Goal: Task Accomplishment & Management: Complete application form

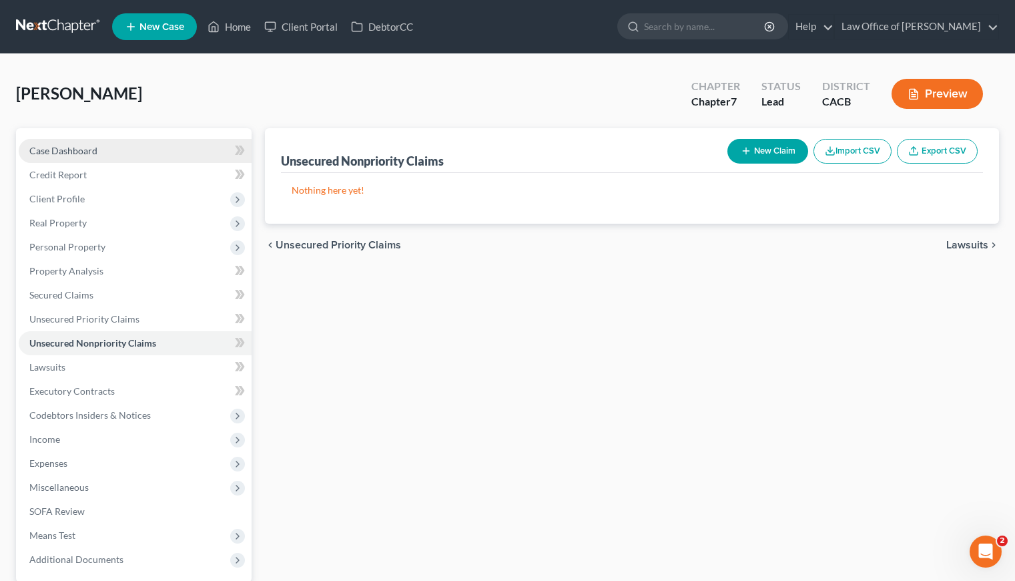
click at [70, 153] on span "Case Dashboard" at bounding box center [63, 150] width 68 height 11
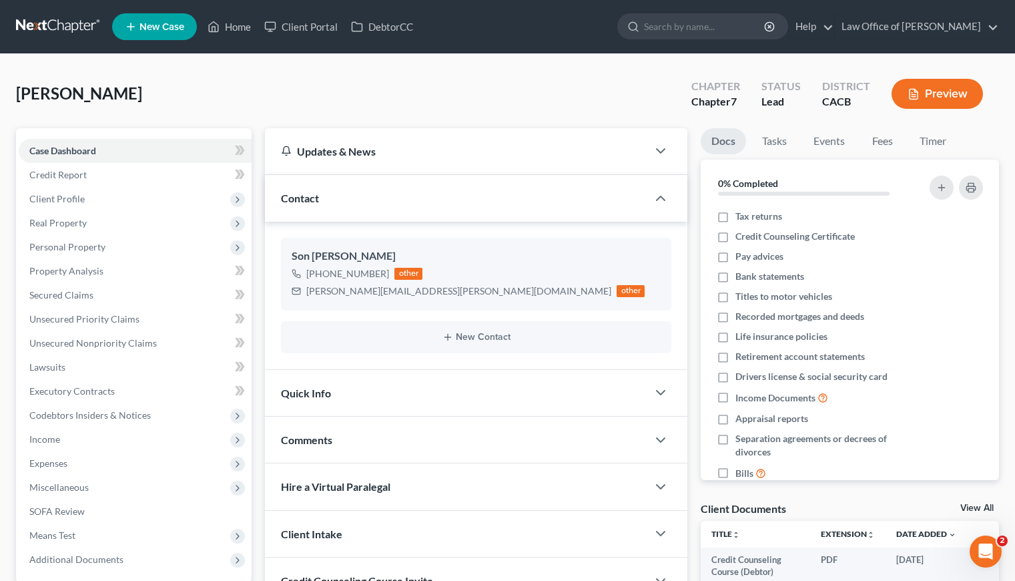
drag, startPoint x: 241, startPoint y: 120, endPoint x: 226, endPoint y: 93, distance: 30.8
click at [241, 118] on div "[PERSON_NAME] Upgraded Chapter Chapter 7 Status Lead District CACB Preview" at bounding box center [507, 99] width 983 height 58
click at [172, 93] on div "[PERSON_NAME] Upgraded Chapter Chapter 7 Status Lead District CACB Preview" at bounding box center [507, 99] width 983 height 58
drag, startPoint x: 171, startPoint y: 95, endPoint x: 180, endPoint y: 93, distance: 8.8
click at [172, 94] on div "[PERSON_NAME] Upgraded Chapter Chapter 7 Status Lead District CACB Preview" at bounding box center [507, 99] width 983 height 58
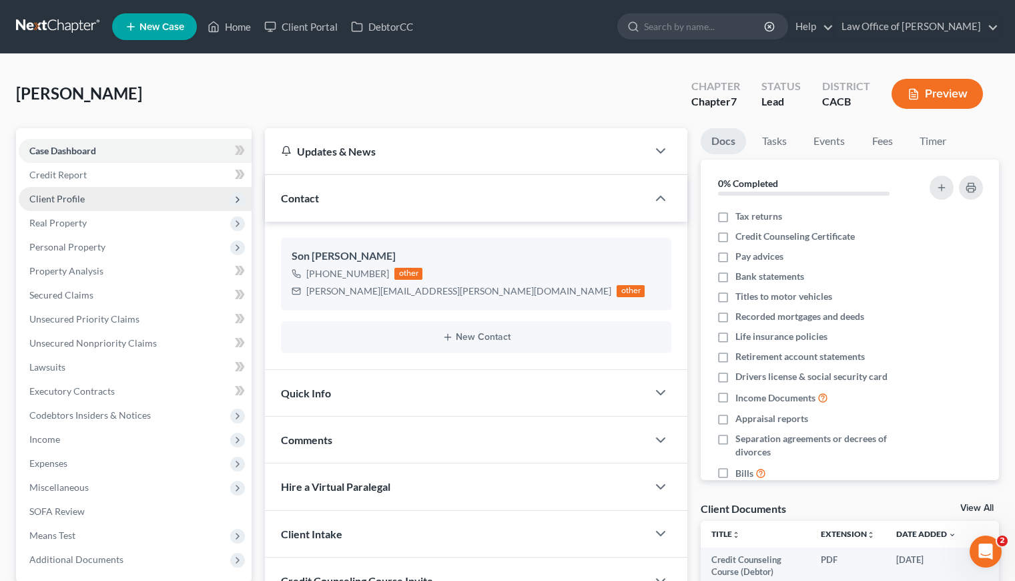
click at [67, 196] on span "Client Profile" at bounding box center [56, 198] width 55 height 11
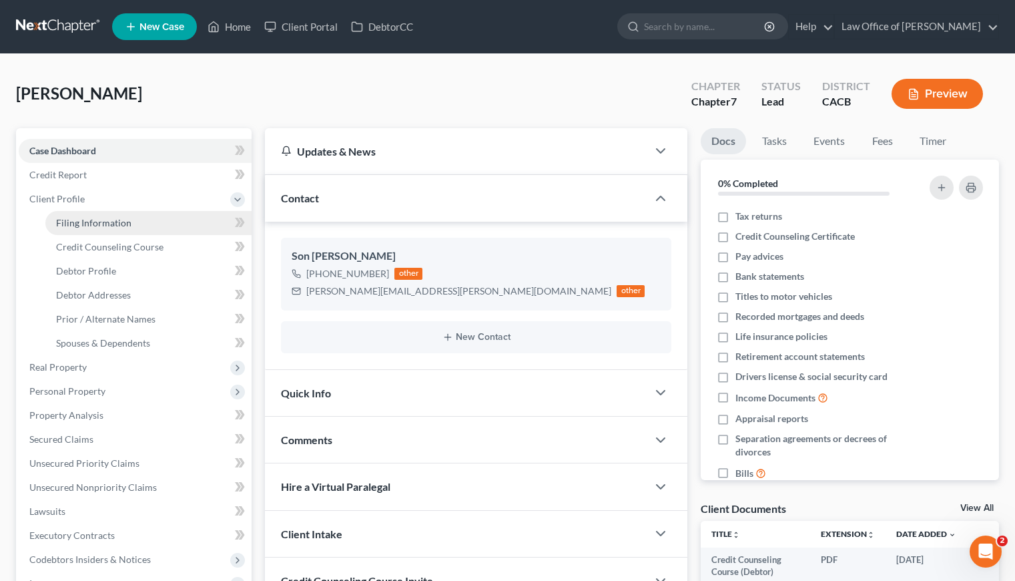
click at [124, 224] on span "Filing Information" at bounding box center [93, 222] width 75 height 11
select select "1"
select select "0"
select select "4"
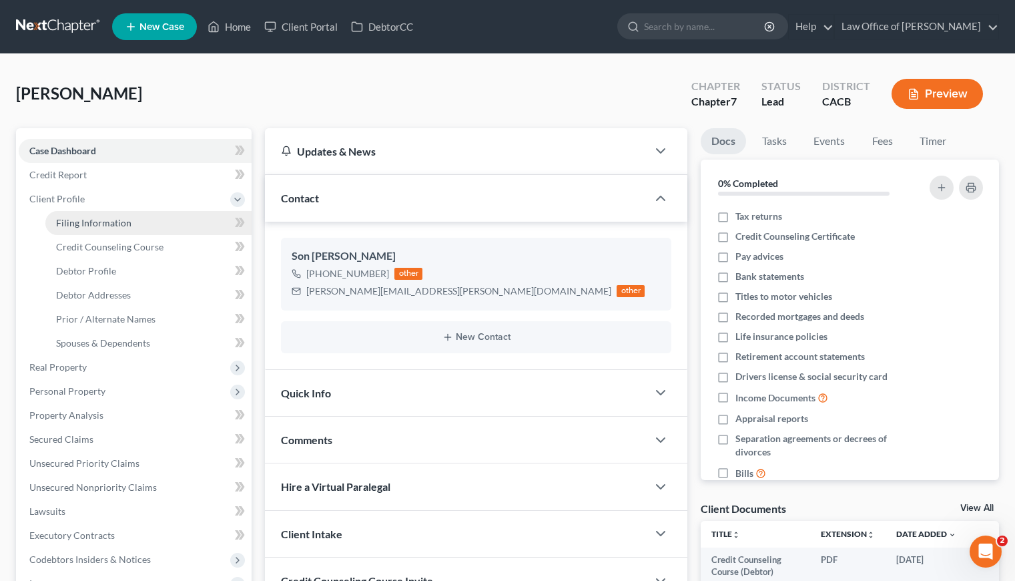
select select "0"
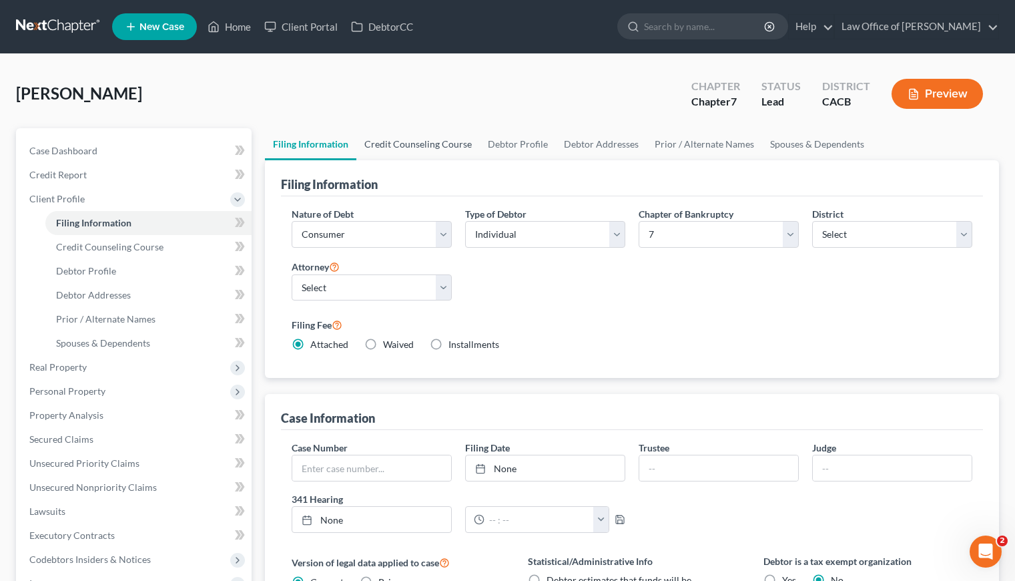
click at [445, 140] on link "Credit Counseling Course" at bounding box center [419, 144] width 124 height 32
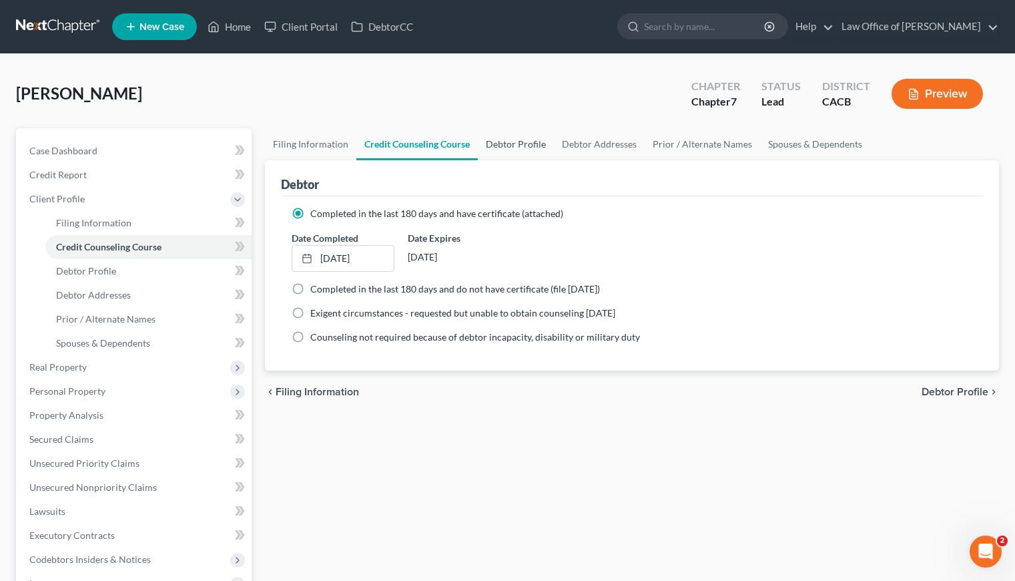
click at [512, 126] on div "[PERSON_NAME] Upgraded Chapter Chapter 7 Status Lead District CACB Preview" at bounding box center [507, 99] width 983 height 58
click at [513, 136] on link "Debtor Profile" at bounding box center [516, 144] width 76 height 32
select select "0"
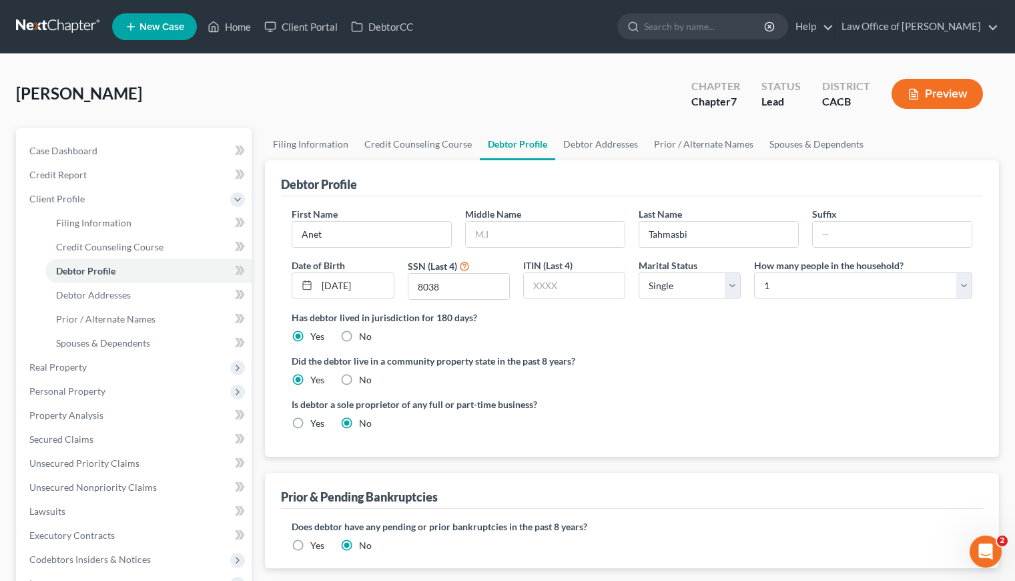
click at [658, 342] on div "Has debtor lived in jurisdiction for 180 days? Yes No Debtor must reside in jur…" at bounding box center [632, 326] width 681 height 33
click at [701, 339] on div "Has debtor lived in jurisdiction for 180 days? Yes No Debtor must reside in jur…" at bounding box center [632, 326] width 681 height 33
click at [694, 293] on select "Select Single Married Separated Divorced Widowed" at bounding box center [690, 285] width 102 height 27
select select "3"
click at [639, 272] on select "Select Single Married Separated Divorced Widowed" at bounding box center [690, 285] width 102 height 27
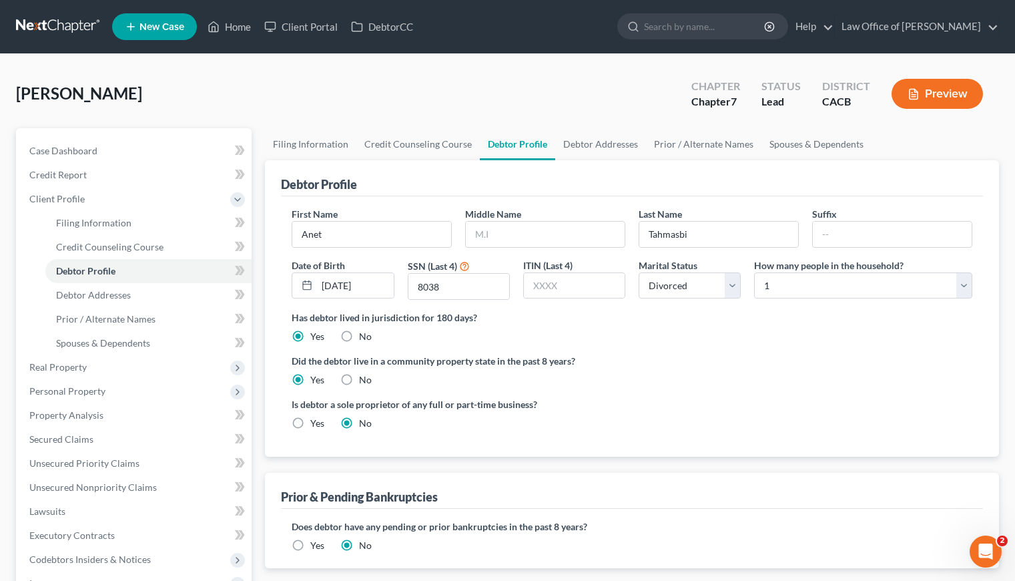
click at [728, 332] on div "Has debtor lived in jurisdiction for 180 days? Yes No Debtor must reside in jur…" at bounding box center [632, 326] width 681 height 33
click at [796, 301] on div "First Name [PERSON_NAME] Middle Name Last Name [PERSON_NAME] Date of Birth [DEM…" at bounding box center [632, 258] width 694 height 103
click at [798, 290] on select "Select 1 2 3 4 5 6 7 8 9 10 11 12 13 14 15 16 17 18 19 20" at bounding box center [863, 285] width 218 height 27
select select "1"
click at [754, 272] on select "Select 1 2 3 4 5 6 7 8 9 10 11 12 13 14 15 16 17 18 19 20" at bounding box center [863, 285] width 218 height 27
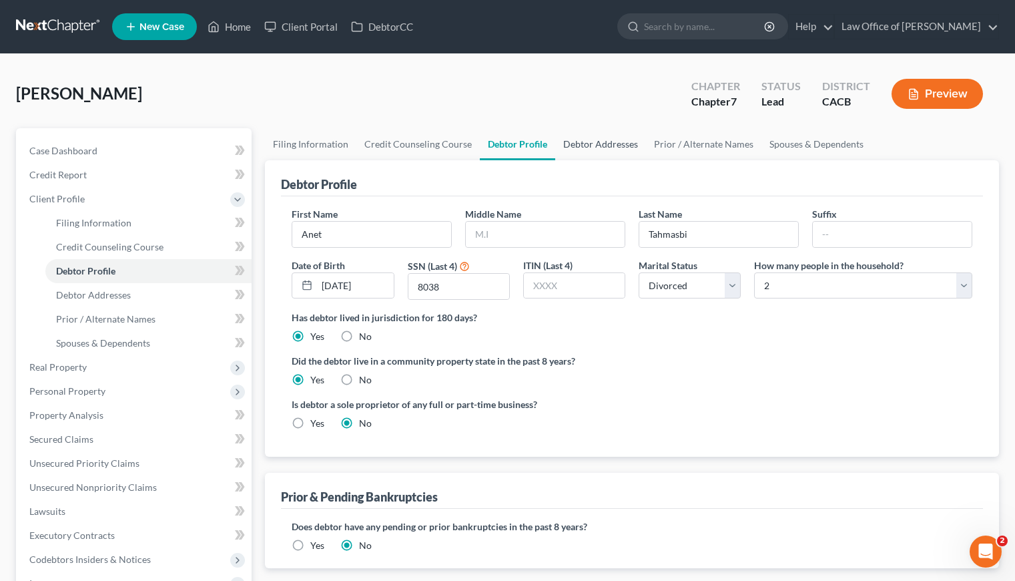
click at [588, 148] on link "Debtor Addresses" at bounding box center [600, 144] width 91 height 32
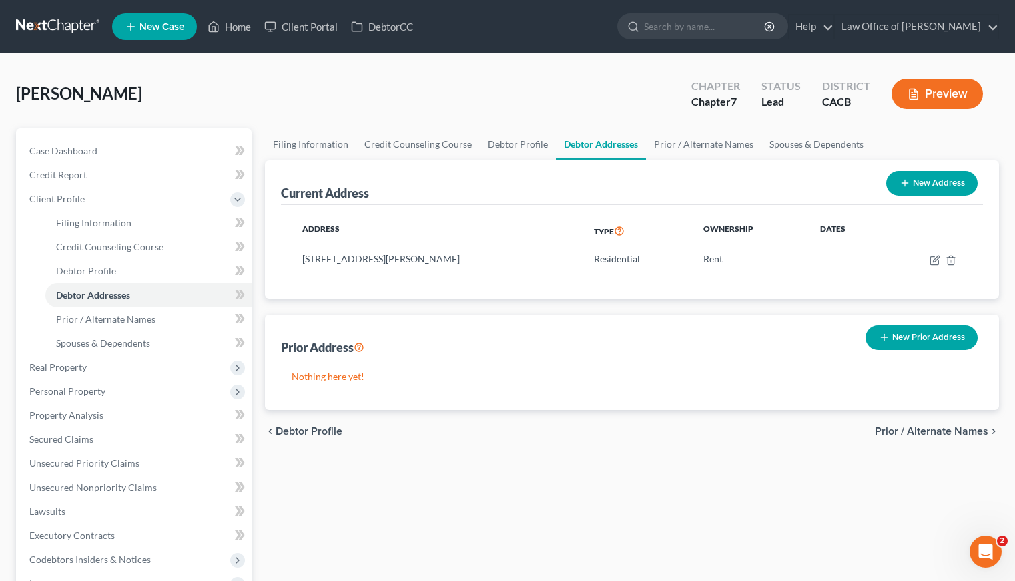
click at [387, 297] on div "Address Type Ownership Dates [STREET_ADDRESS][PERSON_NAME] Residential Rent" at bounding box center [632, 251] width 702 height 93
click at [515, 322] on div "Prior Address New Prior Address" at bounding box center [632, 336] width 702 height 45
click at [754, 324] on div "Prior Address New Prior Address" at bounding box center [632, 336] width 702 height 45
click at [499, 314] on div "Prior Address New Prior Address" at bounding box center [632, 336] width 702 height 45
click at [506, 300] on div "Current Address New Address Address Type Ownership Dates [STREET_ADDRESS][PERSO…" at bounding box center [632, 285] width 734 height 250
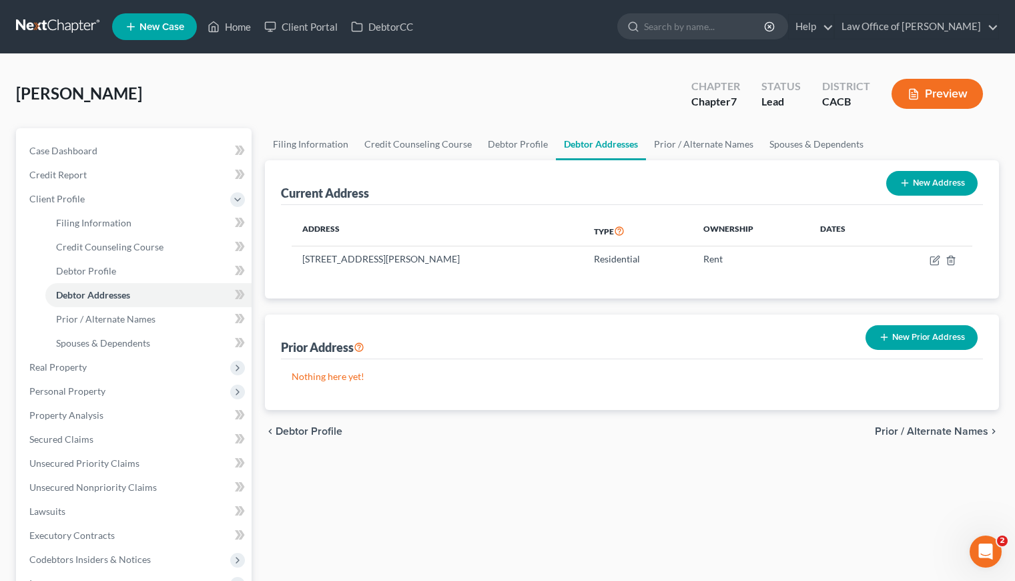
click at [939, 185] on button "New Address" at bounding box center [932, 183] width 91 height 25
select select "0"
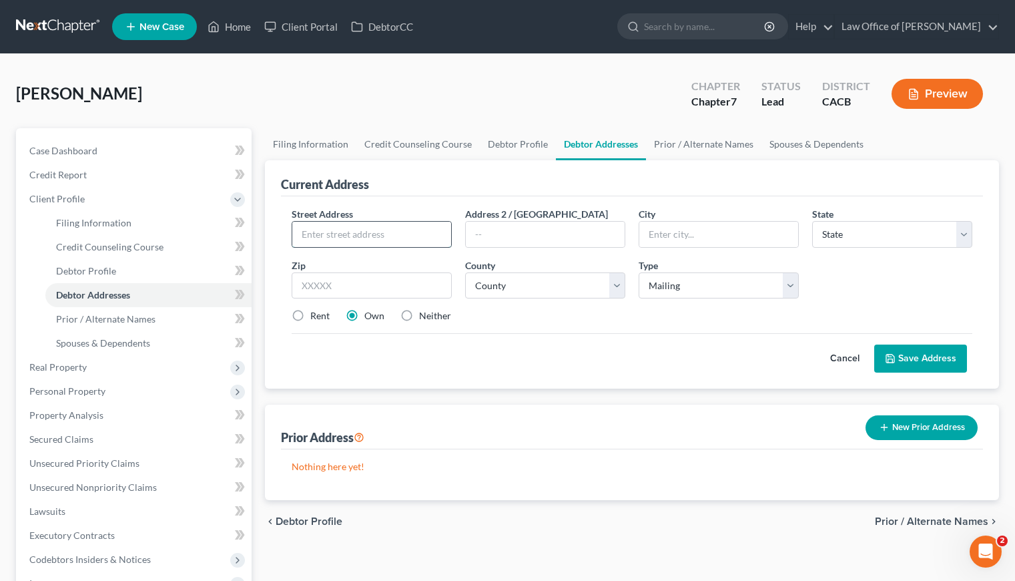
click at [352, 233] on input "text" at bounding box center [371, 234] width 159 height 25
type input "P.O. Box 1658"
click at [356, 288] on input "text" at bounding box center [372, 285] width 160 height 27
type input "91209"
drag, startPoint x: 553, startPoint y: 395, endPoint x: 552, endPoint y: 386, distance: 9.4
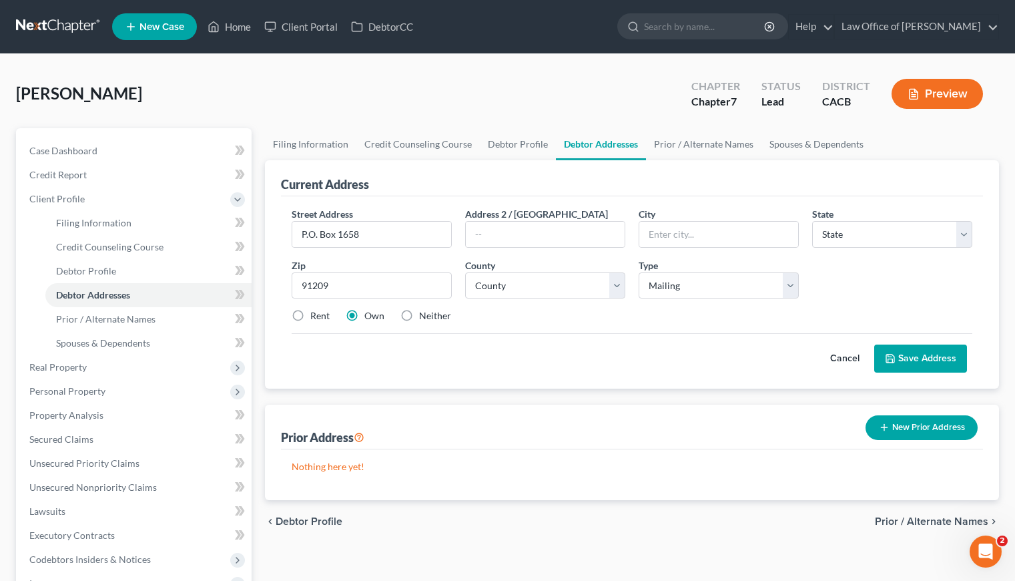
click at [553, 395] on div "Current Address Street Address * P.O. Box 1658 Address 2 / [GEOGRAPHIC_DATA] * …" at bounding box center [632, 330] width 734 height 340
type input "[GEOGRAPHIC_DATA]"
select select "4"
click at [310, 315] on label "Rent" at bounding box center [319, 315] width 19 height 13
click at [316, 315] on input "Rent" at bounding box center [320, 313] width 9 height 9
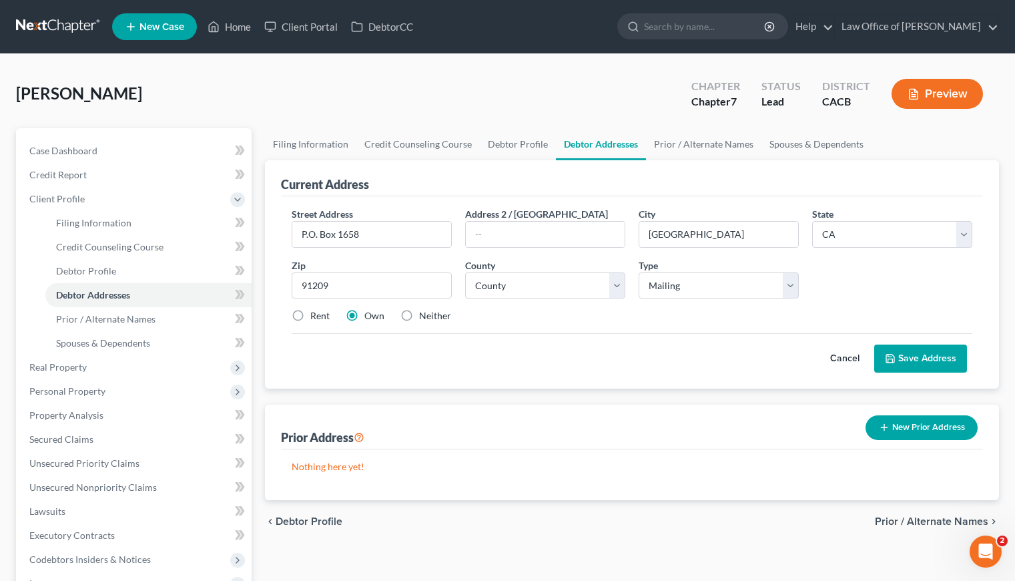
radio input "true"
click at [523, 282] on select "County [GEOGRAPHIC_DATA] [GEOGRAPHIC_DATA] [GEOGRAPHIC_DATA] [GEOGRAPHIC_DATA] …" at bounding box center [545, 285] width 160 height 27
select select "18"
click at [465, 272] on select "County [GEOGRAPHIC_DATA] [GEOGRAPHIC_DATA] [GEOGRAPHIC_DATA] [GEOGRAPHIC_DATA] …" at bounding box center [545, 285] width 160 height 27
click at [569, 371] on div "Cancel Save Address" at bounding box center [632, 352] width 681 height 39
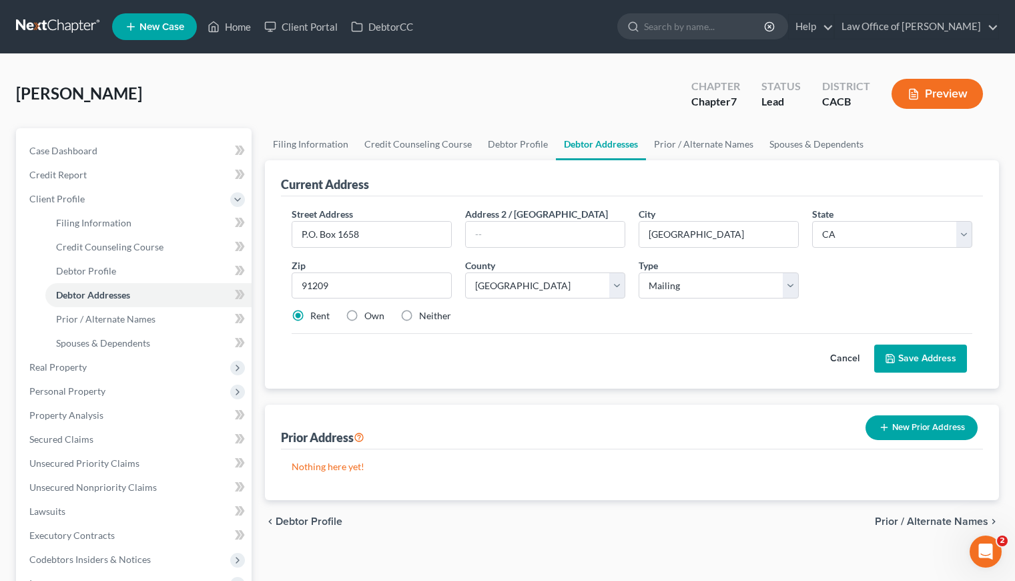
click at [927, 355] on button "Save Address" at bounding box center [921, 358] width 93 height 28
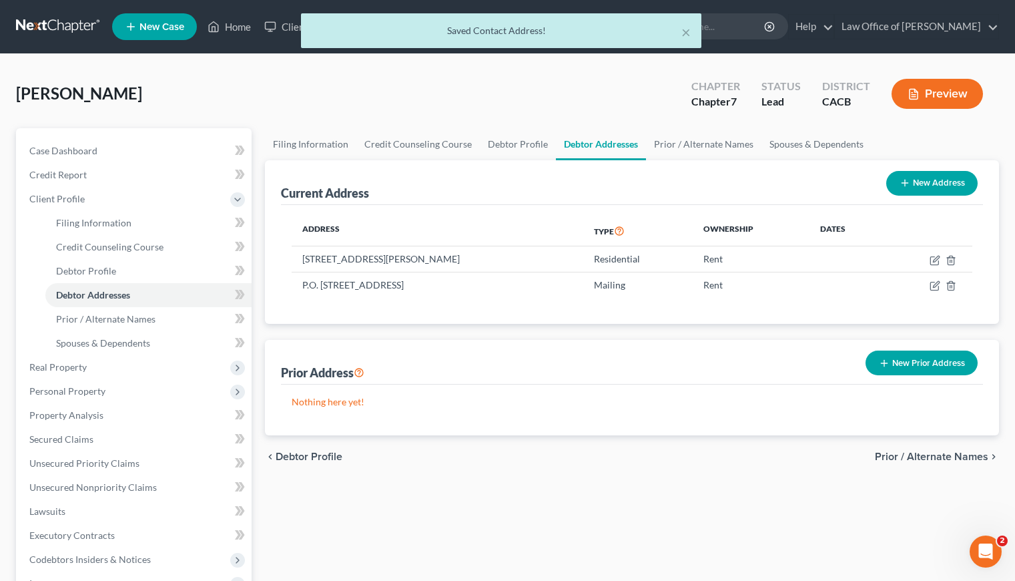
click at [726, 327] on div "Current Address New Address Address Type Ownership Dates [STREET_ADDRESS][PERSO…" at bounding box center [632, 298] width 734 height 276
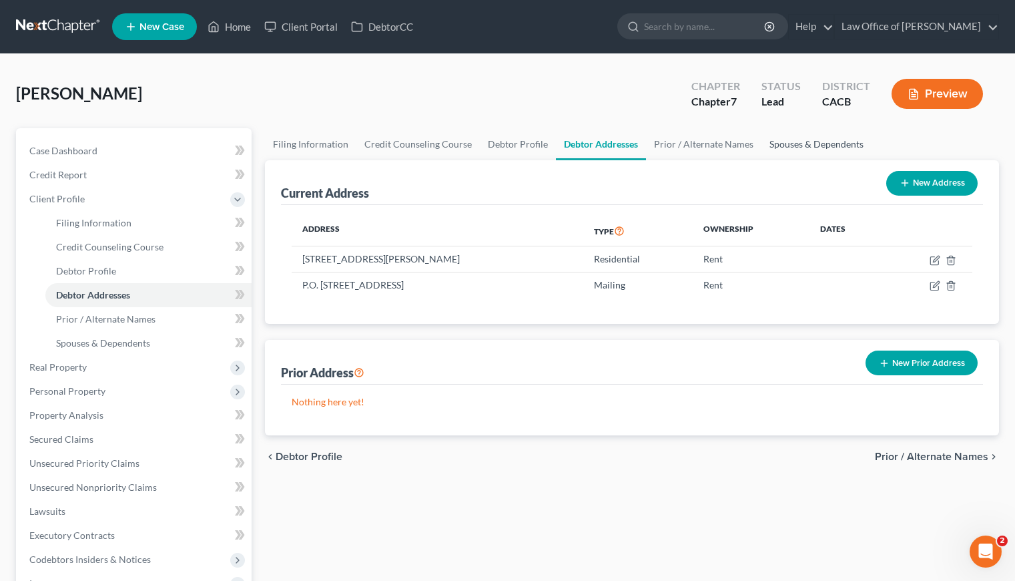
click at [806, 144] on link "Spouses & Dependents" at bounding box center [817, 144] width 110 height 32
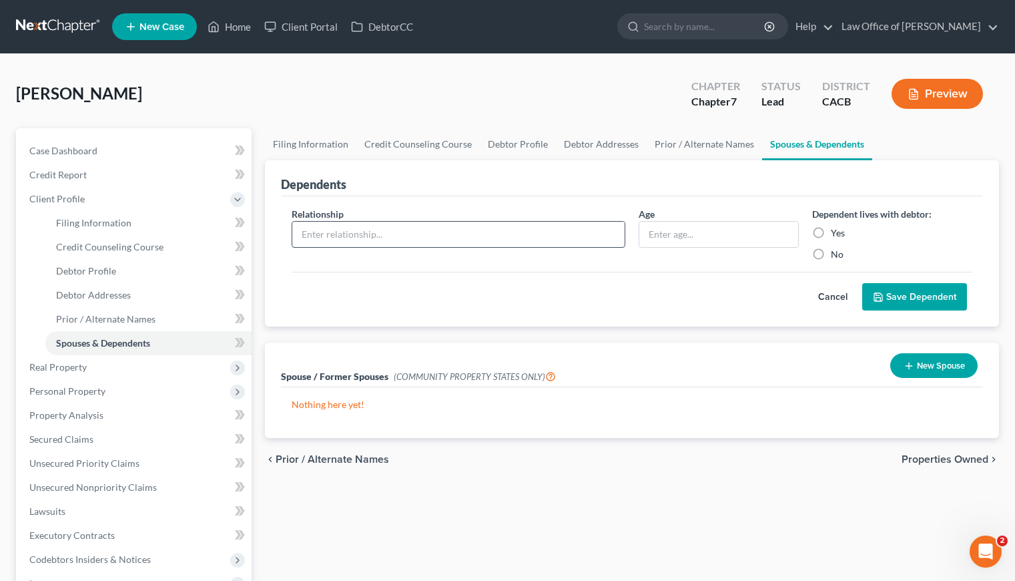
click at [420, 232] on input "text" at bounding box center [458, 234] width 332 height 25
type input "Son"
click at [831, 234] on label "Yes" at bounding box center [838, 232] width 14 height 13
click at [837, 234] on input "Yes" at bounding box center [841, 230] width 9 height 9
radio input "true"
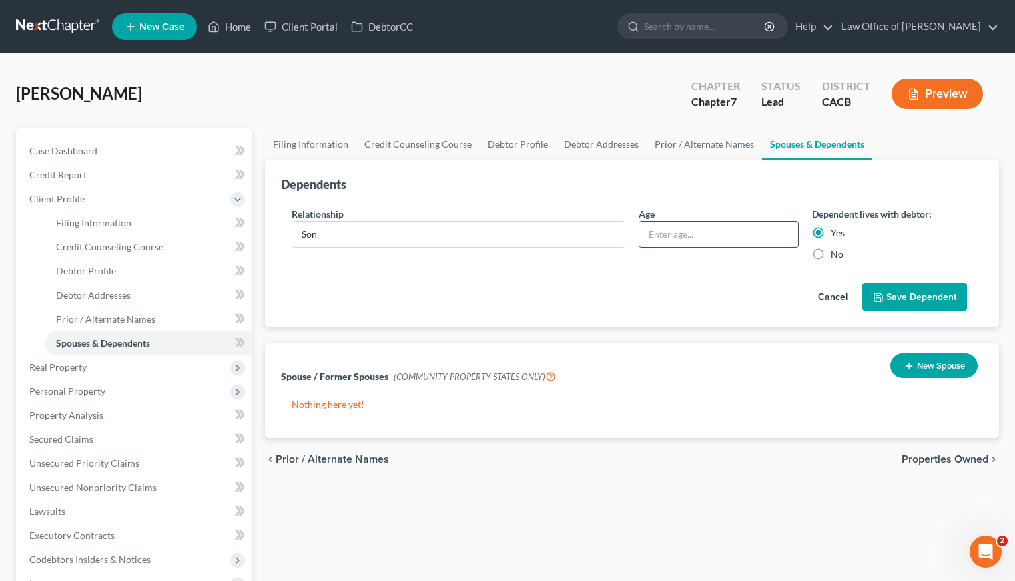
click at [727, 232] on input "text" at bounding box center [719, 234] width 159 height 25
type input "33"
click at [678, 312] on div "Relationship * Son Age [DEMOGRAPHIC_DATA] Dependent lives with debtor: Yes No C…" at bounding box center [632, 261] width 702 height 131
click at [916, 300] on button "Save Dependent" at bounding box center [915, 297] width 105 height 28
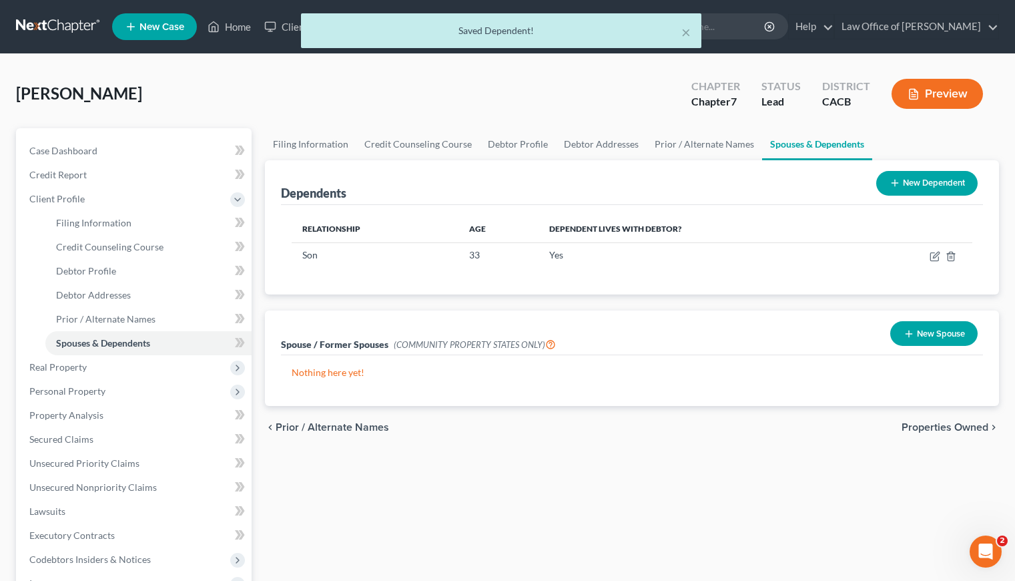
drag, startPoint x: 340, startPoint y: 521, endPoint x: 294, endPoint y: 486, distance: 57.7
click at [340, 520] on div "Filing Information Credit Counseling Course Debtor Profile Debtor Addresses Pri…" at bounding box center [632, 465] width 748 height 675
click at [78, 392] on span "Personal Property" at bounding box center [67, 390] width 76 height 11
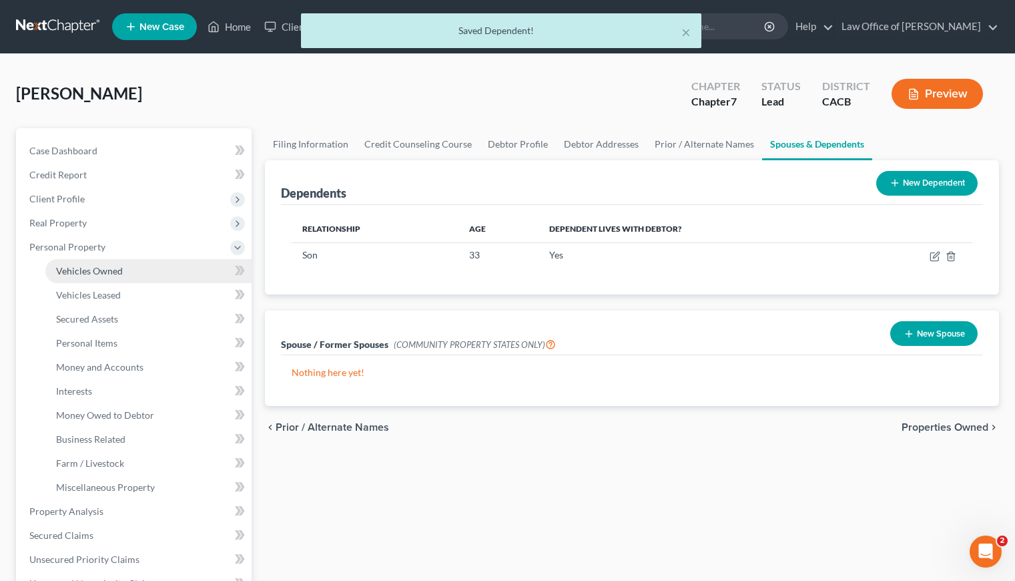
click at [108, 272] on span "Vehicles Owned" at bounding box center [89, 270] width 67 height 11
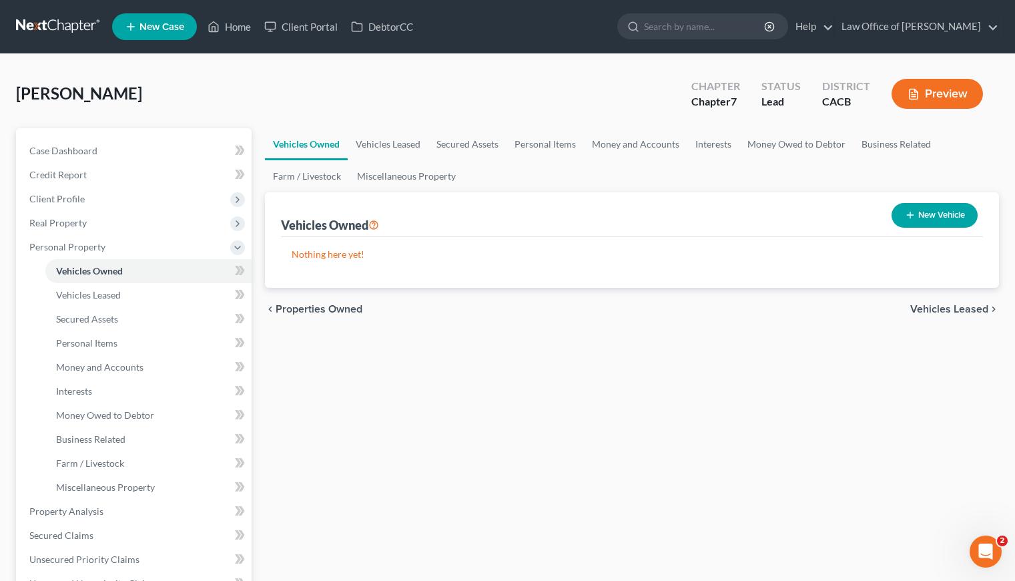
click at [463, 331] on div "Vehicles Owned Vehicles Leased Secured Assets Personal Items Money and Accounts…" at bounding box center [632, 513] width 748 height 771
click at [390, 140] on link "Vehicles Leased" at bounding box center [388, 144] width 81 height 32
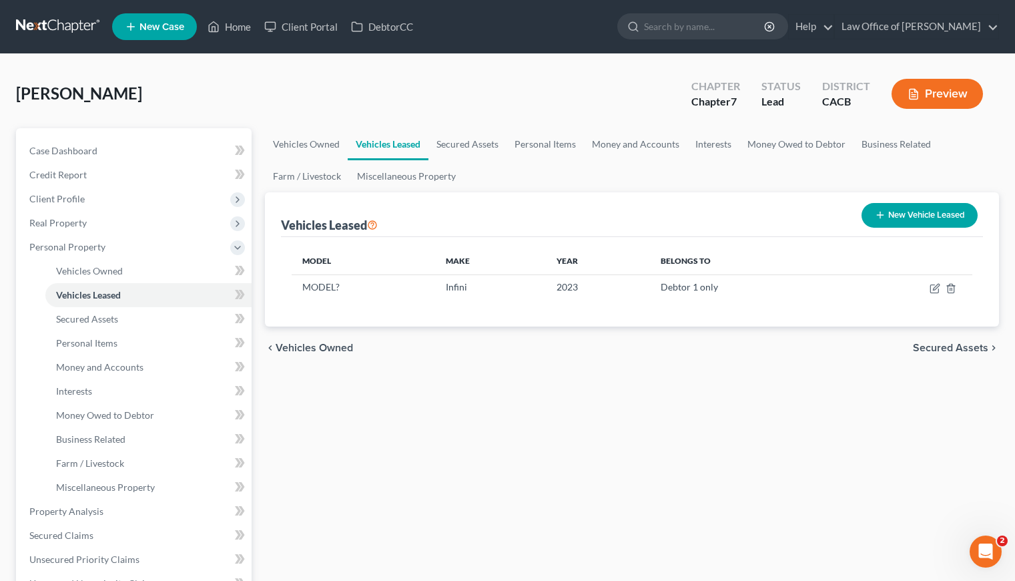
click at [559, 412] on div "Vehicles Owned Vehicles Leased Secured Assets Personal Items Money and Accounts…" at bounding box center [632, 513] width 748 height 771
click at [937, 289] on icon "button" at bounding box center [935, 288] width 11 height 11
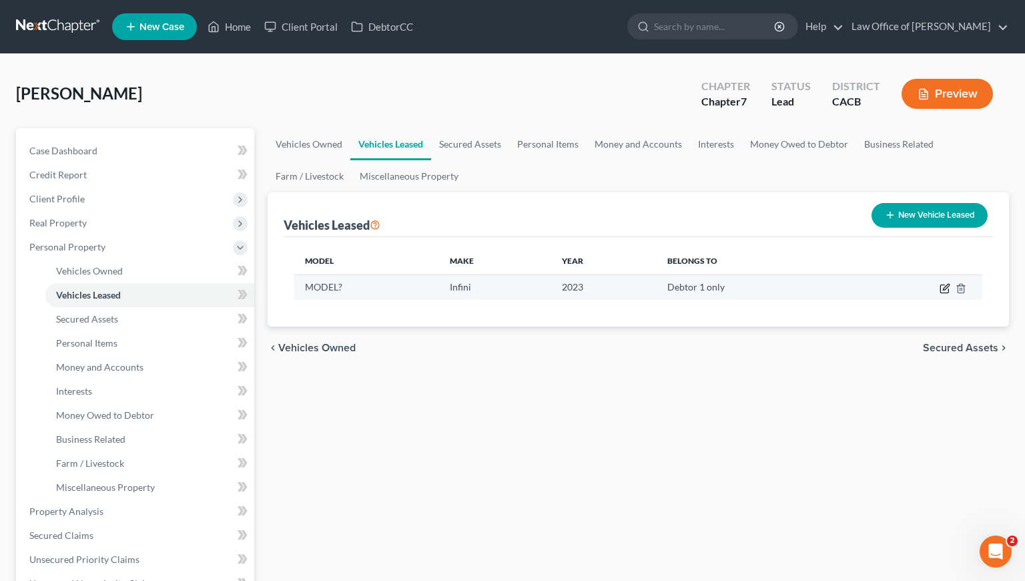
select select "0"
select select "3"
select select "0"
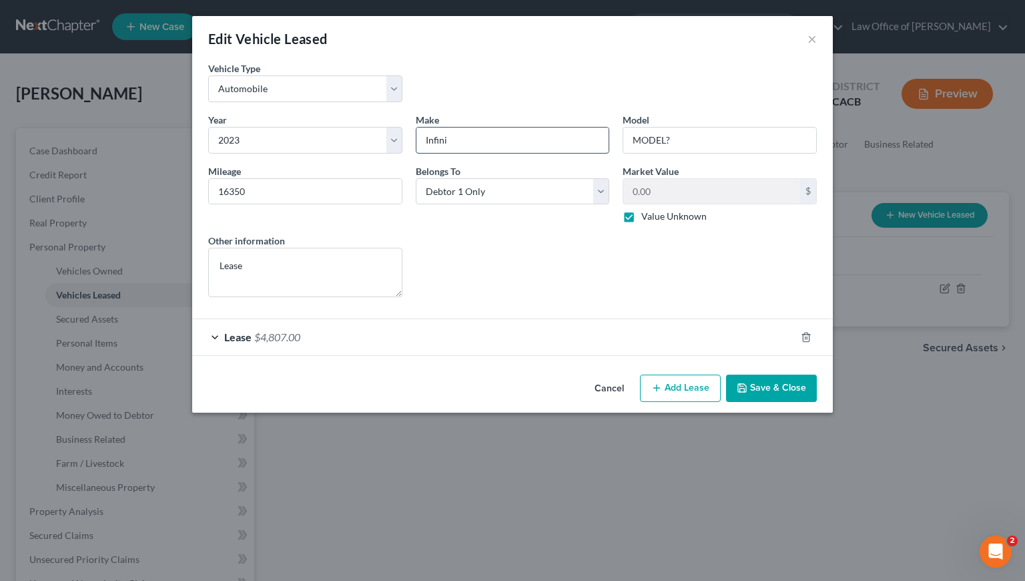
click at [465, 140] on input "Infini" at bounding box center [513, 140] width 193 height 25
type input "Infinity"
drag, startPoint x: 687, startPoint y: 140, endPoint x: 630, endPoint y: 134, distance: 57.7
click at [630, 134] on input "MODEL?" at bounding box center [720, 140] width 193 height 25
type input "X"
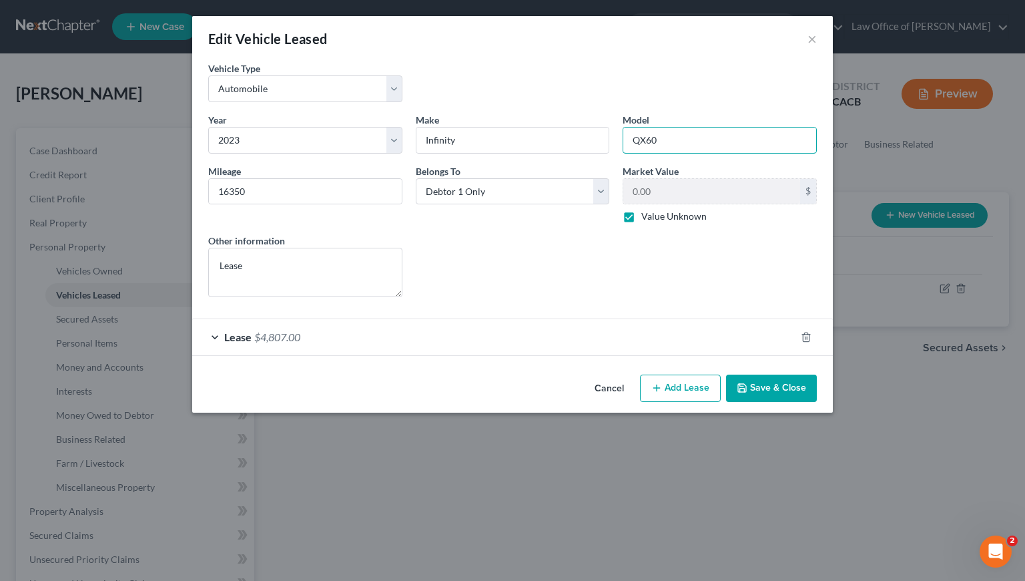
type input "QX60"
click at [508, 272] on div "Lease Select" at bounding box center [513, 265] width 208 height 63
drag, startPoint x: 256, startPoint y: 182, endPoint x: 270, endPoint y: 186, distance: 14.6
click at [270, 186] on input "16350" at bounding box center [305, 191] width 193 height 25
type input "35,000"
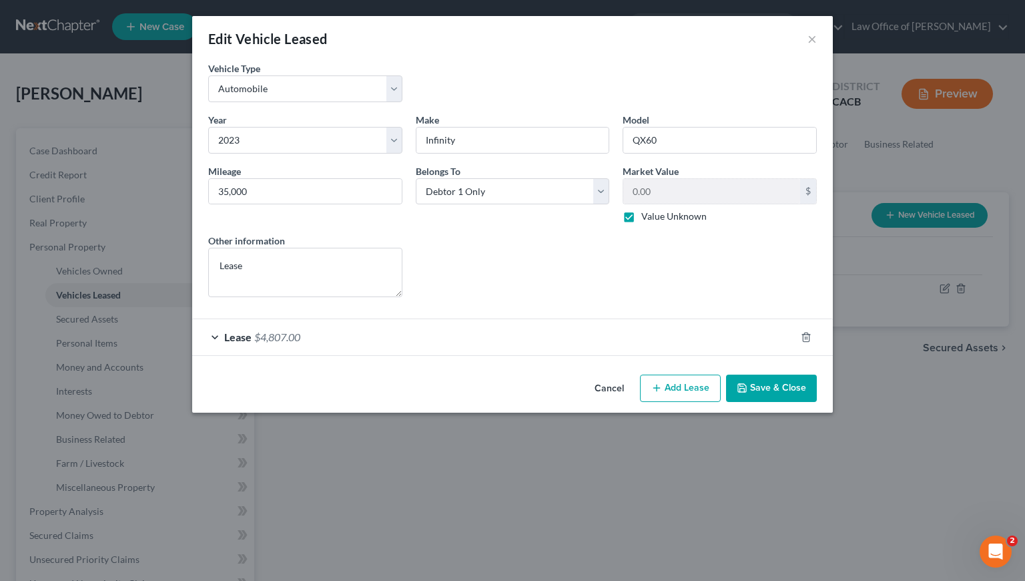
click at [454, 242] on div "Lease Select" at bounding box center [513, 265] width 208 height 63
click at [374, 332] on div "Lease $4,807.00" at bounding box center [494, 336] width 604 height 35
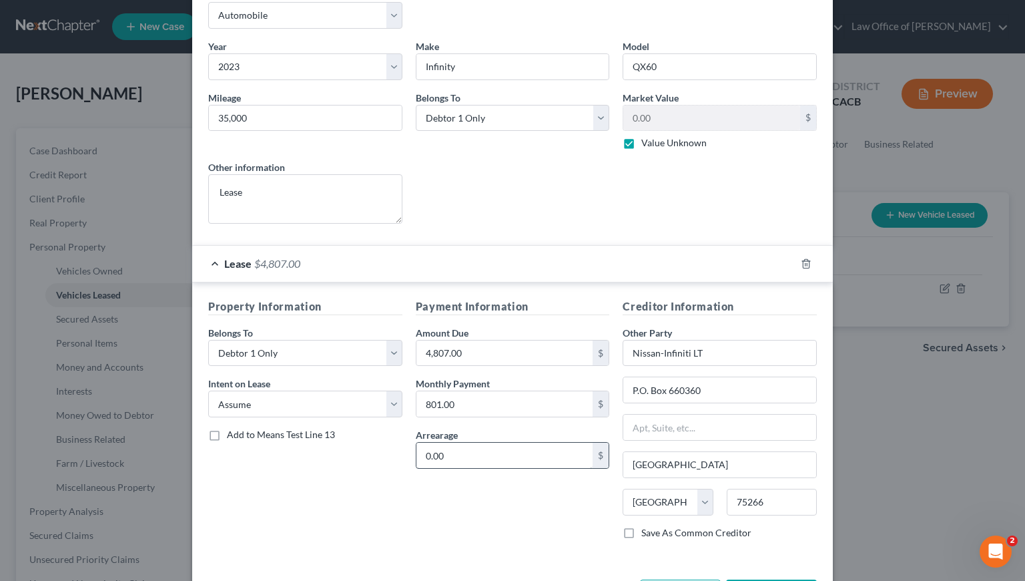
scroll to position [126, 0]
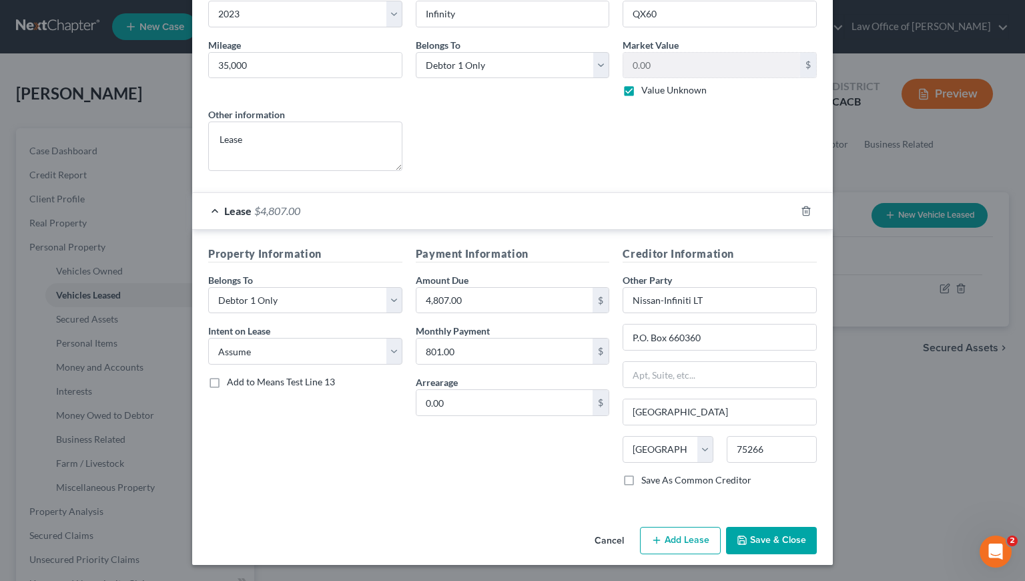
click at [539, 480] on div "Payment Information Amount Due 4,807.00 $ Monthly Payment 801.00 $ Arrearage 0.…" at bounding box center [513, 372] width 208 height 252
click at [443, 477] on div "Payment Information Amount Due 4,807.00 $ Monthly Payment 801.00 $ Arrearage 0.…" at bounding box center [513, 372] width 208 height 252
click at [458, 453] on div "Payment Information Amount Due 4,807.00 $ Monthly Payment 801.00 $ Arrearage 0.…" at bounding box center [513, 372] width 208 height 252
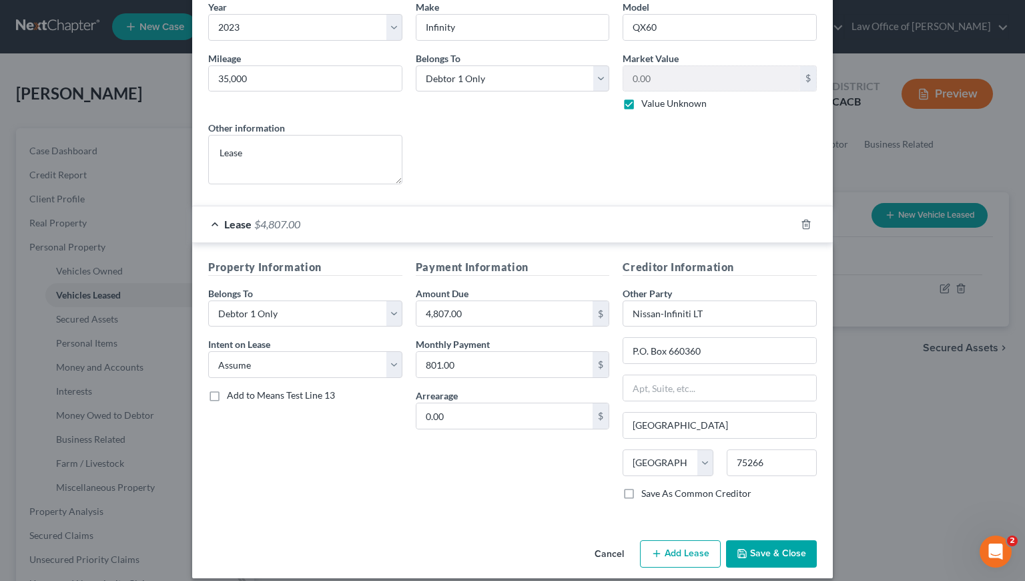
scroll to position [101, 0]
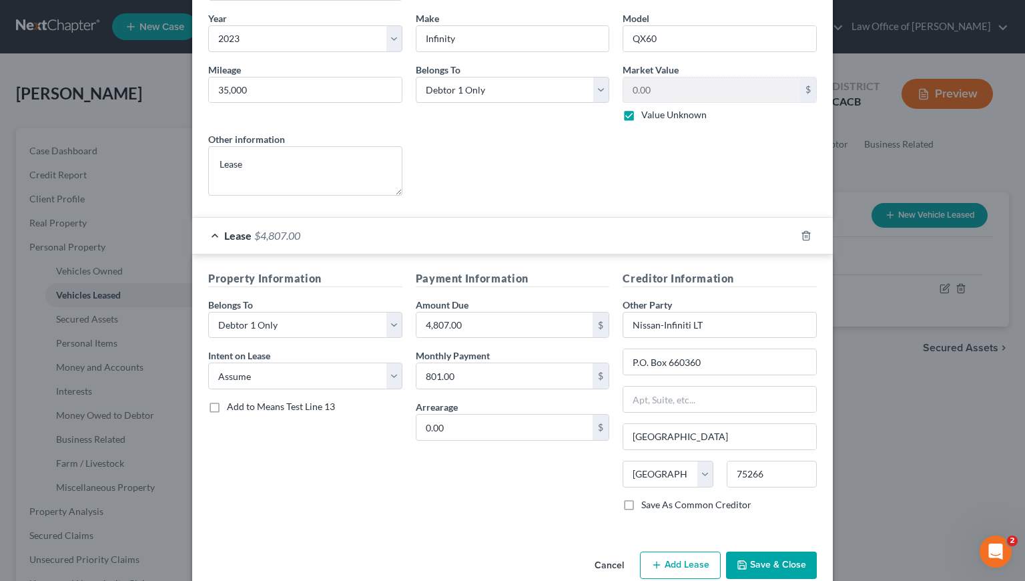
click at [457, 192] on div "Lease Select" at bounding box center [513, 163] width 208 height 63
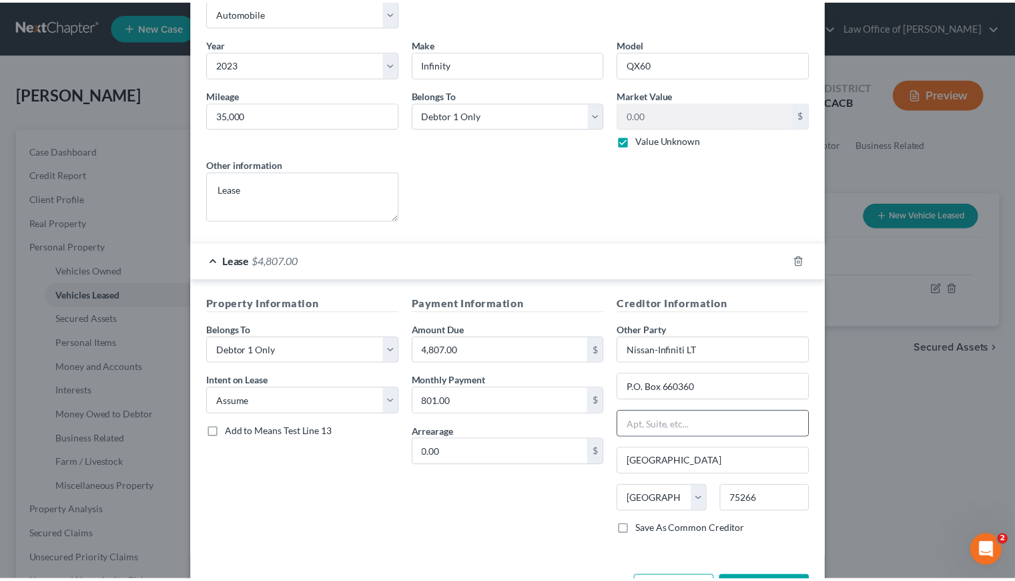
scroll to position [126, 0]
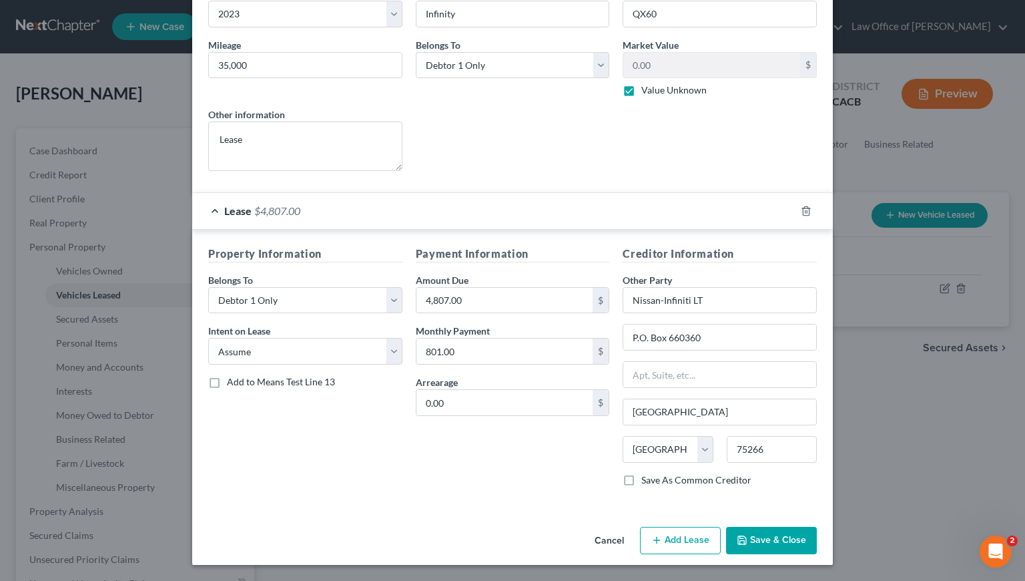
click at [762, 543] on button "Save & Close" at bounding box center [771, 541] width 91 height 28
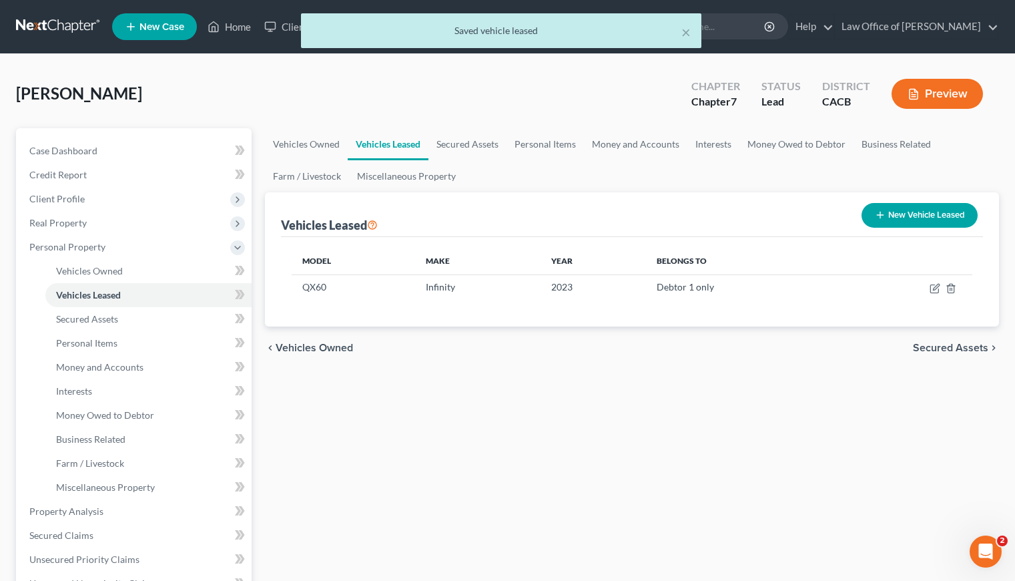
click at [467, 383] on div "Vehicles Owned Vehicles Leased Secured Assets Personal Items Money and Accounts…" at bounding box center [632, 513] width 748 height 771
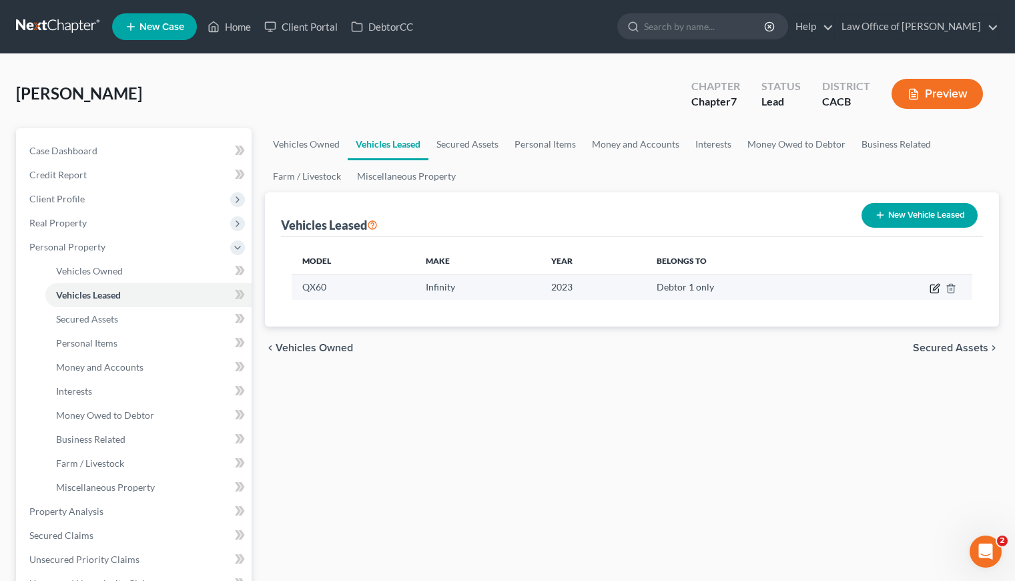
click at [931, 292] on icon "button" at bounding box center [935, 289] width 8 height 8
select select "0"
select select "3"
select select "0"
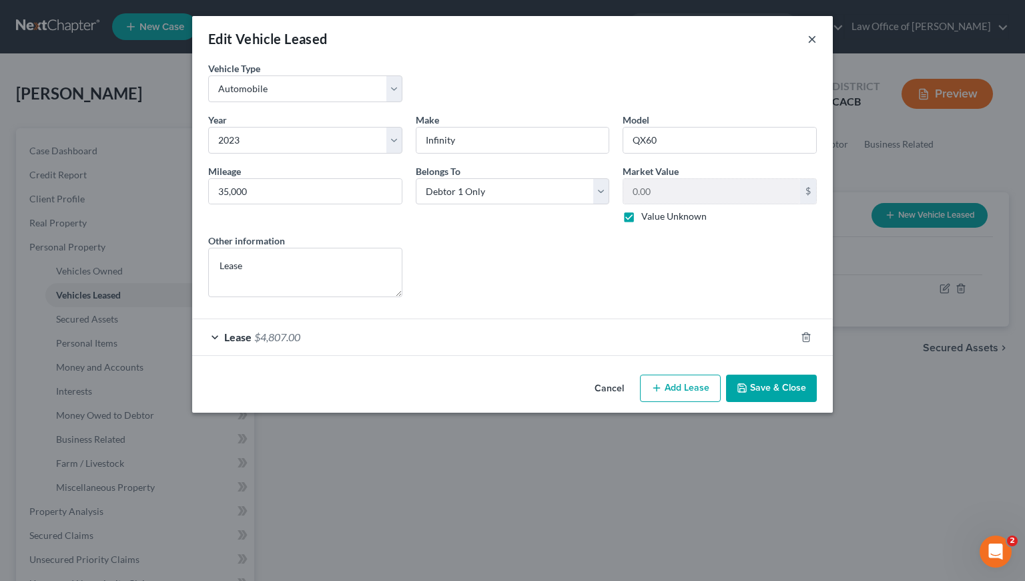
click at [814, 42] on button "×" at bounding box center [812, 39] width 9 height 16
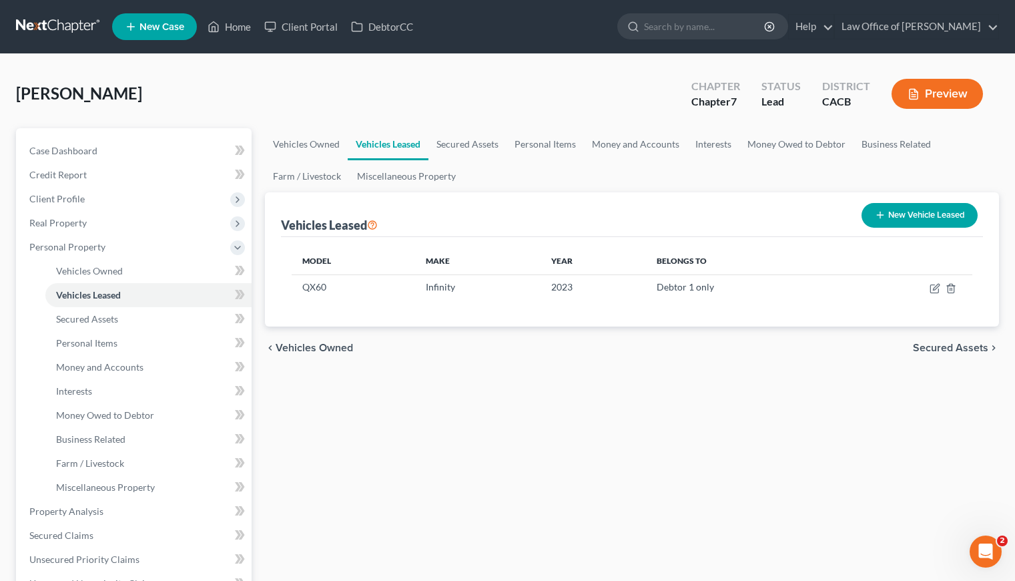
click at [531, 456] on div "Vehicles Owned Vehicles Leased Secured Assets Personal Items Money and Accounts…" at bounding box center [632, 513] width 748 height 771
click at [523, 144] on link "Personal Items" at bounding box center [545, 144] width 77 height 32
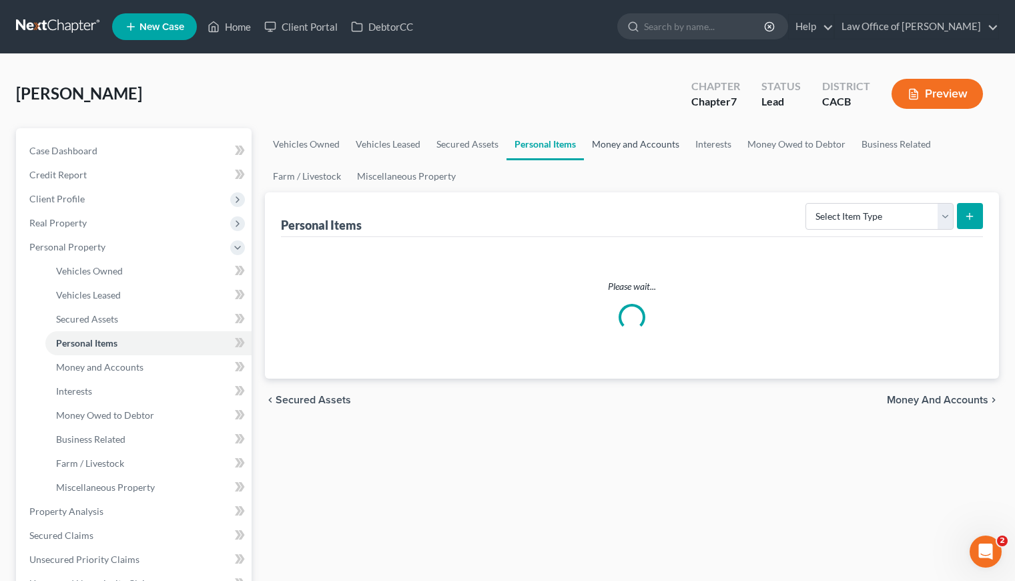
click at [629, 146] on link "Money and Accounts" at bounding box center [635, 144] width 103 height 32
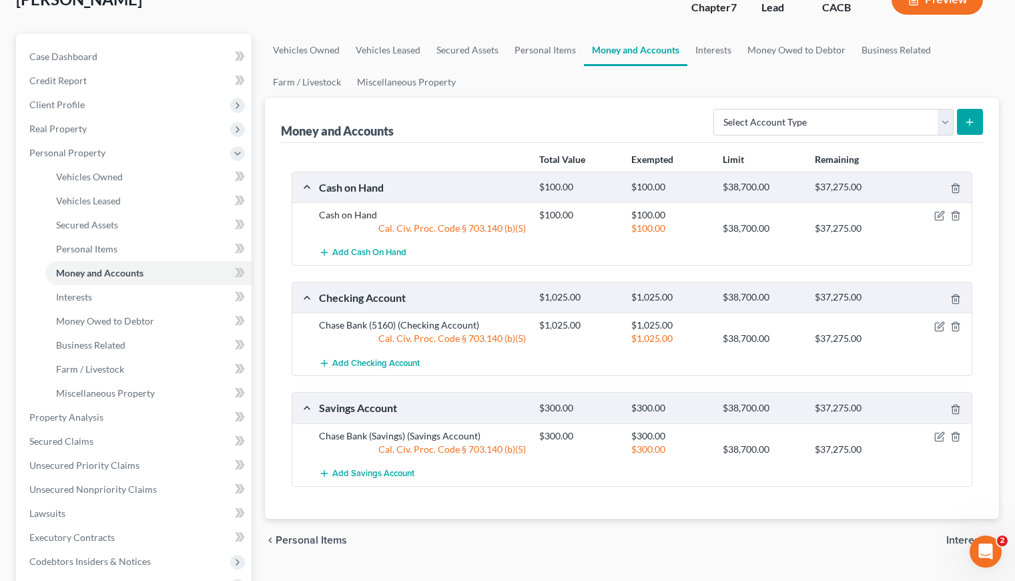
scroll to position [81, 0]
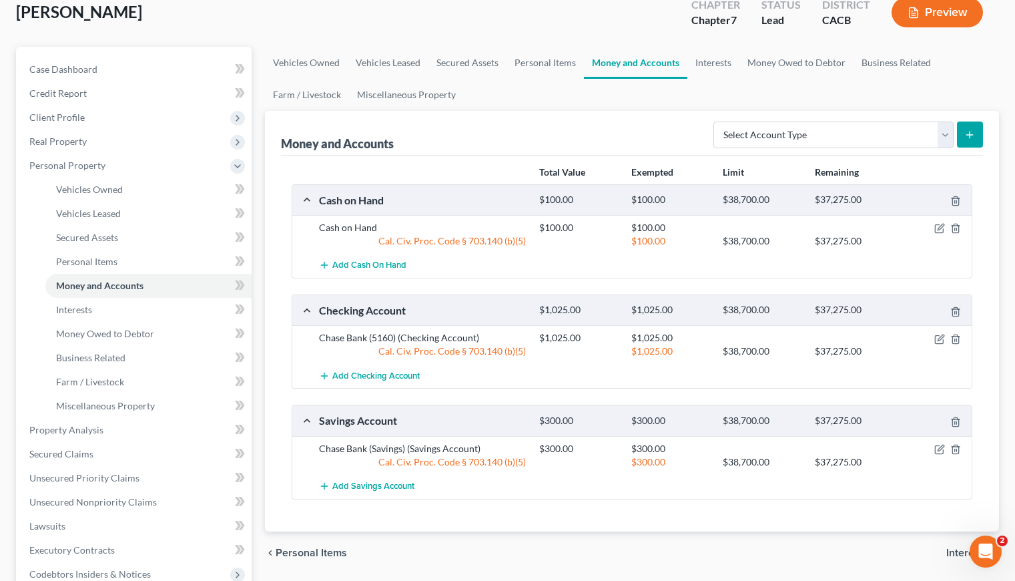
click at [597, 537] on div "chevron_left Personal Items Interests chevron_right" at bounding box center [632, 552] width 734 height 43
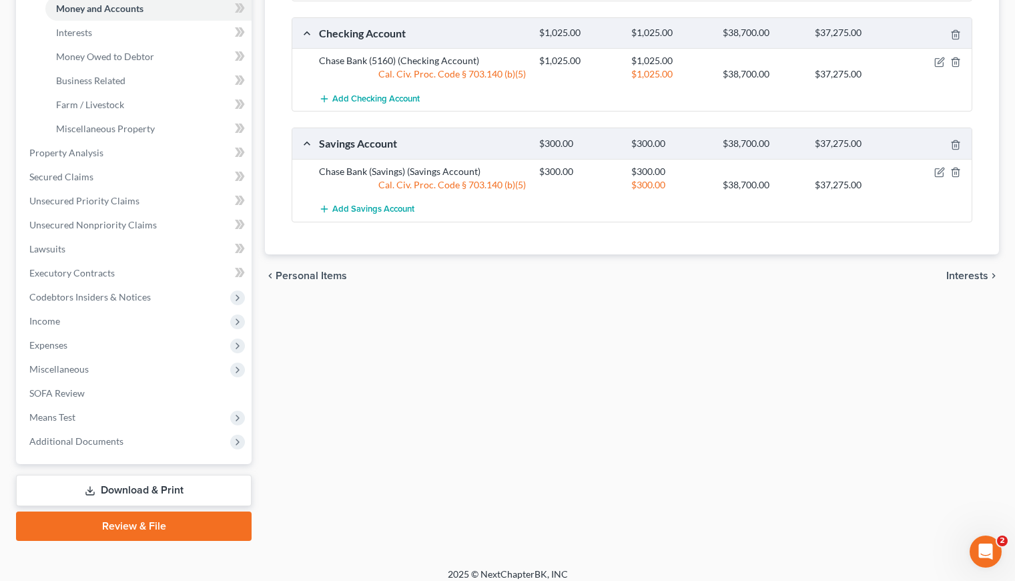
scroll to position [368, 0]
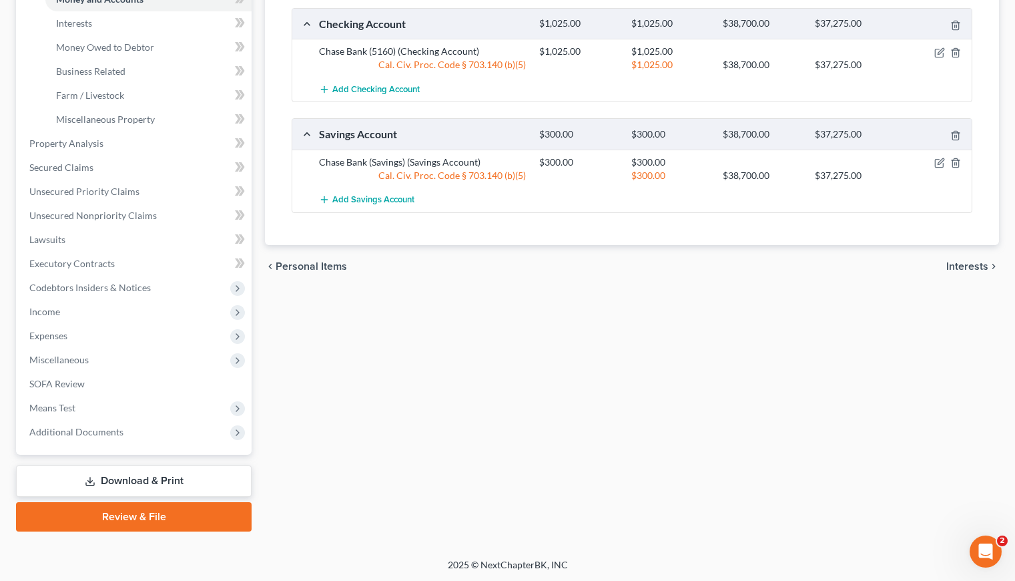
click at [567, 298] on div "Vehicles Owned Vehicles Leased Secured Assets Personal Items Money and Accounts…" at bounding box center [632, 145] width 748 height 771
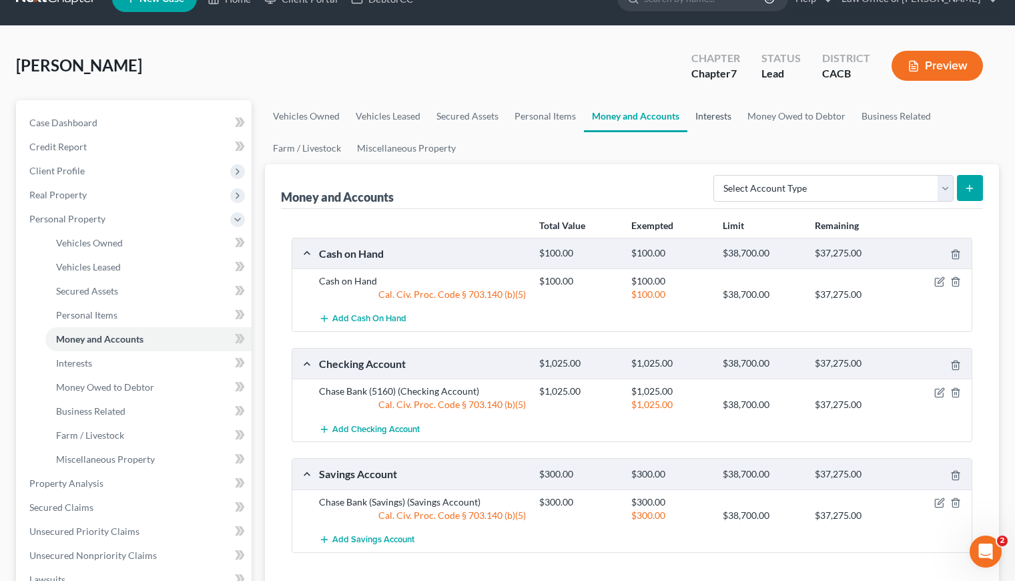
click at [717, 108] on link "Interests" at bounding box center [714, 116] width 52 height 32
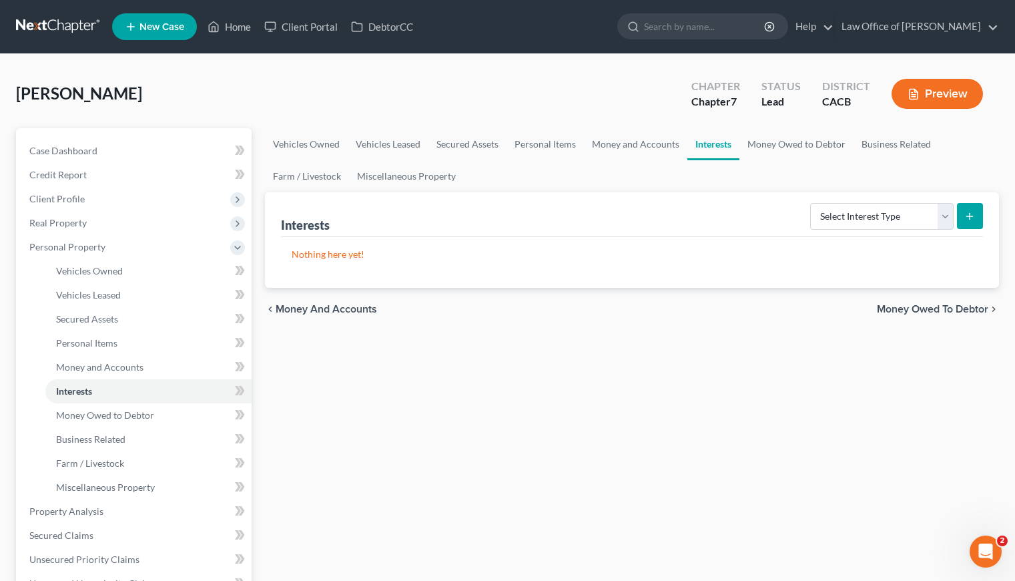
click at [854, 200] on div "Select Interest Type 401K Annuity Bond Education IRA Government Bond Government…" at bounding box center [894, 215] width 178 height 35
click at [852, 210] on select "Select Interest Type 401K Annuity Bond Education IRA Government Bond Government…" at bounding box center [882, 216] width 144 height 27
click at [511, 407] on div "Vehicles Owned Vehicles Leased Secured Assets Personal Items Money and Accounts…" at bounding box center [632, 513] width 748 height 771
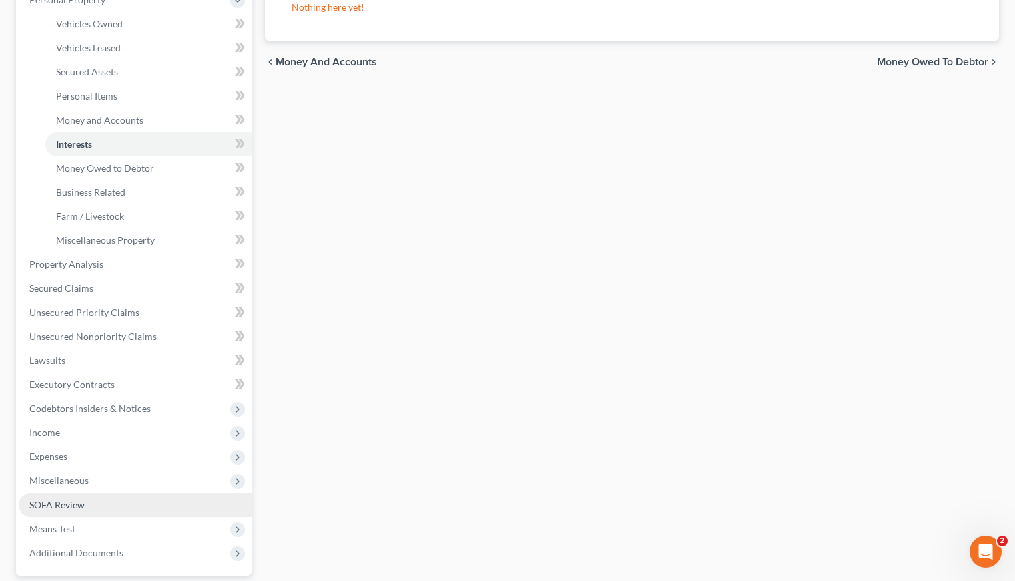
scroll to position [178, 0]
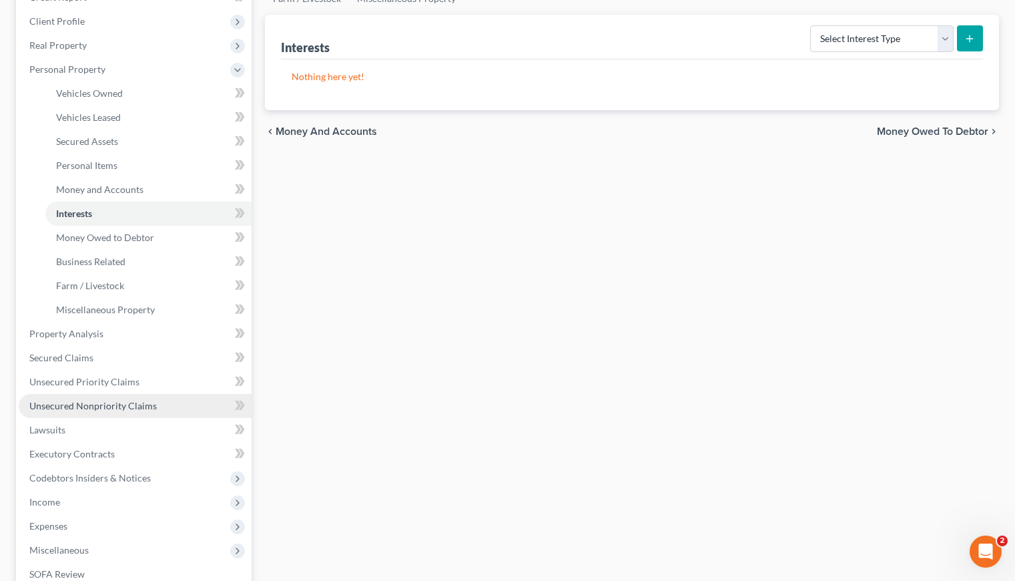
click at [77, 404] on span "Unsecured Nonpriority Claims" at bounding box center [93, 405] width 128 height 11
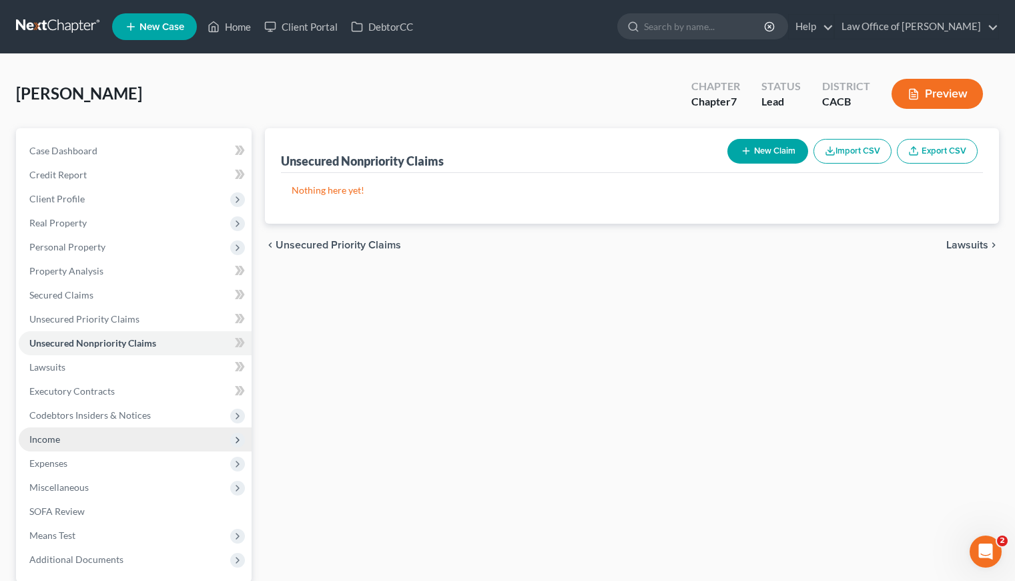
click at [57, 438] on span "Income" at bounding box center [44, 438] width 31 height 11
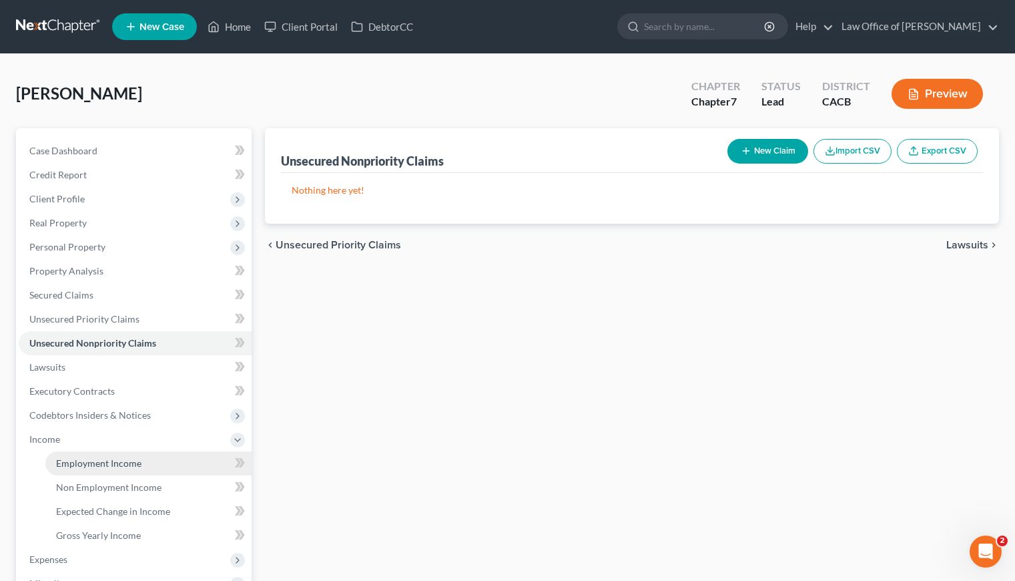
click at [109, 459] on span "Employment Income" at bounding box center [98, 462] width 85 height 11
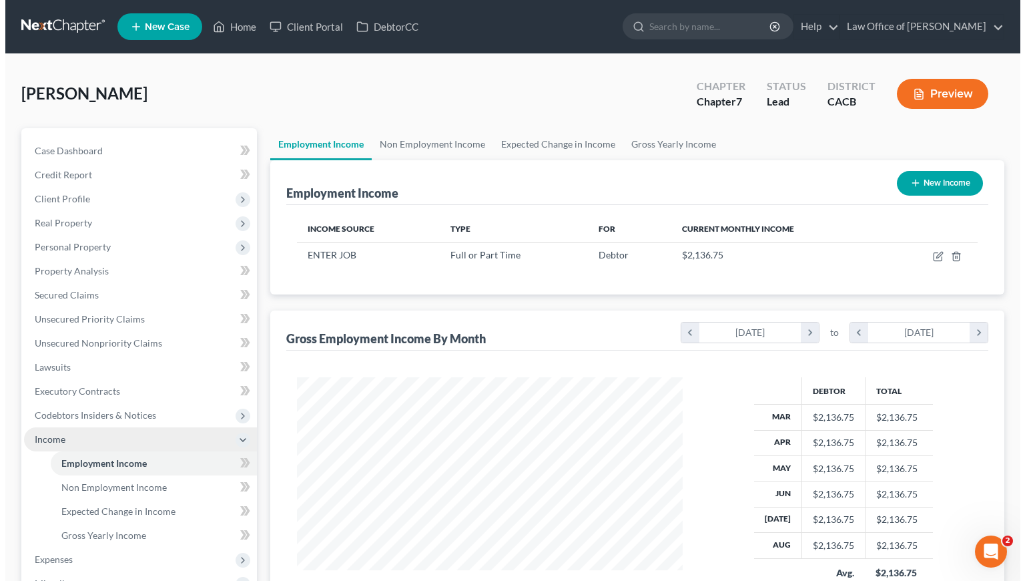
scroll to position [239, 413]
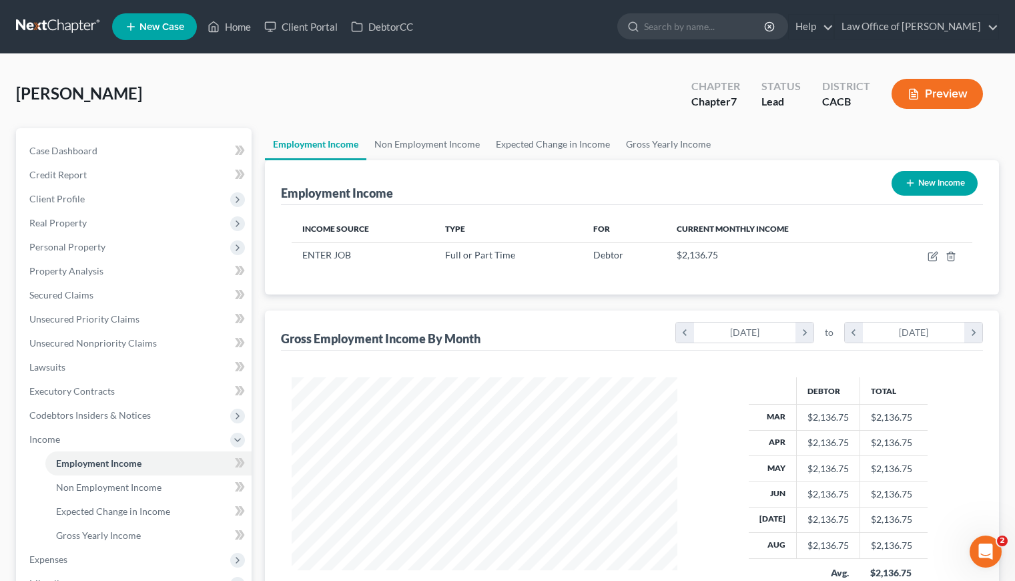
click at [606, 308] on div "Employment Income New Income Income Source Type For Current Monthly Income ENTE…" at bounding box center [632, 404] width 734 height 489
click at [932, 257] on icon "button" at bounding box center [934, 255] width 6 height 6
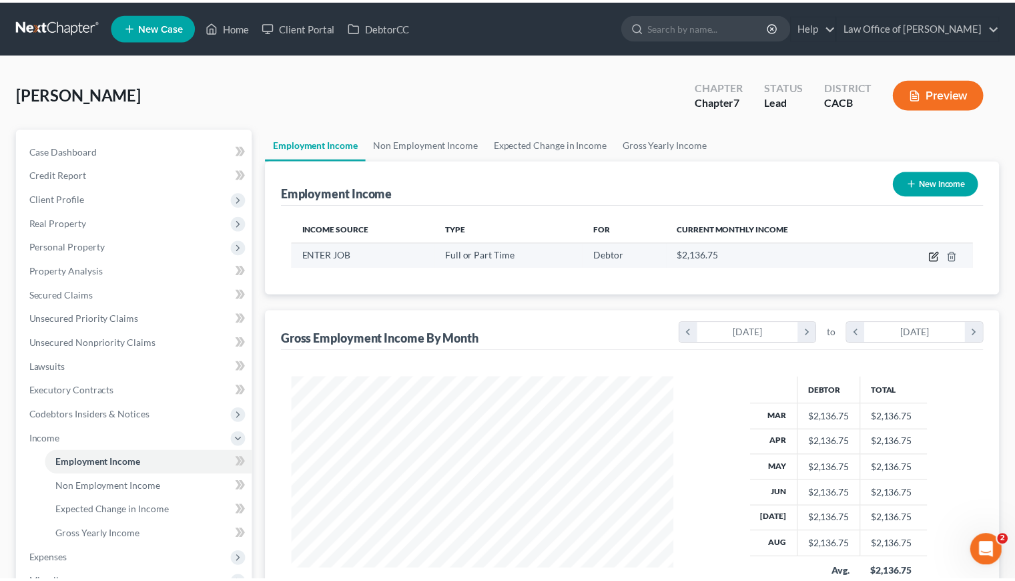
scroll to position [239, 417]
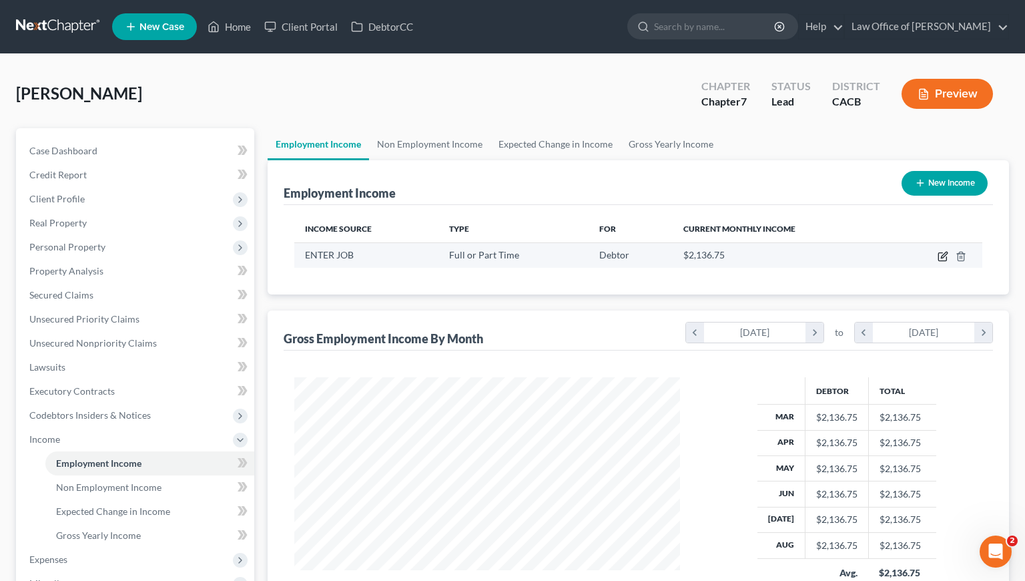
select select "0"
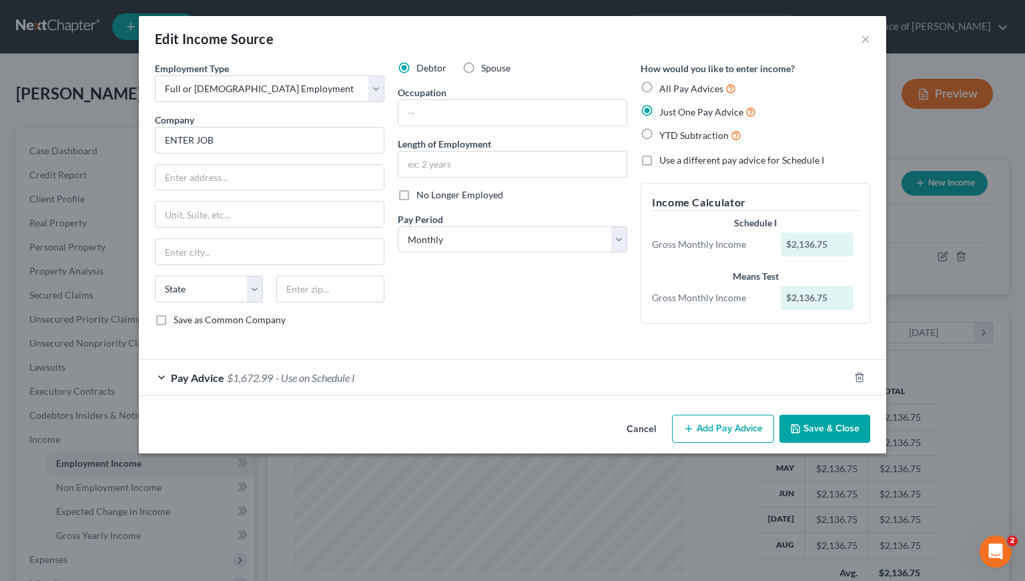
click at [527, 291] on div "Debtor Spouse Occupation Length of Employment No Longer Employed Pay Period * S…" at bounding box center [512, 199] width 243 height 276
click at [538, 304] on div "Debtor Spouse Occupation Length of Employment No Longer Employed Pay Period * S…" at bounding box center [512, 199] width 243 height 276
click at [866, 40] on button "×" at bounding box center [865, 39] width 9 height 16
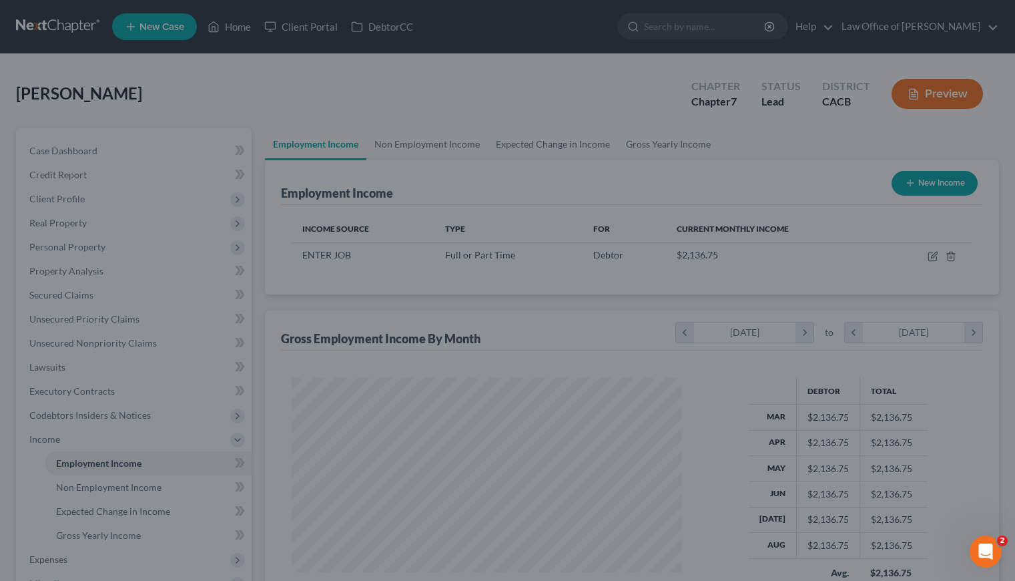
scroll to position [667374, 667201]
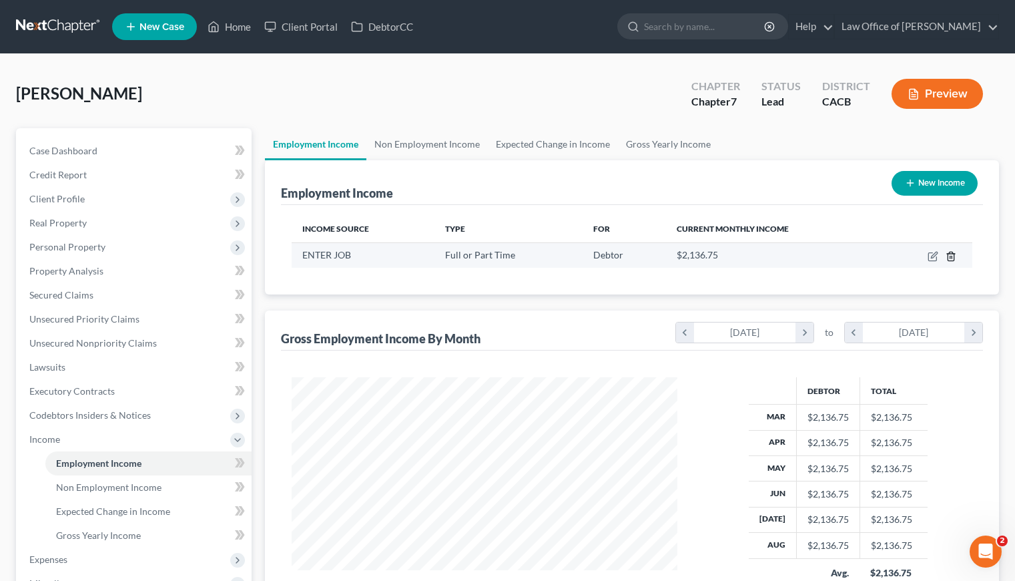
click at [951, 256] on icon "button" at bounding box center [951, 256] width 11 height 11
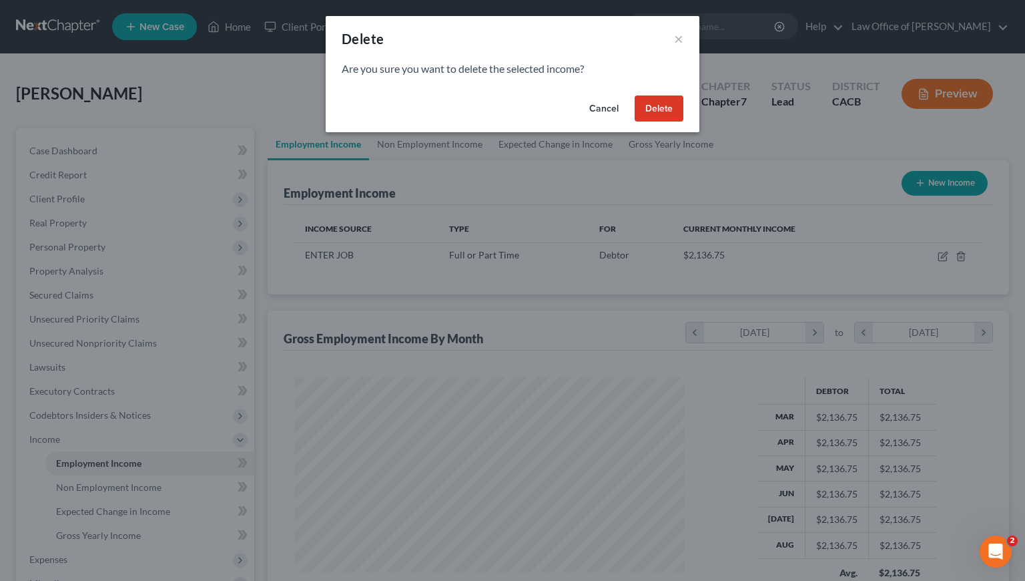
click at [608, 108] on button "Cancel" at bounding box center [604, 108] width 51 height 27
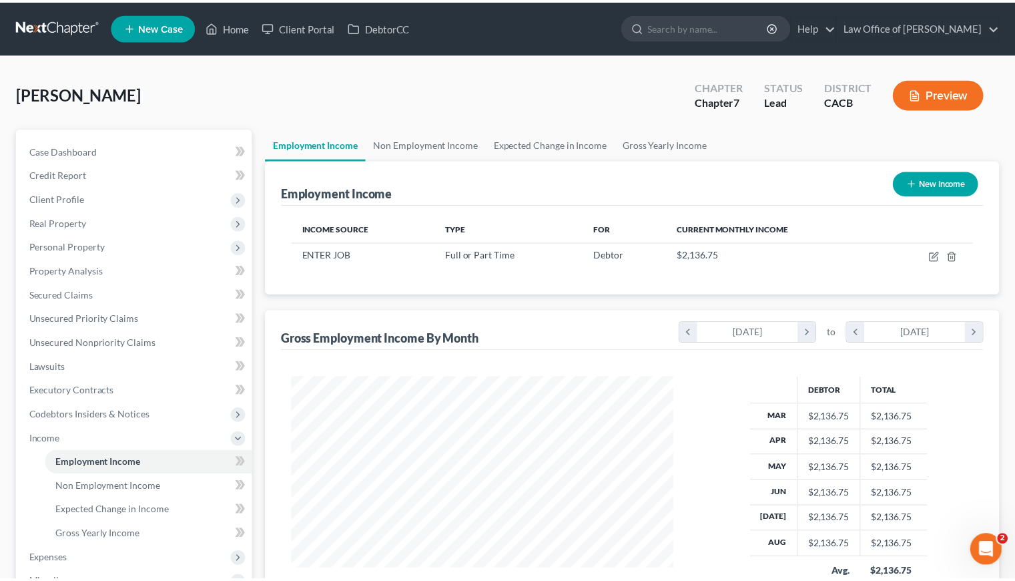
scroll to position [667374, 667201]
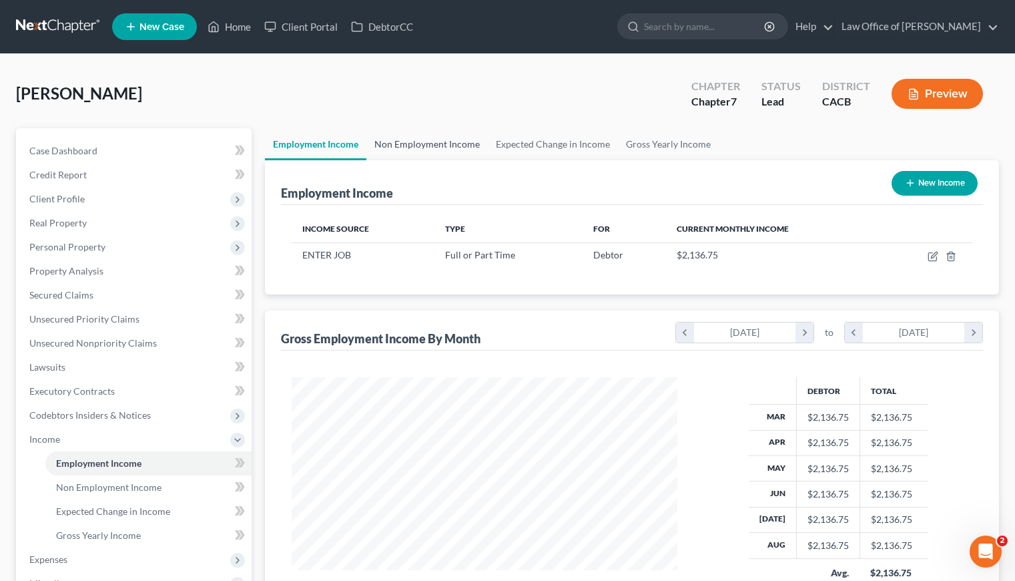
click at [436, 150] on link "Non Employment Income" at bounding box center [428, 144] width 122 height 32
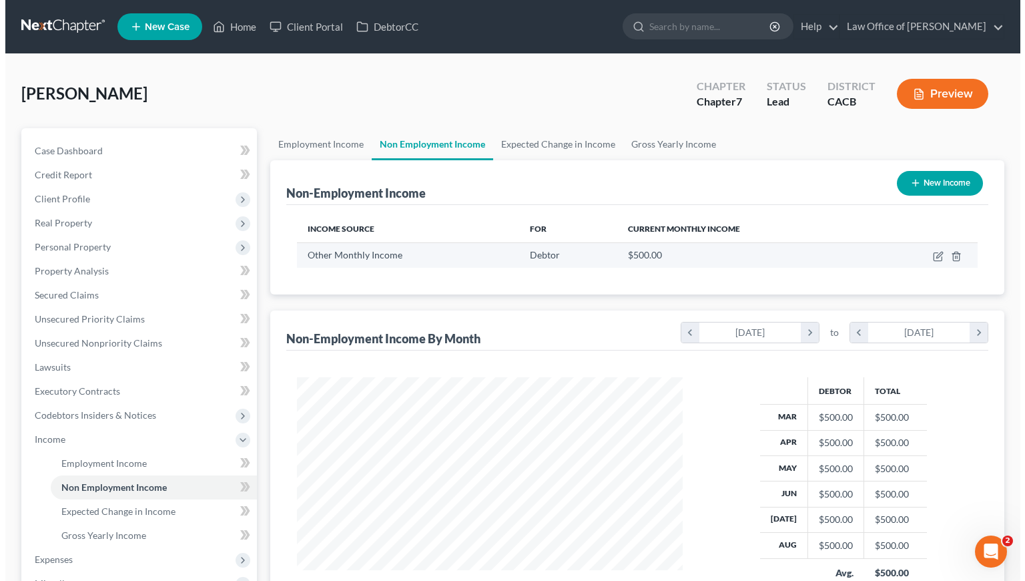
scroll to position [239, 413]
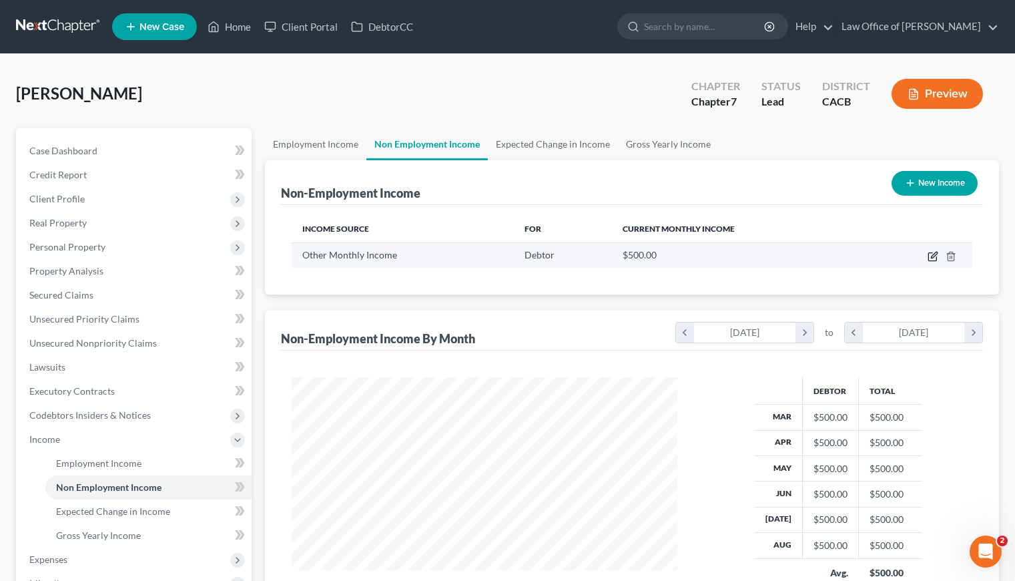
click at [933, 255] on icon "button" at bounding box center [934, 255] width 6 height 6
select select "13"
select select "0"
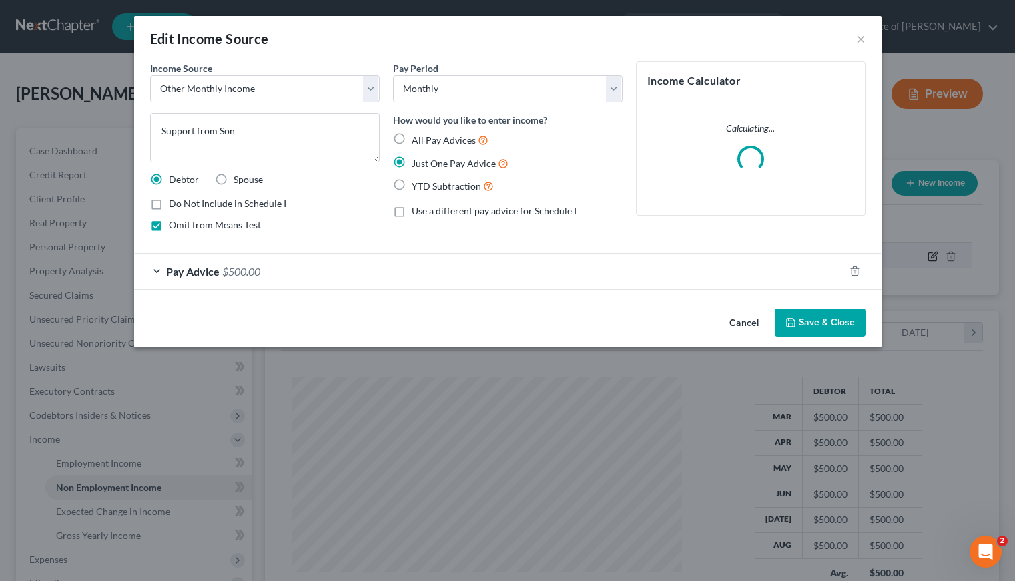
scroll to position [239, 417]
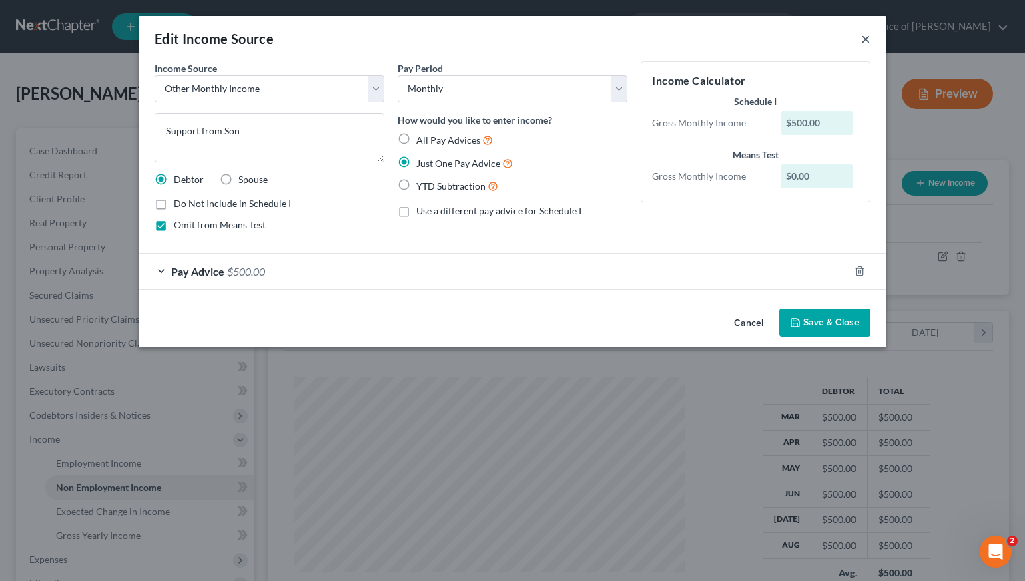
click at [870, 40] on button "×" at bounding box center [865, 39] width 9 height 16
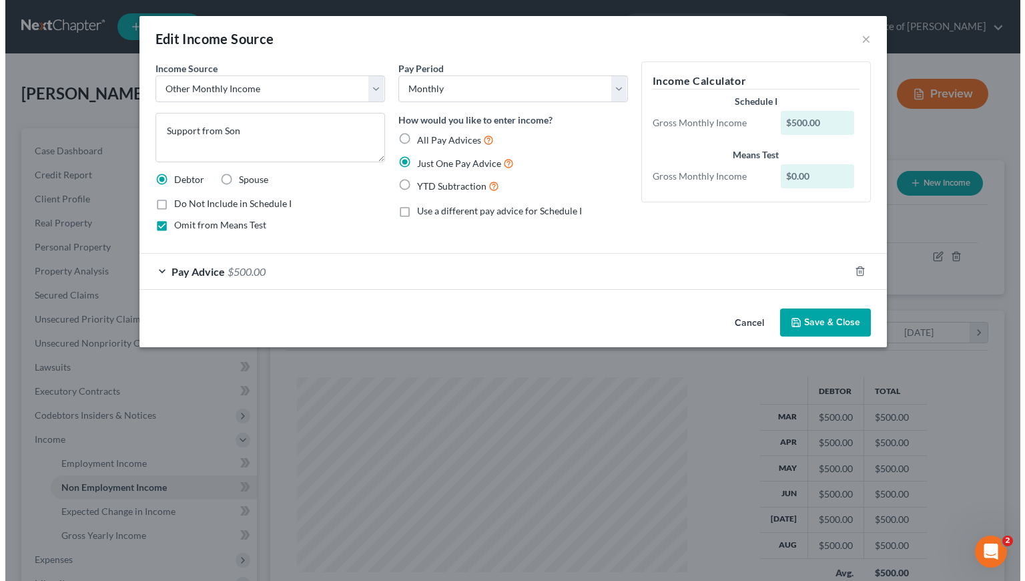
scroll to position [667374, 667201]
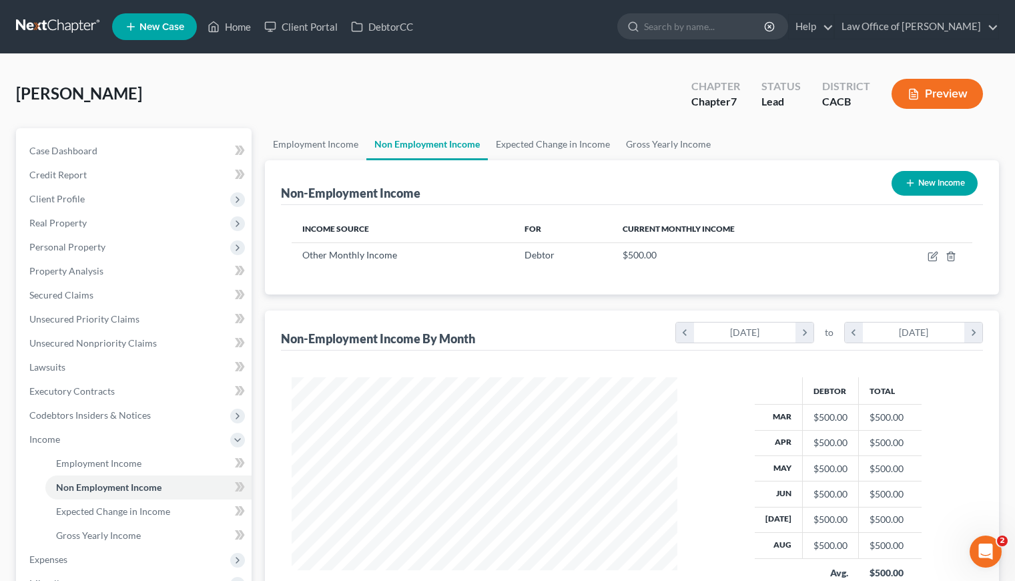
click at [537, 103] on div "[PERSON_NAME] Upgraded Chapter Chapter 7 Status Lead District CACB Preview" at bounding box center [507, 99] width 983 height 58
click at [938, 184] on button "New Income" at bounding box center [935, 183] width 86 height 25
select select "0"
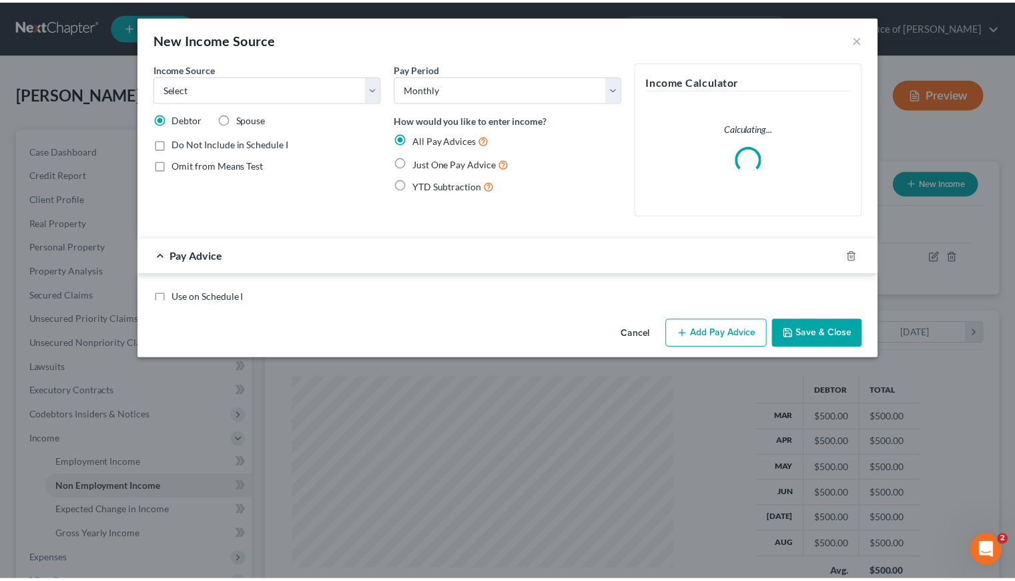
scroll to position [239, 417]
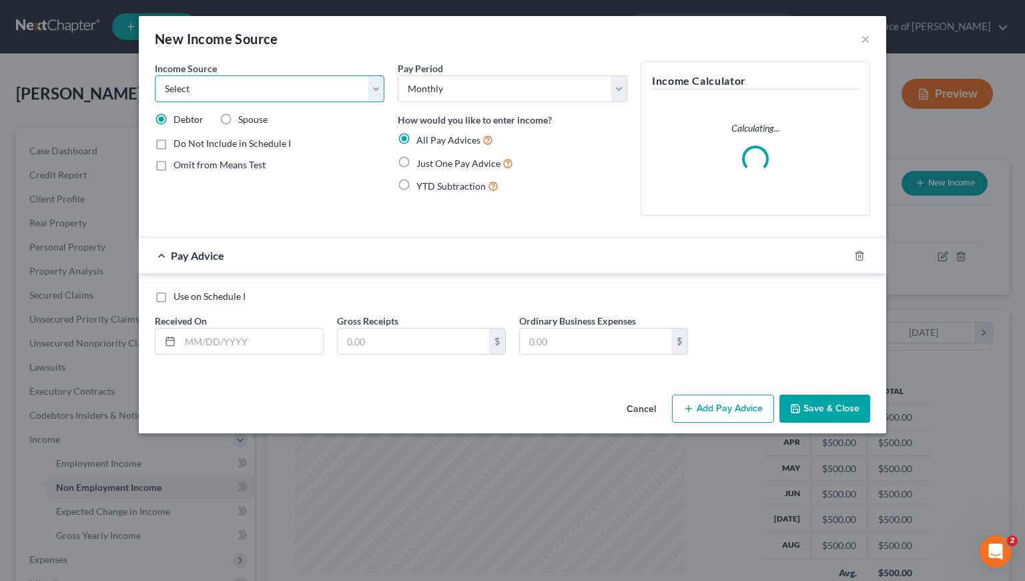
click at [214, 91] on select "Select Unemployment Disability (from employer) Pension Retirement Social Securi…" at bounding box center [270, 88] width 230 height 27
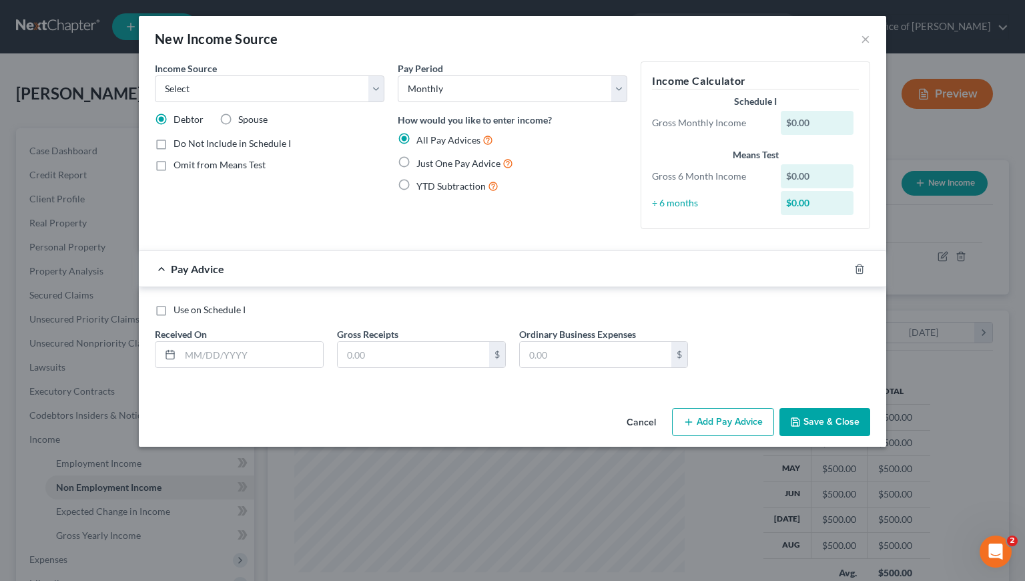
click at [417, 162] on label "Just One Pay Advice" at bounding box center [465, 163] width 97 height 15
click at [422, 162] on input "Just One Pay Advice" at bounding box center [426, 160] width 9 height 9
radio input "true"
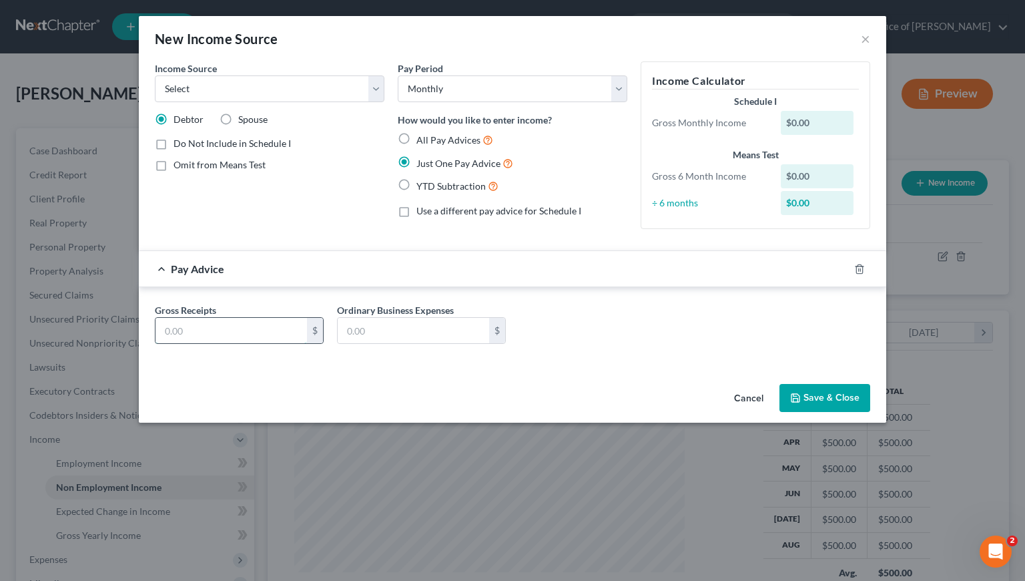
click at [185, 330] on input "text" at bounding box center [232, 330] width 152 height 25
type input "1,800"
click at [232, 86] on select "Select Unemployment Disability (from employer) Pension Retirement Social Securi…" at bounding box center [270, 88] width 230 height 27
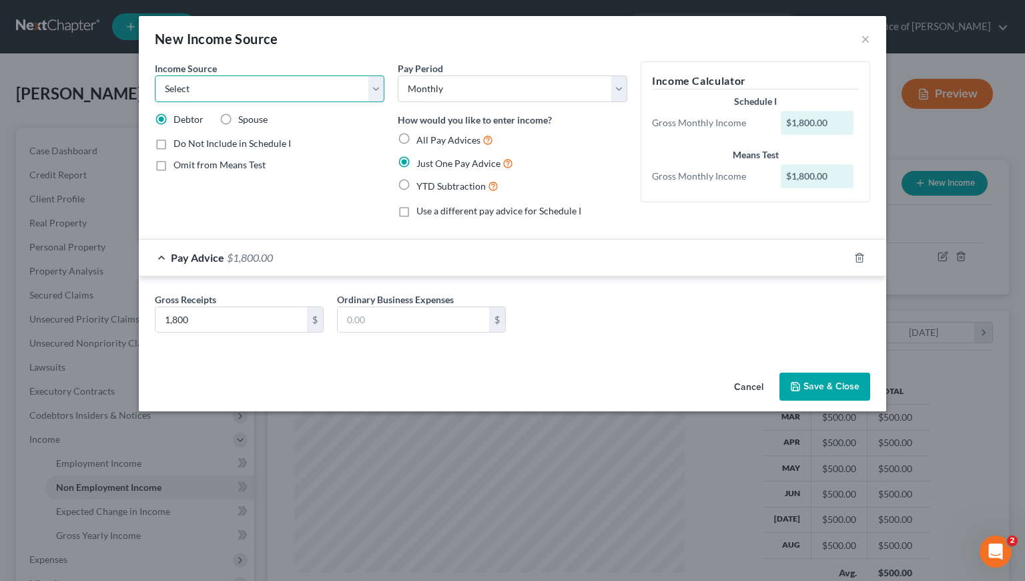
select select "0"
click at [155, 75] on select "Select Unemployment Disability (from employer) Pension Retirement Social Securi…" at bounding box center [270, 88] width 230 height 27
click at [717, 347] on div "Gross Receipts 1,800 $ Ordinary Business Expenses $" at bounding box center [513, 315] width 748 height 78
click at [838, 387] on button "Save & Close" at bounding box center [825, 387] width 91 height 28
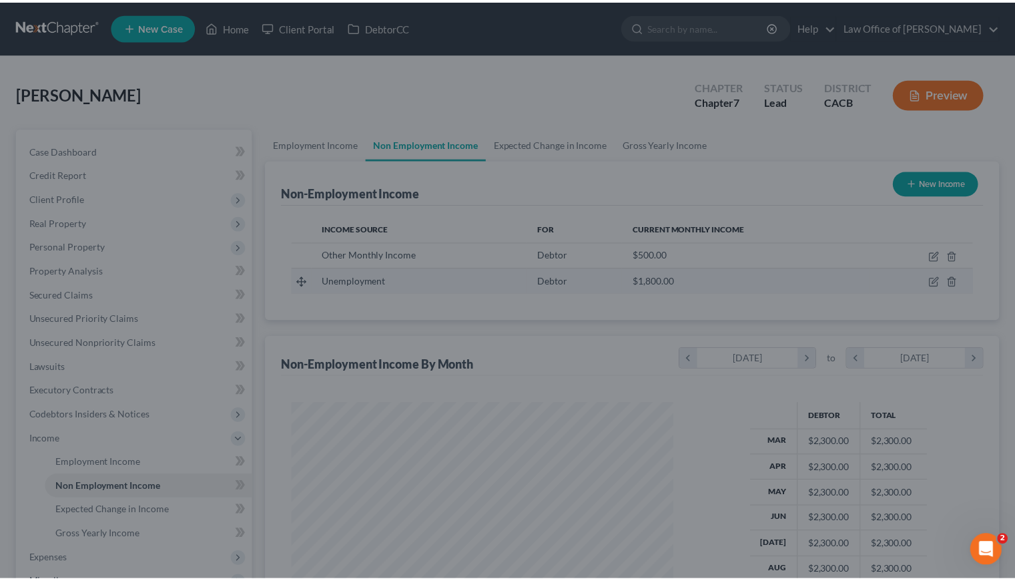
scroll to position [667374, 667201]
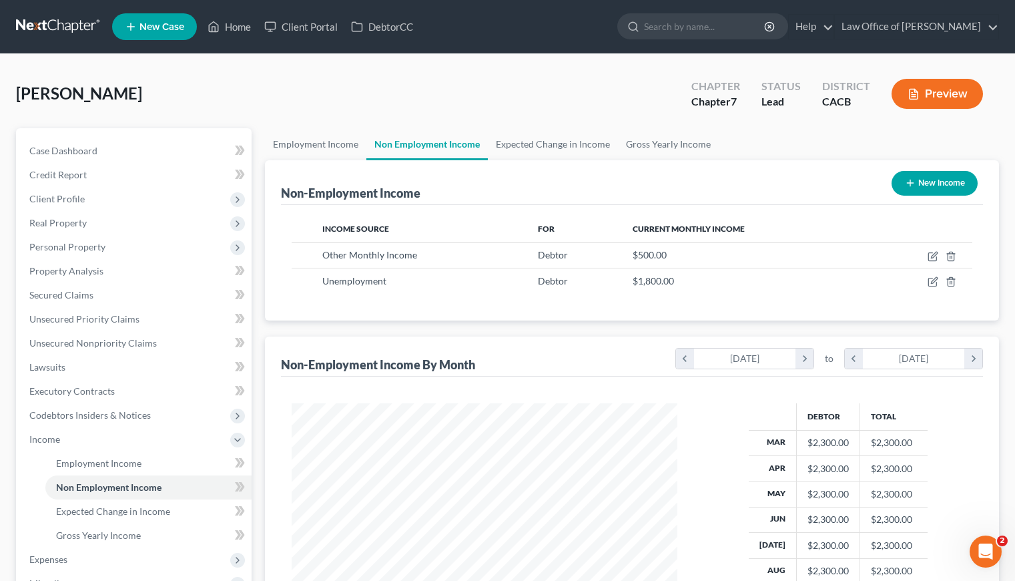
click at [535, 331] on div "Non-Employment Income New Income Income Source For Current Monthly Income Other…" at bounding box center [632, 417] width 734 height 514
click at [307, 138] on link "Employment Income" at bounding box center [315, 144] width 101 height 32
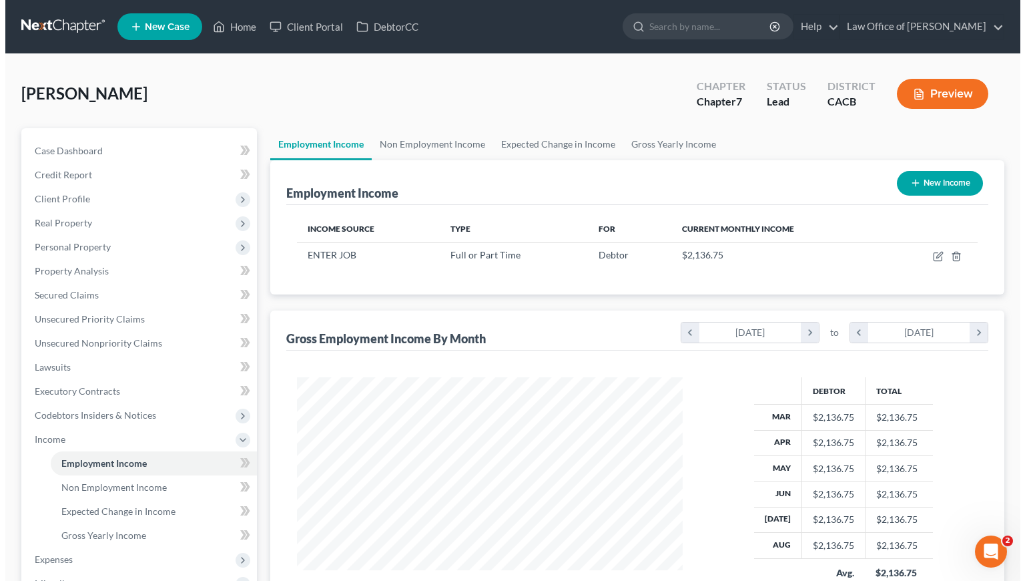
scroll to position [239, 413]
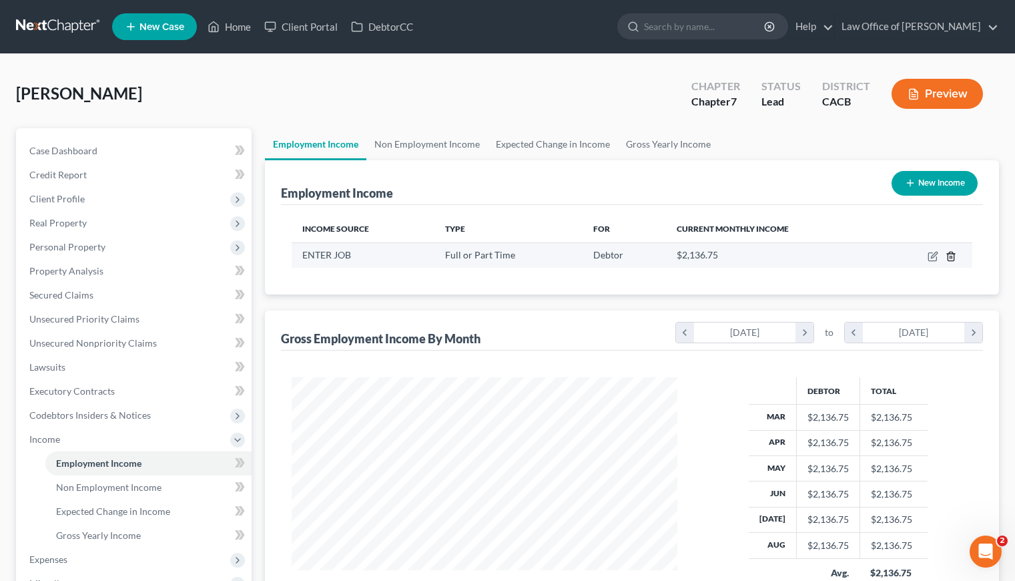
click at [953, 258] on icon "button" at bounding box center [951, 256] width 11 height 11
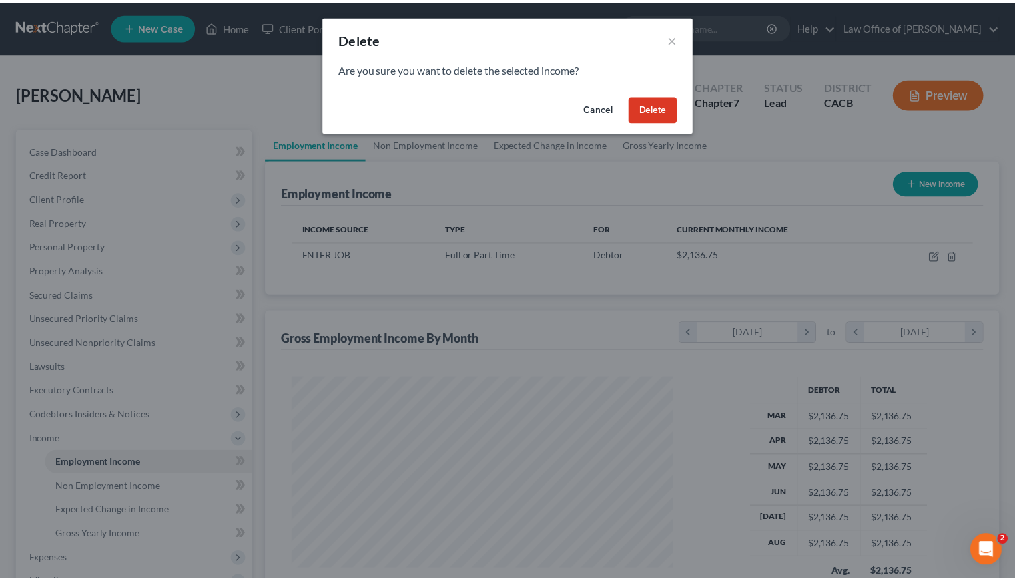
scroll to position [239, 417]
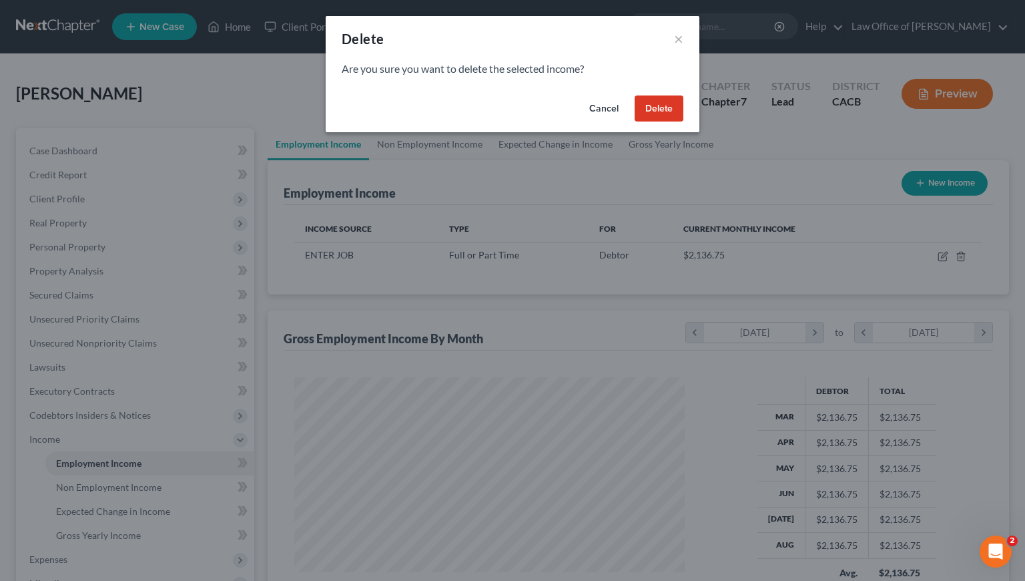
click at [656, 105] on button "Delete" at bounding box center [659, 108] width 49 height 27
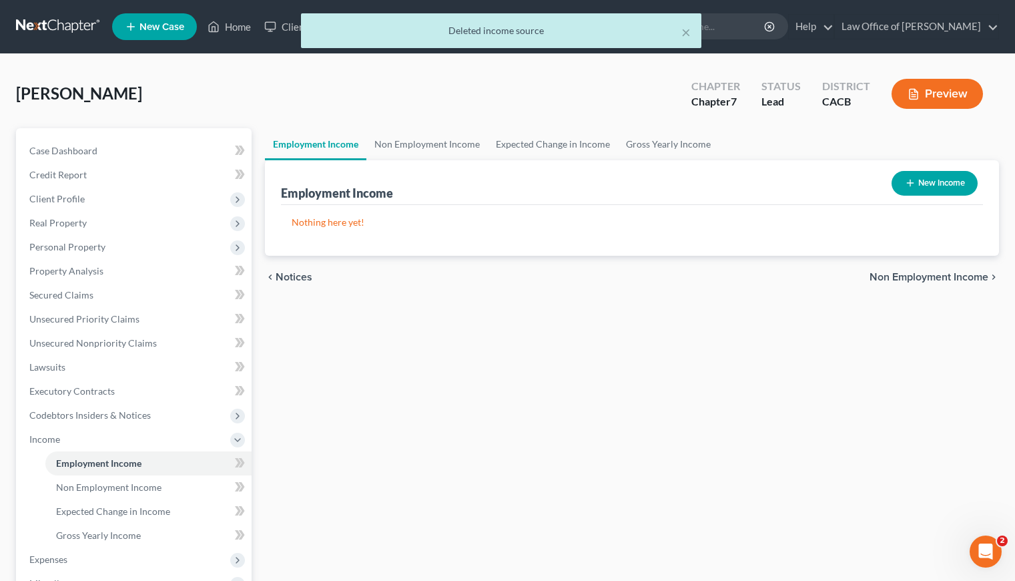
click at [493, 113] on div "[PERSON_NAME] Upgraded Chapter Chapter 7 Status Lead District CACB Preview" at bounding box center [507, 99] width 983 height 58
click at [424, 141] on link "Non Employment Income" at bounding box center [428, 144] width 122 height 32
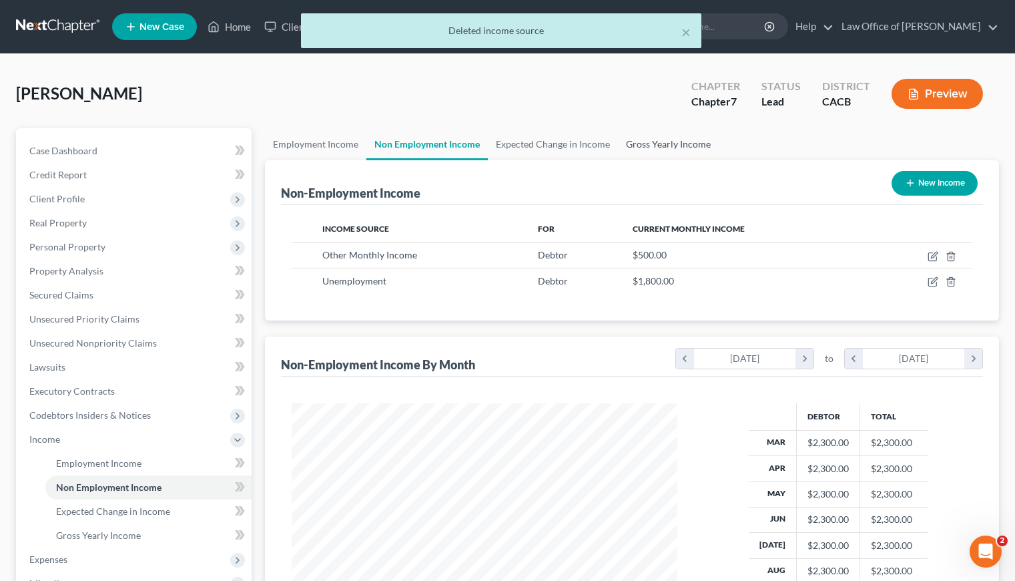
scroll to position [239, 413]
click at [651, 144] on link "Gross Yearly Income" at bounding box center [668, 144] width 101 height 32
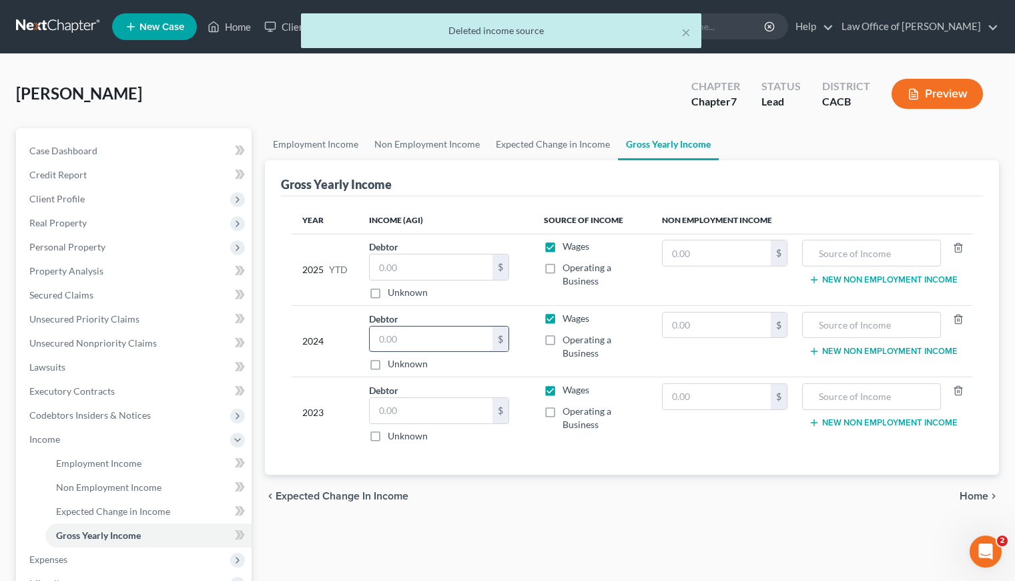
click at [421, 340] on input "text" at bounding box center [431, 338] width 123 height 25
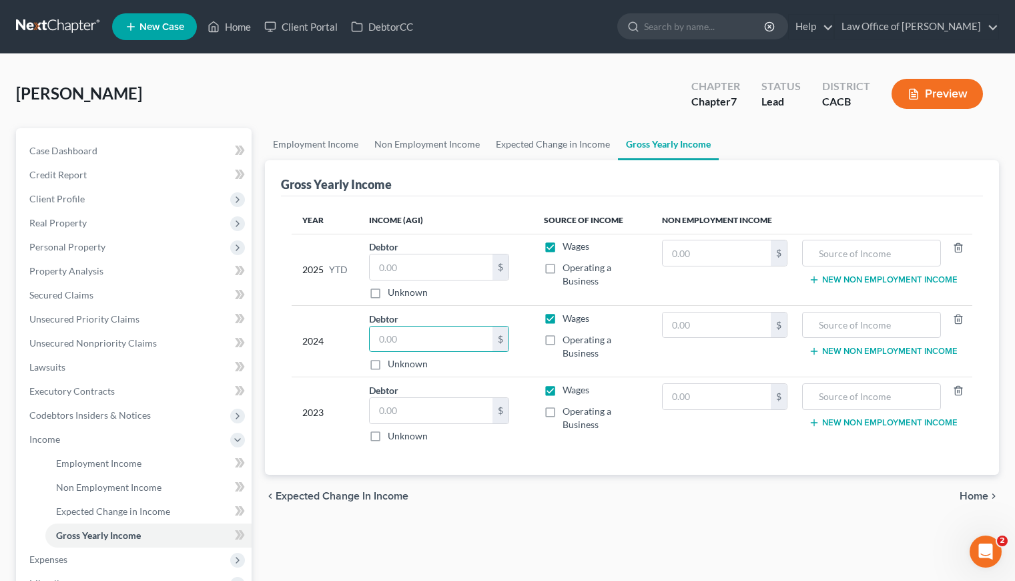
click at [533, 477] on div "chevron_left Expected Change in Income Home chevron_right" at bounding box center [632, 496] width 734 height 43
click at [466, 505] on div "chevron_left Expected Change in Income Home chevron_right" at bounding box center [632, 496] width 734 height 43
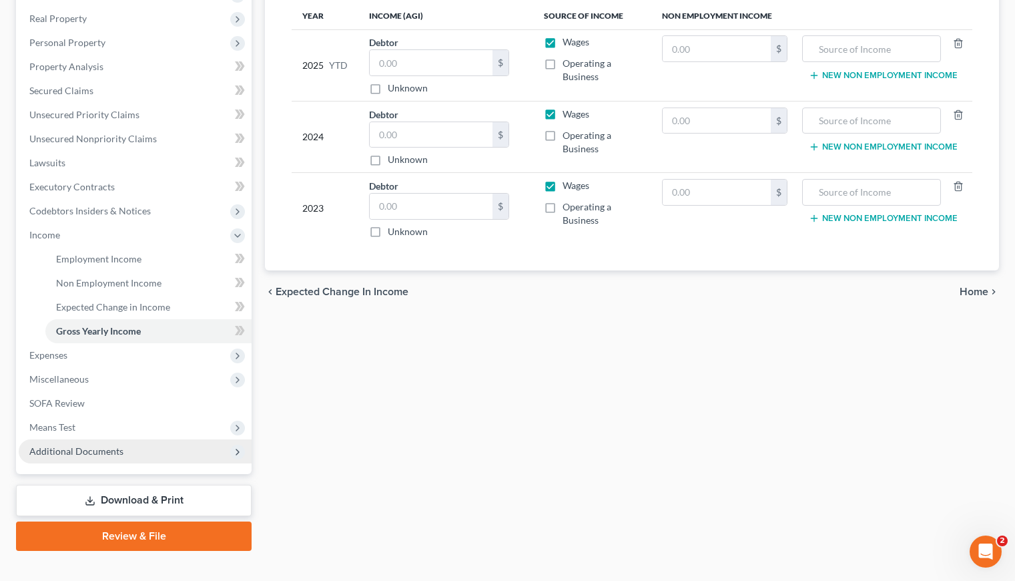
scroll to position [224, 0]
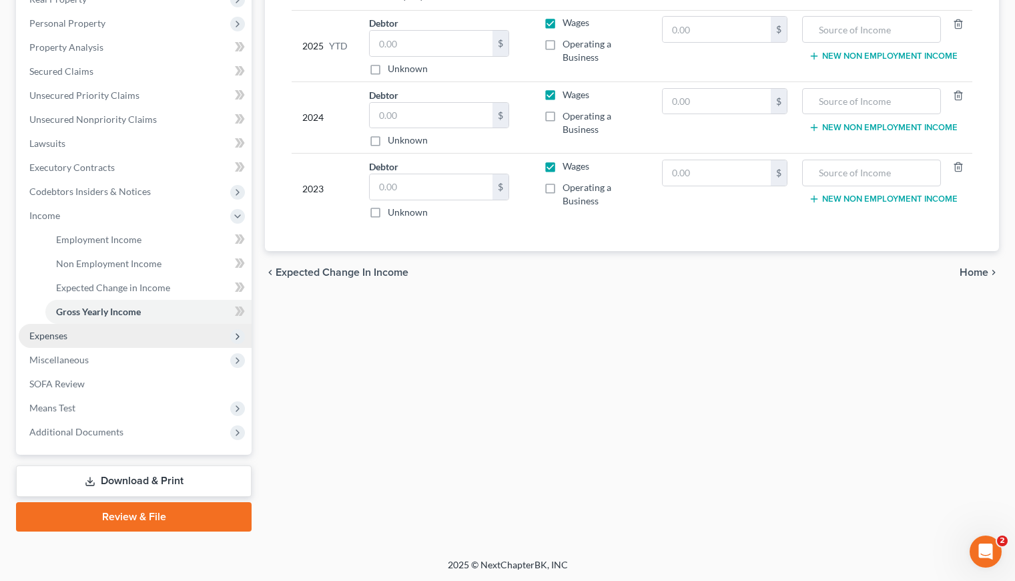
click at [56, 338] on span "Expenses" at bounding box center [48, 335] width 38 height 11
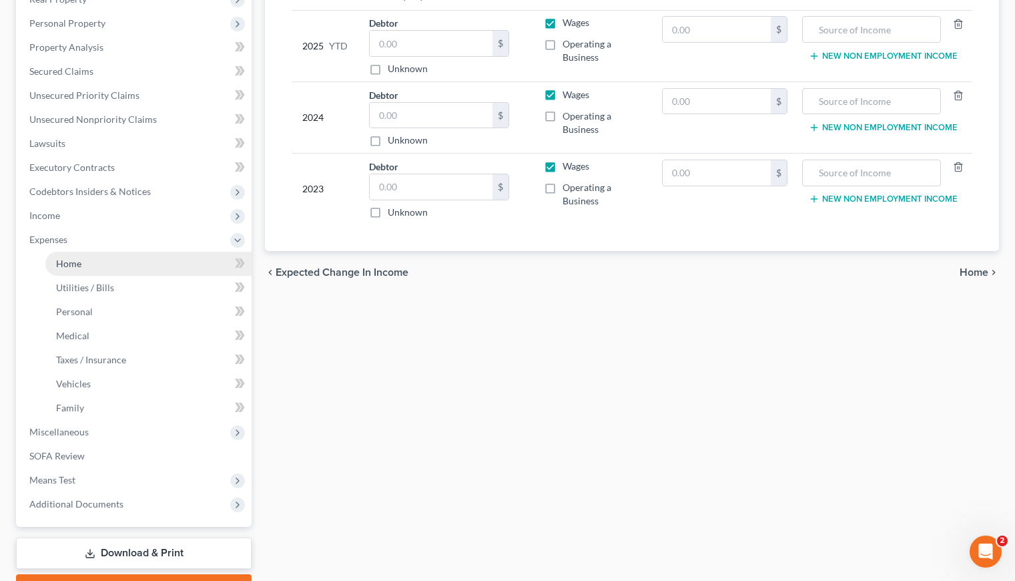
click at [67, 260] on span "Home" at bounding box center [68, 263] width 25 height 11
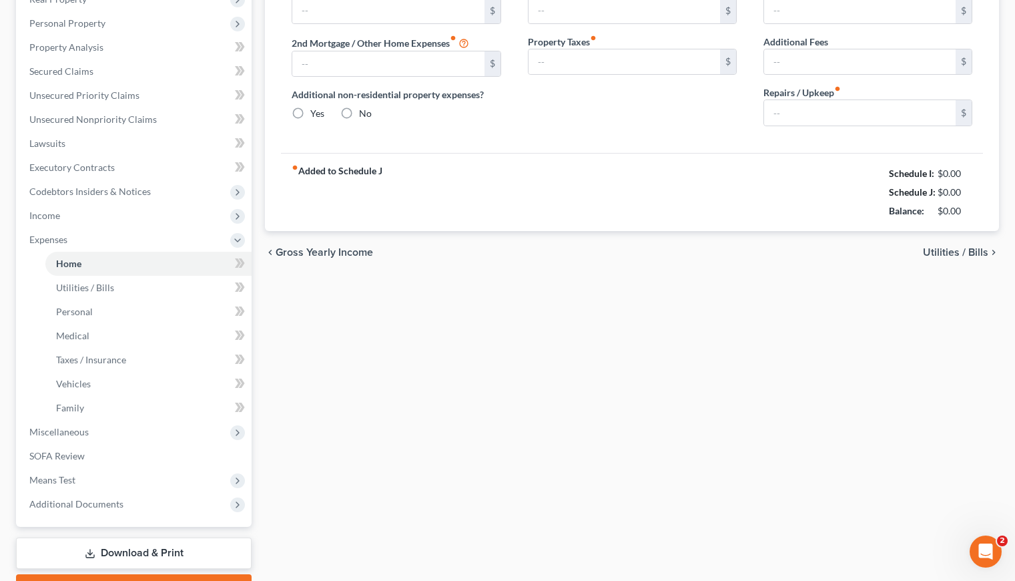
type input "0.00"
radio input "true"
type input "0.00"
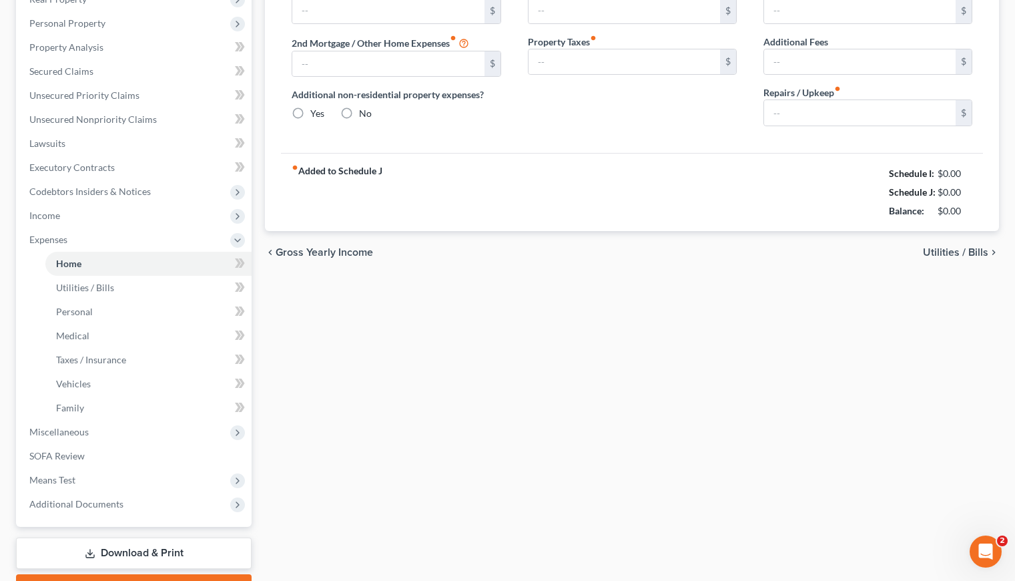
type input "0.00"
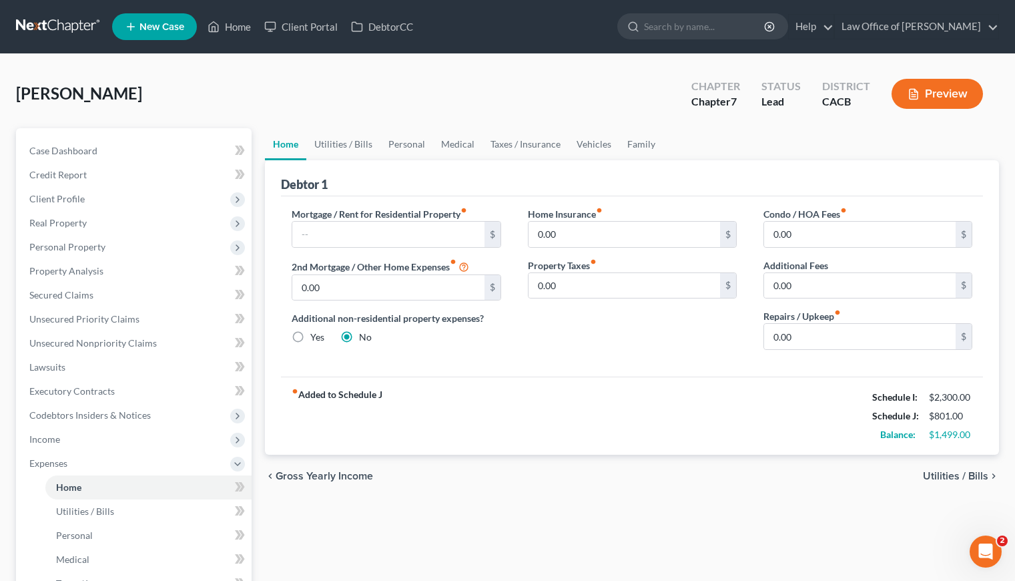
click at [594, 409] on div "fiber_manual_record Added to Schedule J Schedule I: $2,300.00 Schedule J: $801.…" at bounding box center [632, 416] width 702 height 78
click at [404, 226] on input "text" at bounding box center [388, 234] width 192 height 25
type input "1"
type input "1,100"
drag, startPoint x: 621, startPoint y: 371, endPoint x: 612, endPoint y: 373, distance: 9.4
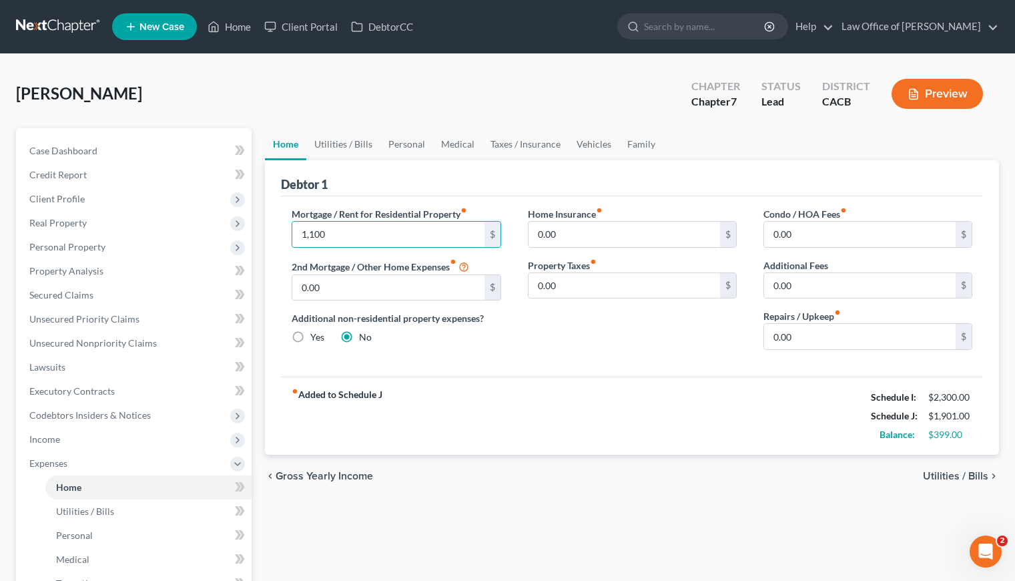
click at [621, 370] on div "Mortgage / Rent for Residential Property fiber_manual_record 1,100 $ 2nd Mortga…" at bounding box center [632, 286] width 702 height 180
click at [338, 143] on link "Utilities / Bills" at bounding box center [343, 144] width 74 height 32
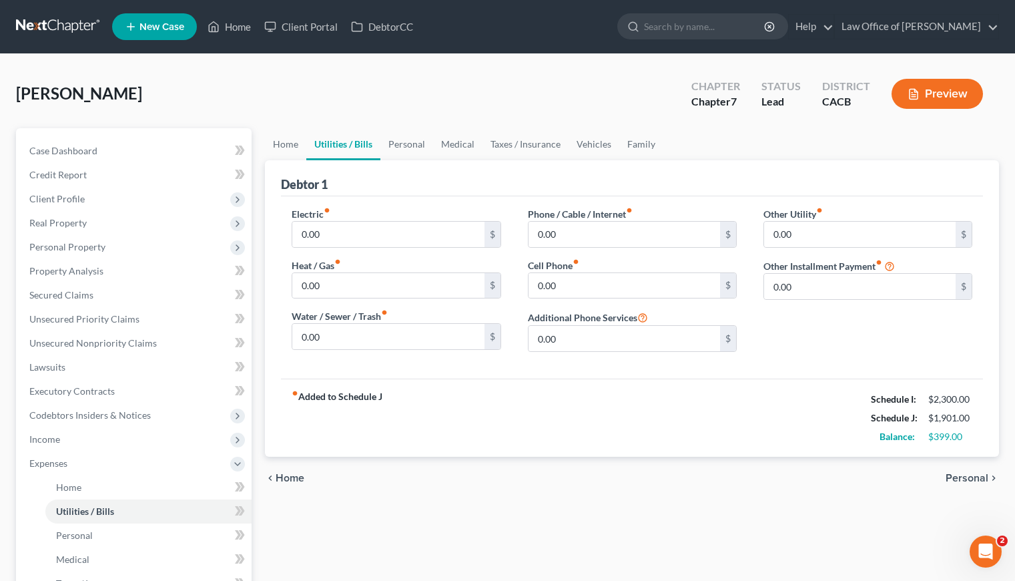
click at [481, 428] on div "fiber_manual_record Added to Schedule J Schedule I: $2,300.00 Schedule J: $1,90…" at bounding box center [632, 418] width 702 height 78
click at [334, 239] on input "0.00" at bounding box center [388, 234] width 192 height 25
type input "2"
type input "40"
click at [330, 326] on input "0.00" at bounding box center [388, 336] width 192 height 25
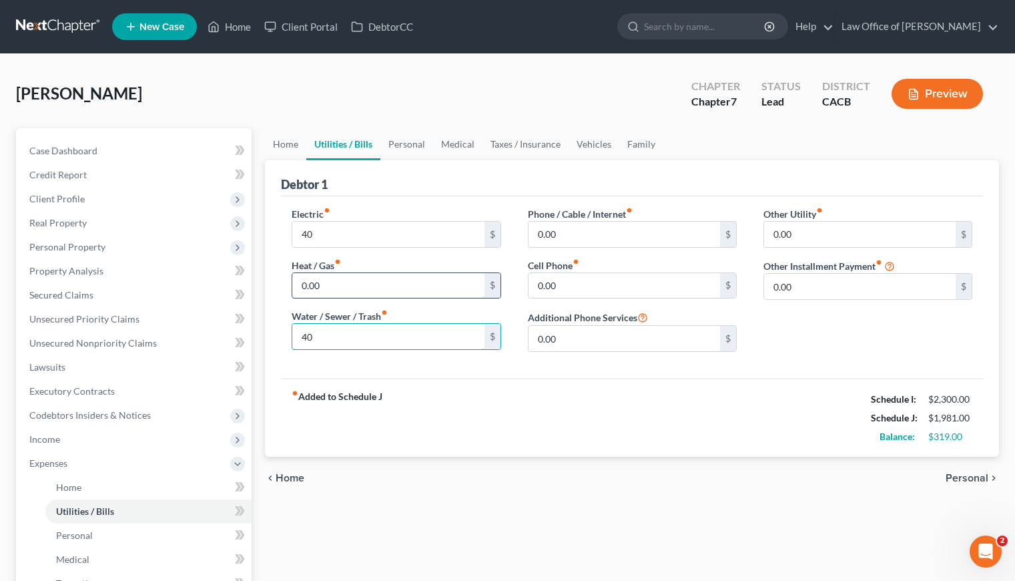
type input "40"
click at [368, 280] on input "0.00" at bounding box center [388, 285] width 192 height 25
type input "10"
click at [314, 230] on input "40" at bounding box center [388, 234] width 192 height 25
type input "60"
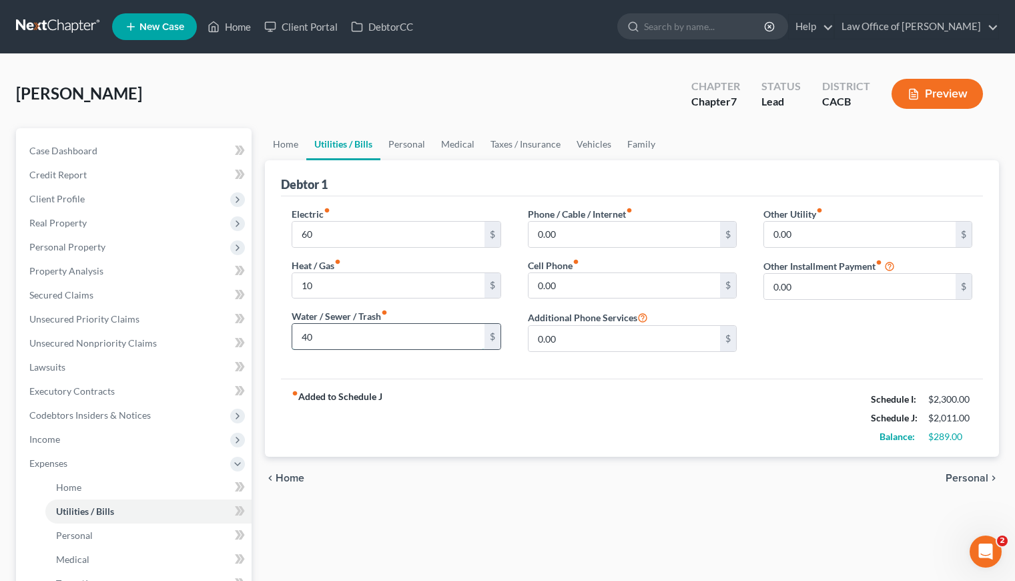
click at [333, 337] on input "40" at bounding box center [388, 336] width 192 height 25
click at [555, 385] on div "fiber_manual_record Added to Schedule J Schedule I: $2,300.00 Schedule J: $2,03…" at bounding box center [632, 418] width 702 height 78
click at [325, 336] on input "60" at bounding box center [388, 336] width 192 height 25
type input "40"
click at [334, 232] on input "60" at bounding box center [388, 234] width 192 height 25
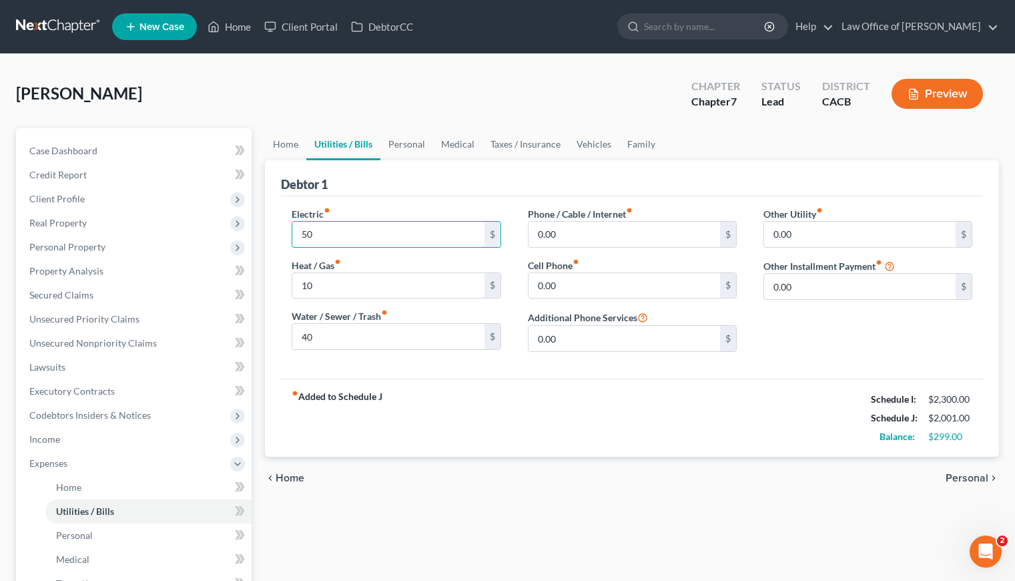
type input "50"
click at [473, 404] on div "fiber_manual_record Added to Schedule J Schedule I: $2,300.00 Schedule J: $2,00…" at bounding box center [632, 418] width 702 height 78
click at [619, 228] on input "0.00" at bounding box center [625, 234] width 192 height 25
type input "140"
click at [618, 289] on input "0.00" at bounding box center [625, 285] width 192 height 25
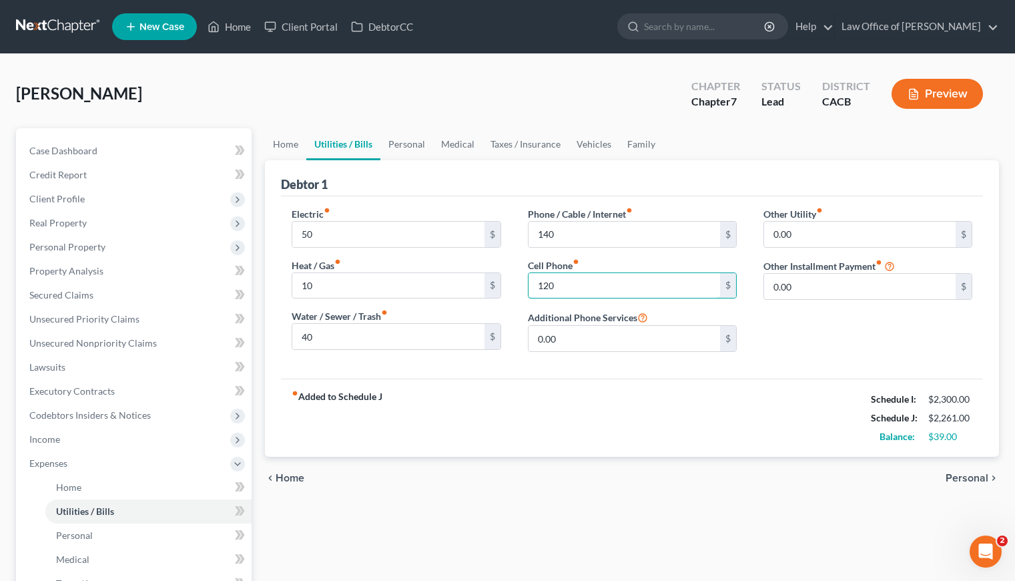
type input "120"
click at [574, 419] on div "fiber_manual_record Added to Schedule J Schedule I: $2,300.00 Schedule J: $2,26…" at bounding box center [632, 418] width 702 height 78
click at [393, 143] on link "Personal" at bounding box center [407, 144] width 53 height 32
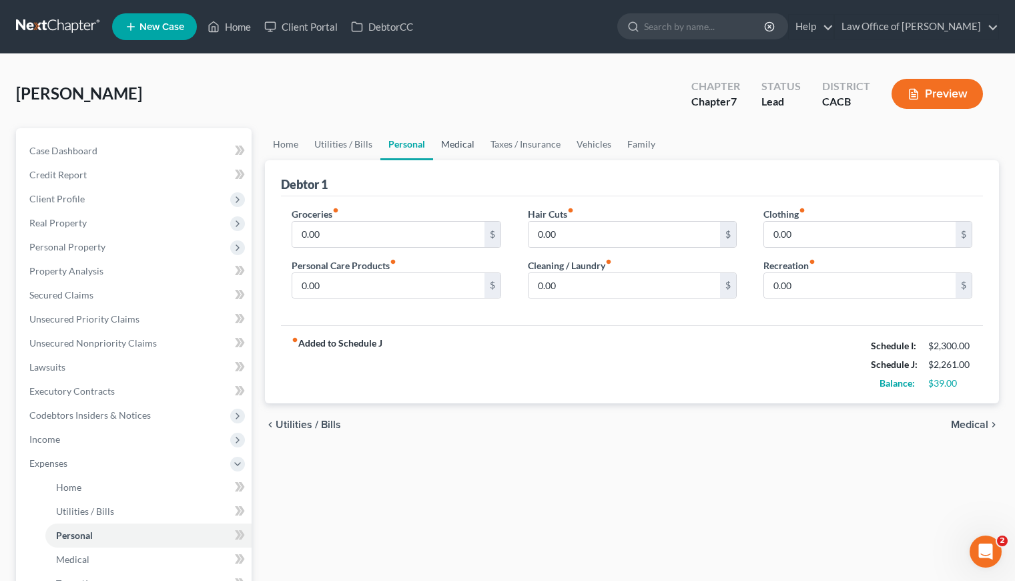
click at [454, 145] on link "Medical" at bounding box center [457, 144] width 49 height 32
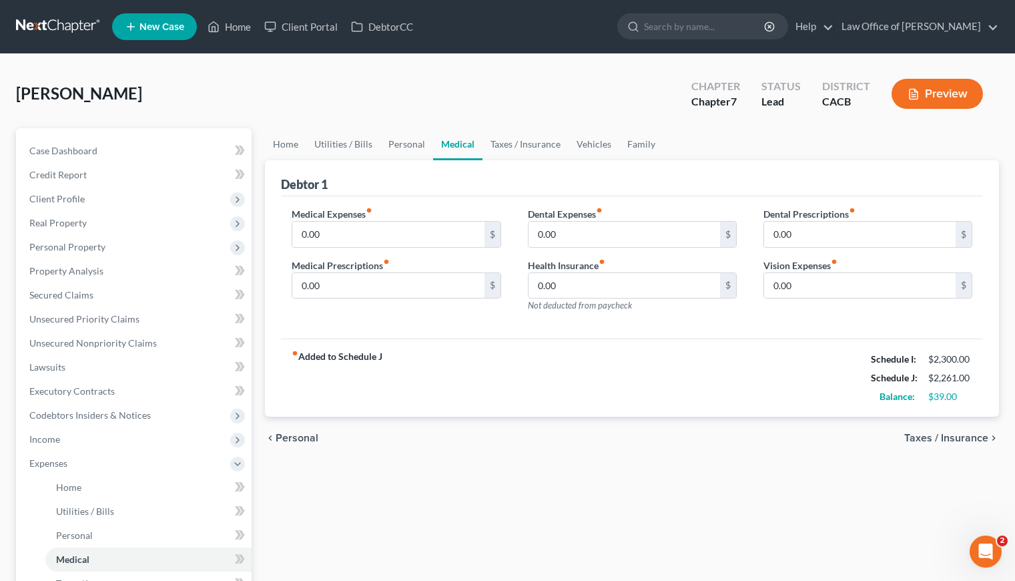
click at [494, 353] on div "fiber_manual_record Added to Schedule J Schedule I: $2,300.00 Schedule J: $2,26…" at bounding box center [632, 377] width 702 height 78
click at [459, 320] on div "Medical Expenses fiber_manual_record 0.00 $ Medical Prescriptions fiber_manual_…" at bounding box center [396, 265] width 236 height 116
click at [534, 146] on link "Taxes / Insurance" at bounding box center [526, 144] width 86 height 32
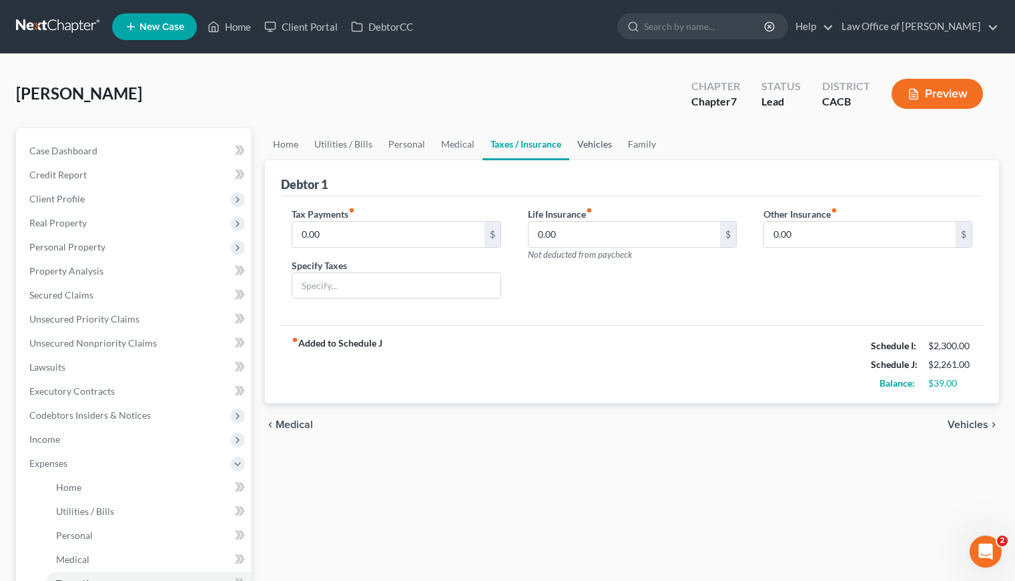
click at [602, 145] on link "Vehicles" at bounding box center [594, 144] width 51 height 32
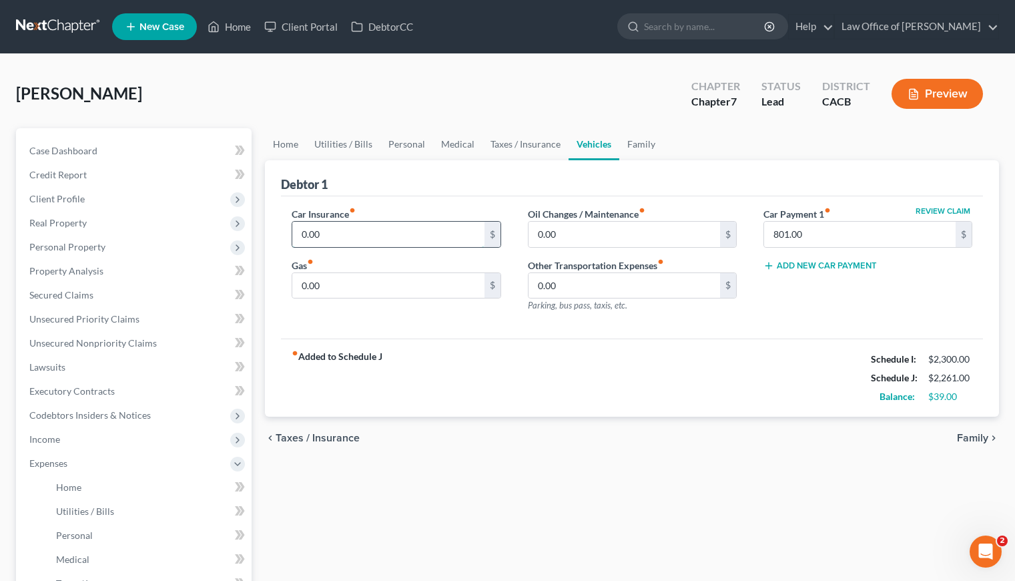
click at [373, 230] on input "0.00" at bounding box center [388, 234] width 192 height 25
type input "250"
click at [334, 293] on input "0.00" at bounding box center [388, 285] width 192 height 25
type input "200"
click at [590, 236] on input "0.00" at bounding box center [625, 234] width 192 height 25
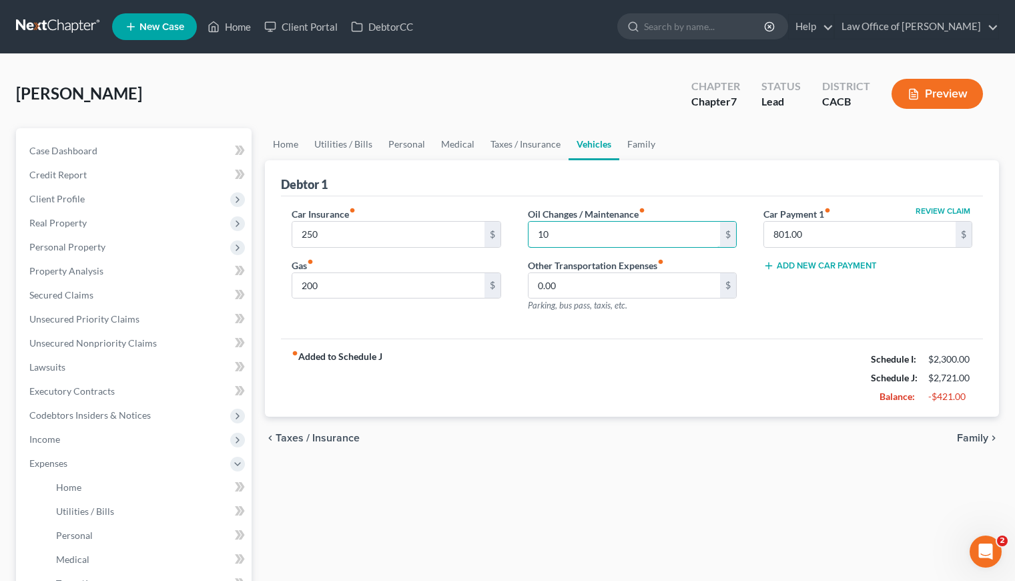
type input "10"
click at [434, 409] on div "fiber_manual_record Added to Schedule J Schedule I: $2,300.00 Schedule J: $2,72…" at bounding box center [632, 377] width 702 height 78
click at [569, 235] on input "10" at bounding box center [625, 234] width 192 height 25
drag, startPoint x: 547, startPoint y: 340, endPoint x: 561, endPoint y: 292, distance: 50.1
click at [547, 339] on div "fiber_manual_record Added to Schedule J Schedule I: $2,300.00 Schedule J: $2,71…" at bounding box center [632, 377] width 702 height 78
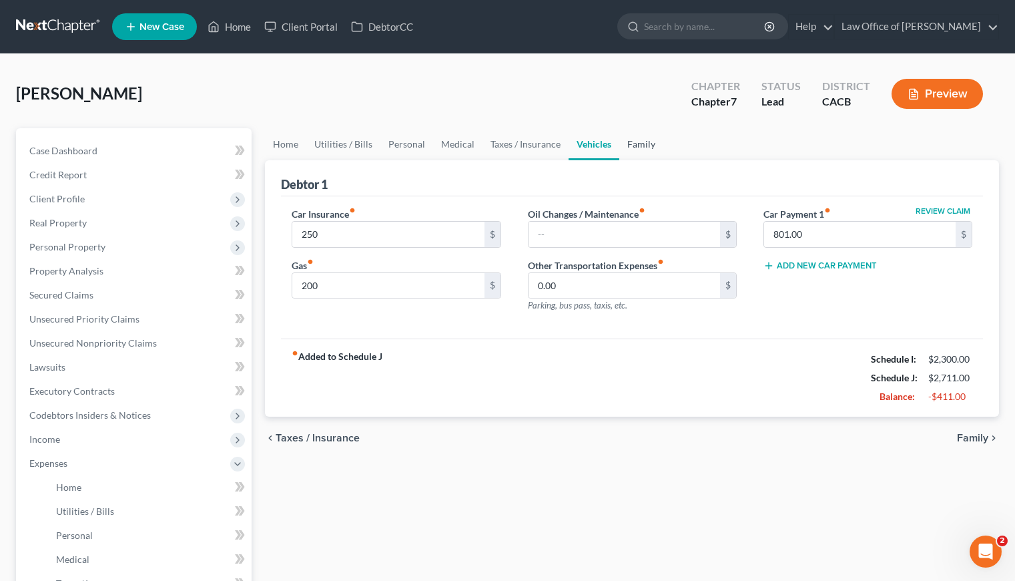
click at [638, 144] on link "Family" at bounding box center [642, 144] width 44 height 32
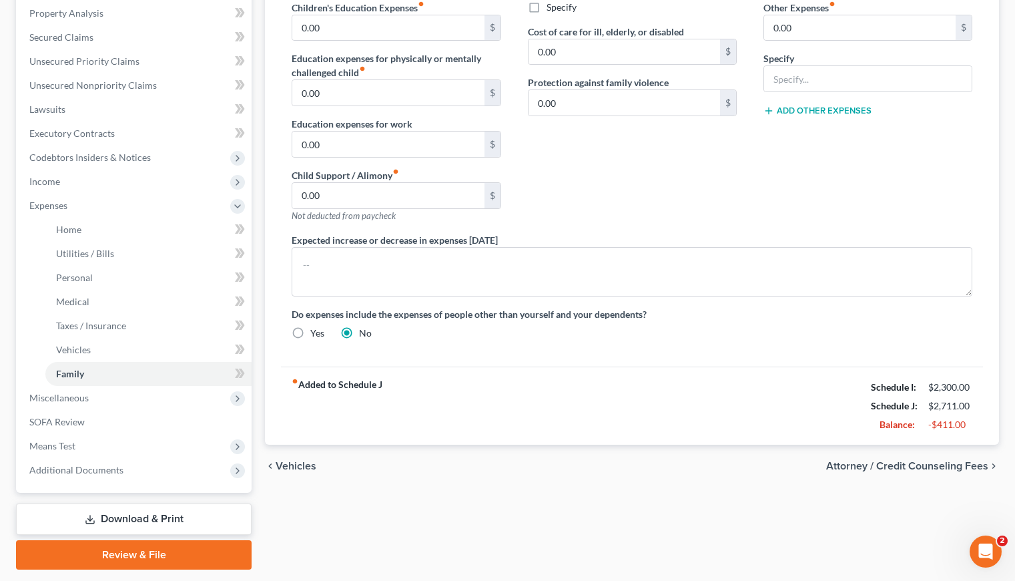
scroll to position [296, 0]
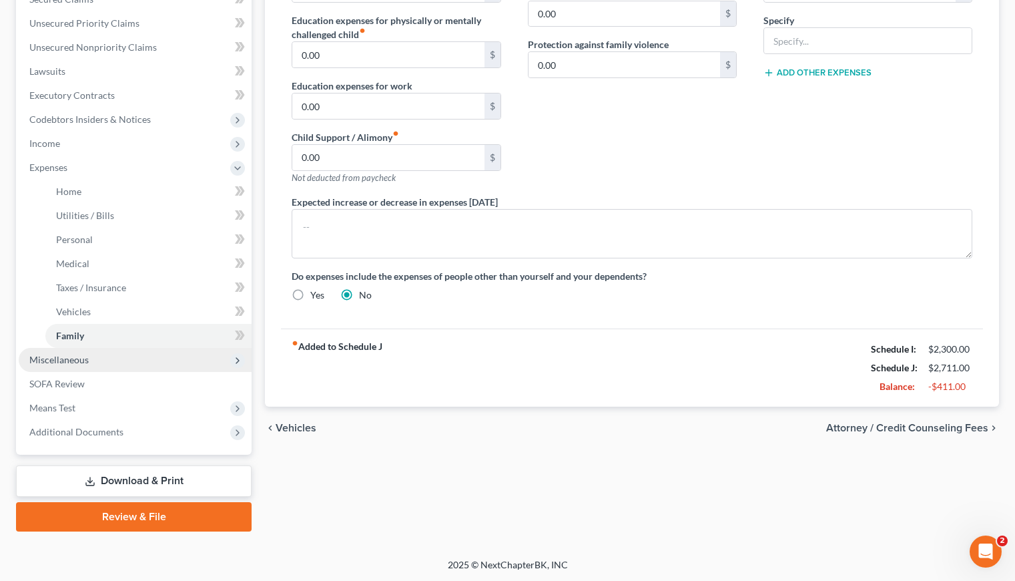
click at [80, 363] on span "Miscellaneous" at bounding box center [58, 359] width 59 height 11
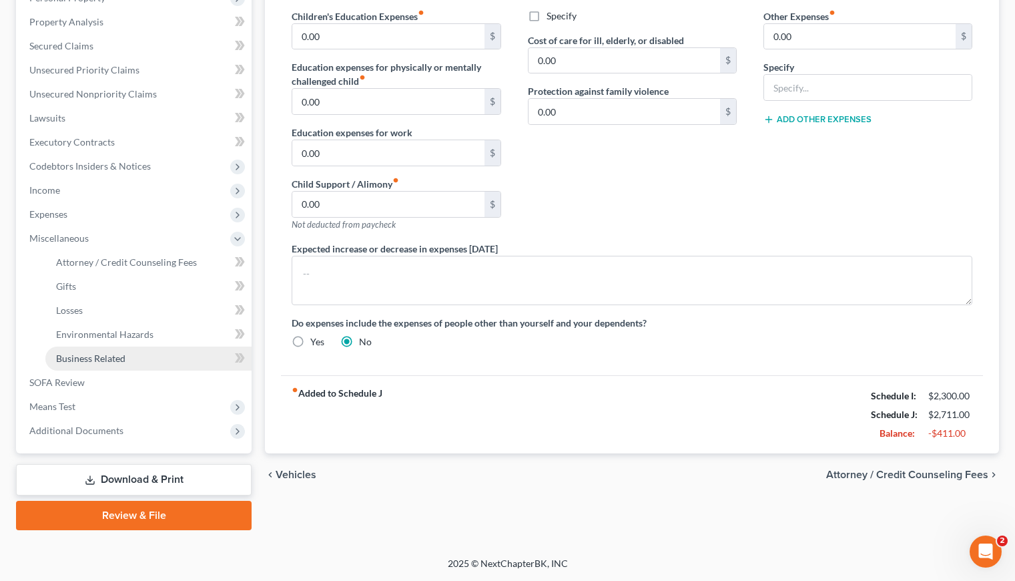
scroll to position [248, 0]
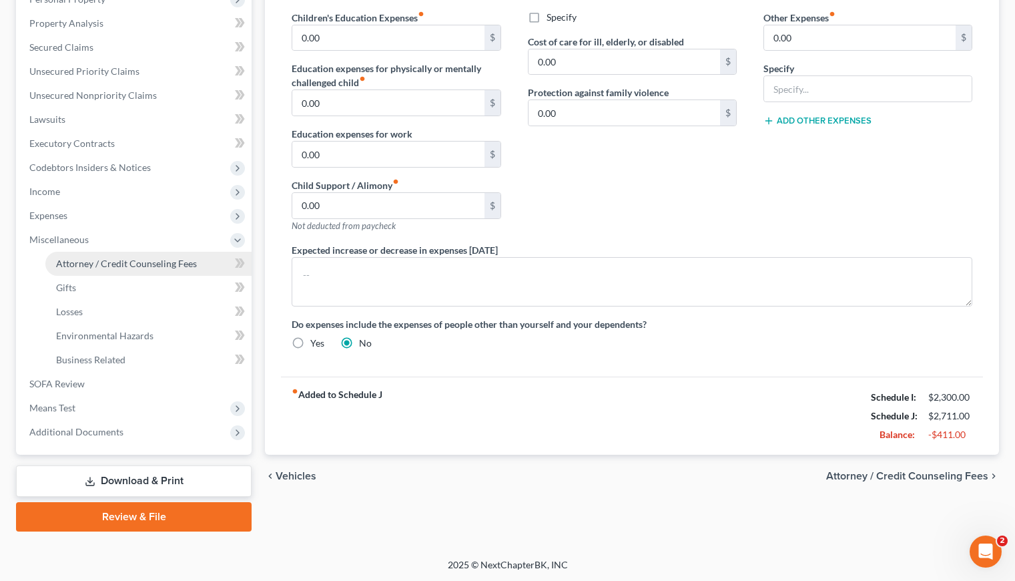
click at [147, 262] on span "Attorney / Credit Counseling Fees" at bounding box center [126, 263] width 141 height 11
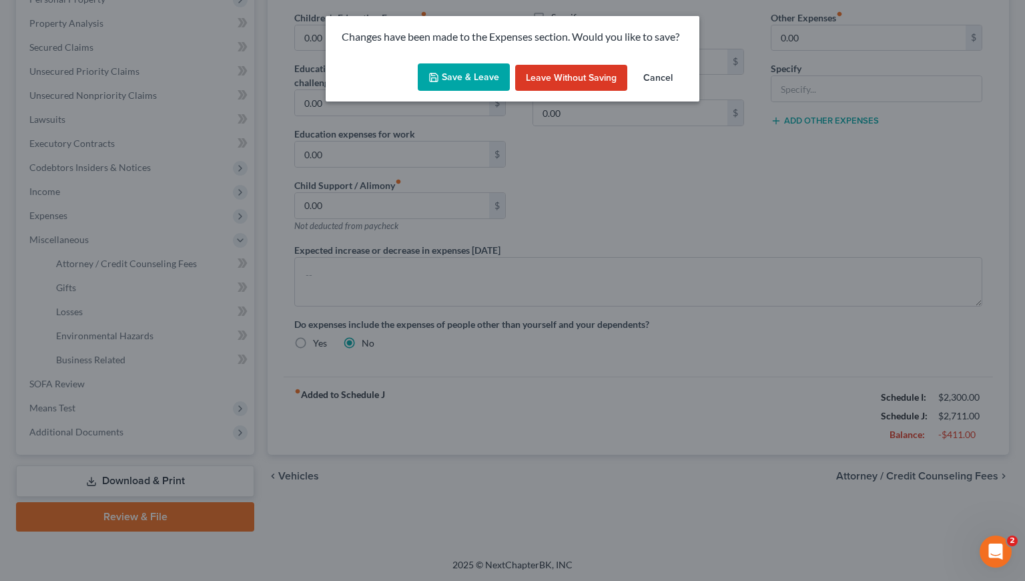
click at [481, 65] on button "Save & Leave" at bounding box center [464, 77] width 92 height 28
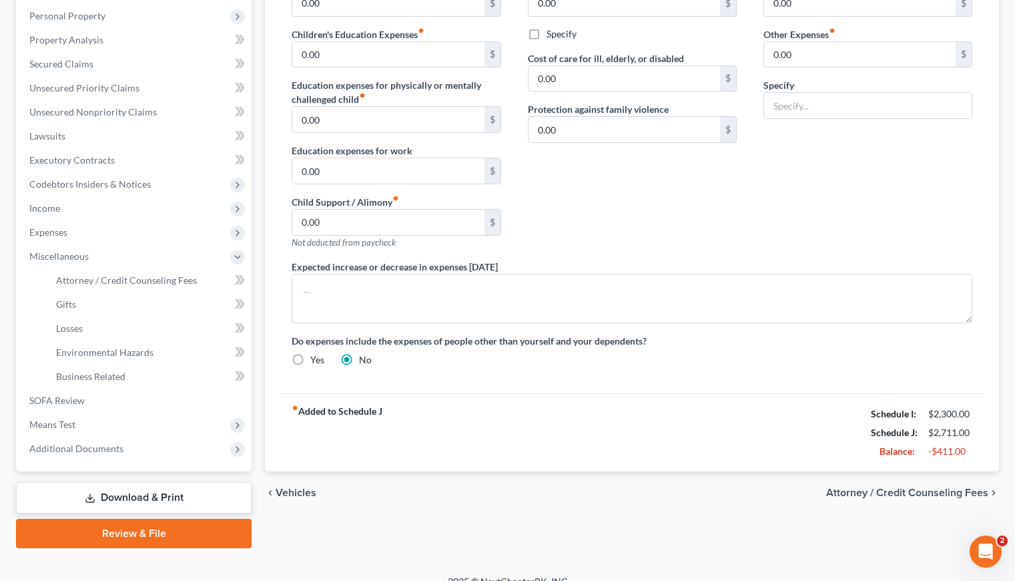
select select "0"
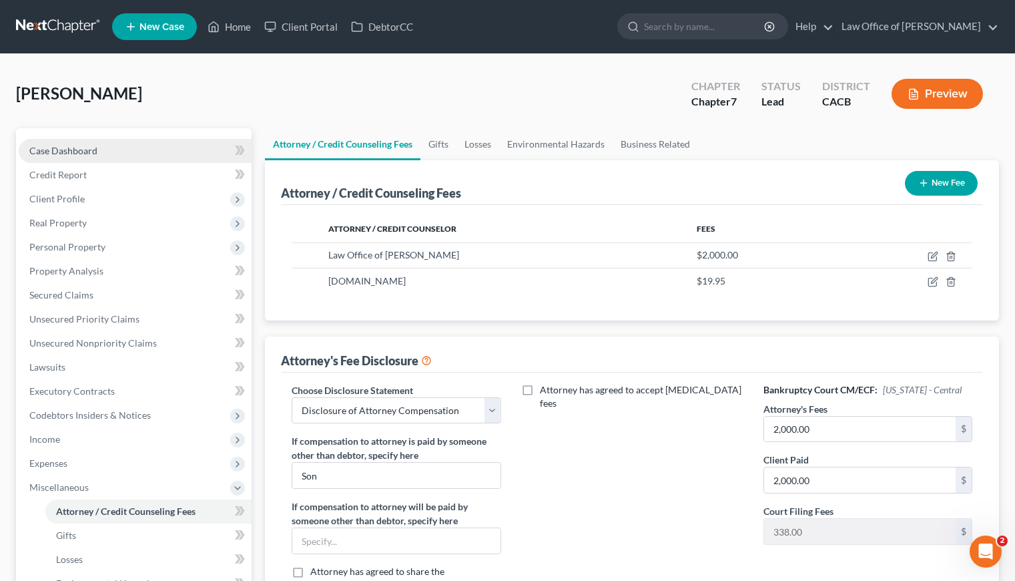
click at [72, 148] on span "Case Dashboard" at bounding box center [63, 150] width 68 height 11
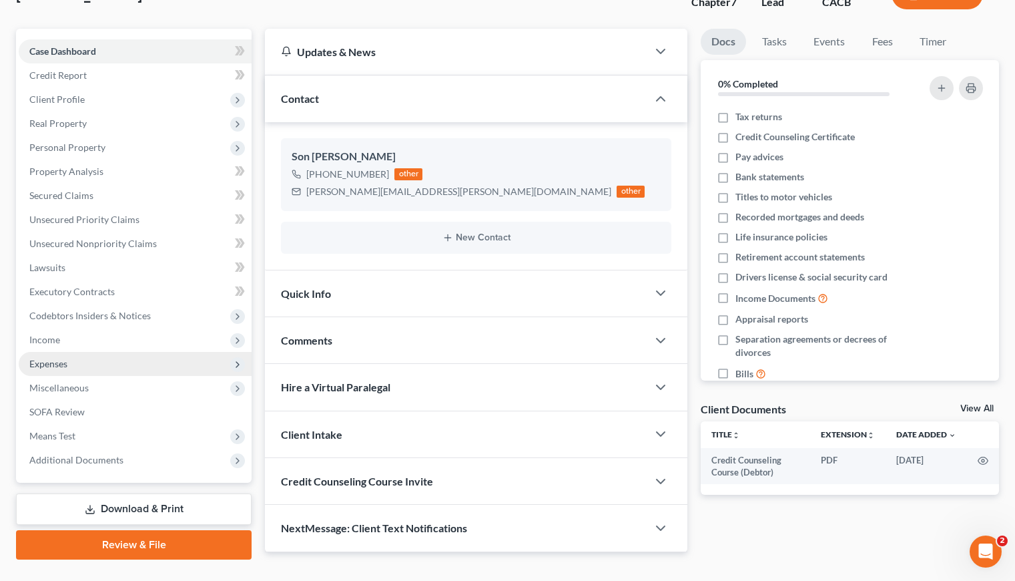
scroll to position [128, 0]
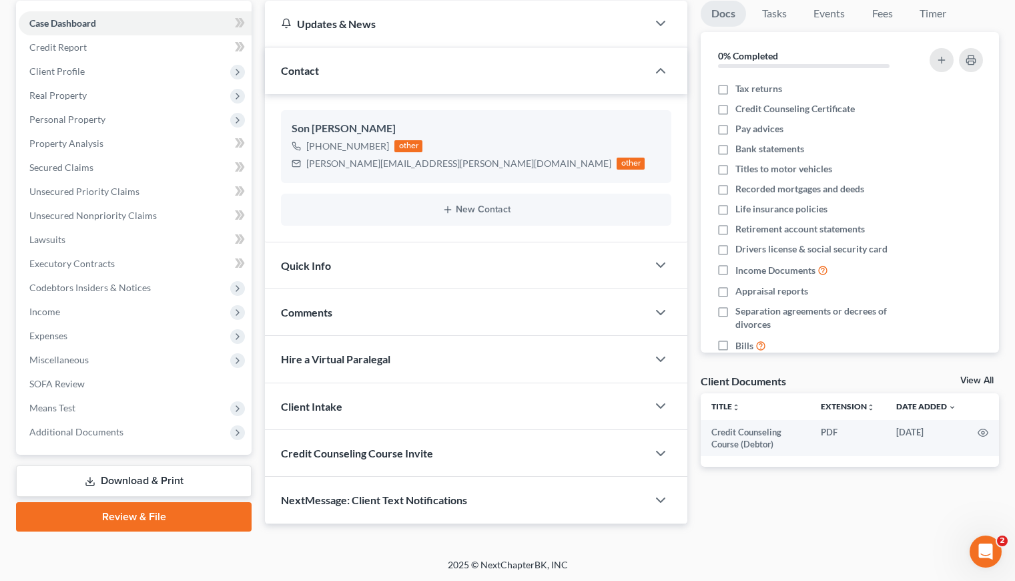
click at [160, 476] on link "Download & Print" at bounding box center [134, 480] width 236 height 31
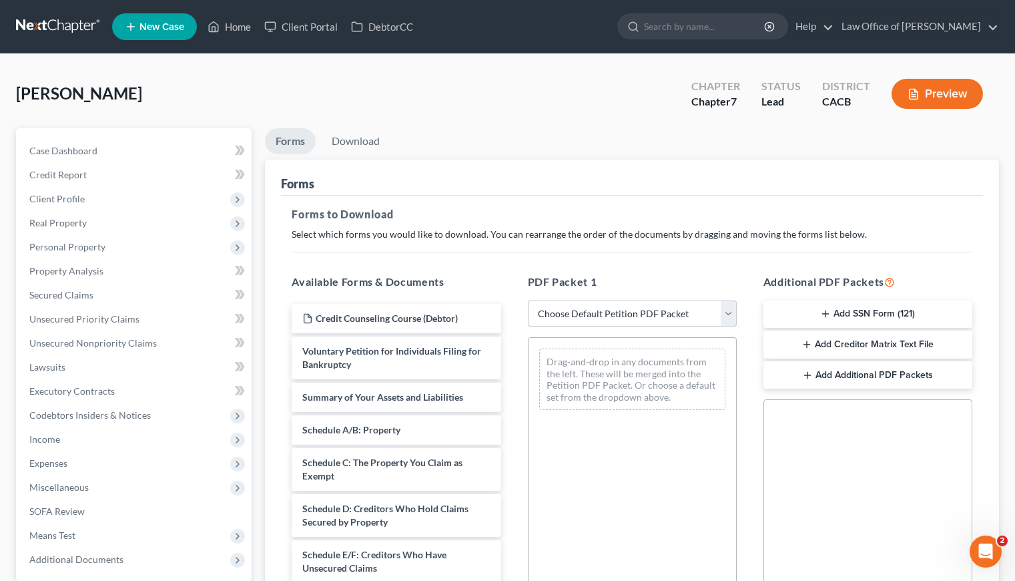
click at [630, 312] on select "Choose Default Petition PDF Packet Complete Bankruptcy Petition (all forms and …" at bounding box center [632, 313] width 209 height 27
select select "6"
click at [528, 300] on select "Choose Default Petition PDF Packet Complete Bankruptcy Petition (all forms and …" at bounding box center [632, 313] width 209 height 27
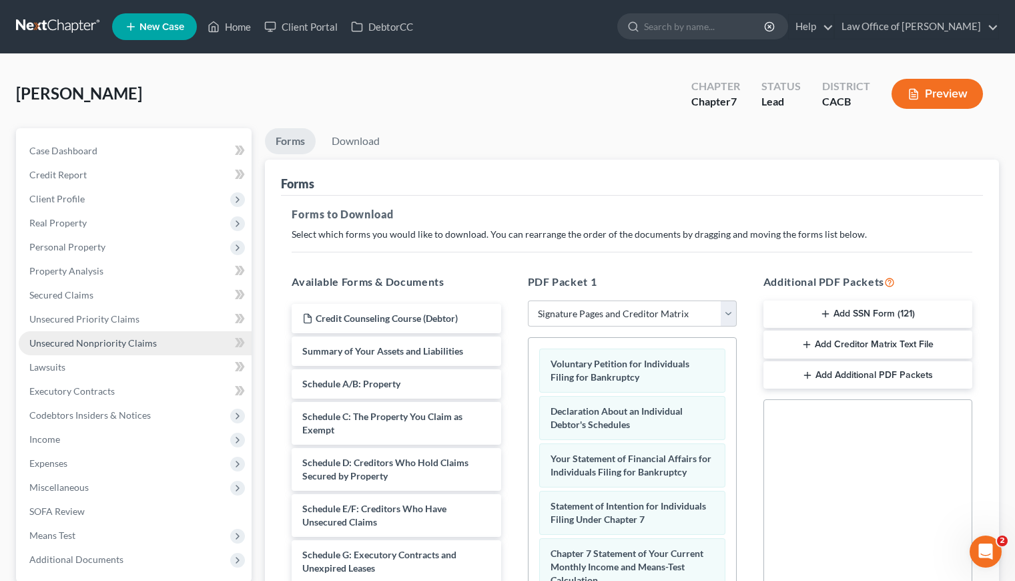
click at [95, 342] on span "Unsecured Nonpriority Claims" at bounding box center [93, 342] width 128 height 11
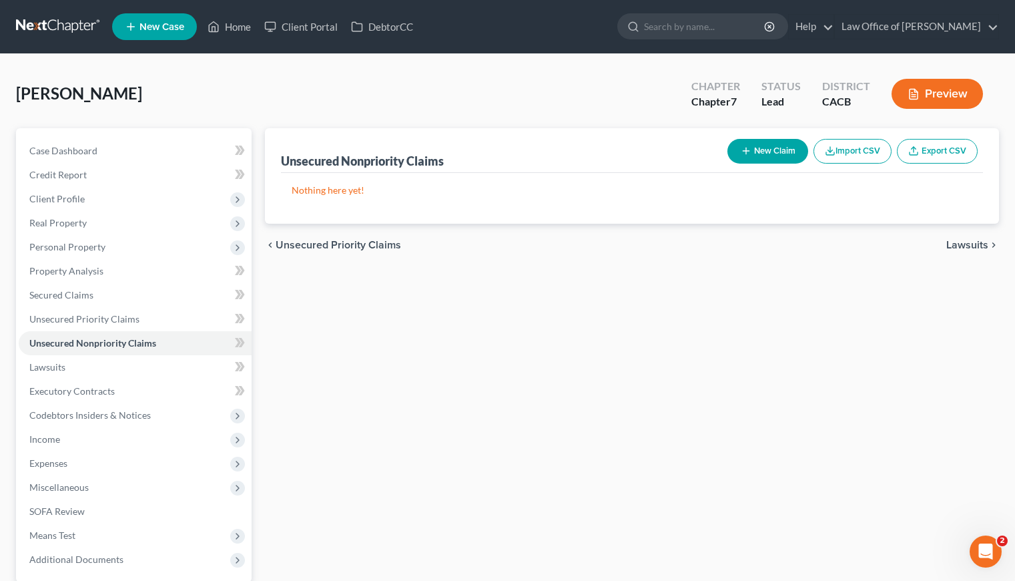
click at [443, 244] on div "chevron_left Unsecured Priority Claims Lawsuits chevron_right" at bounding box center [632, 245] width 734 height 43
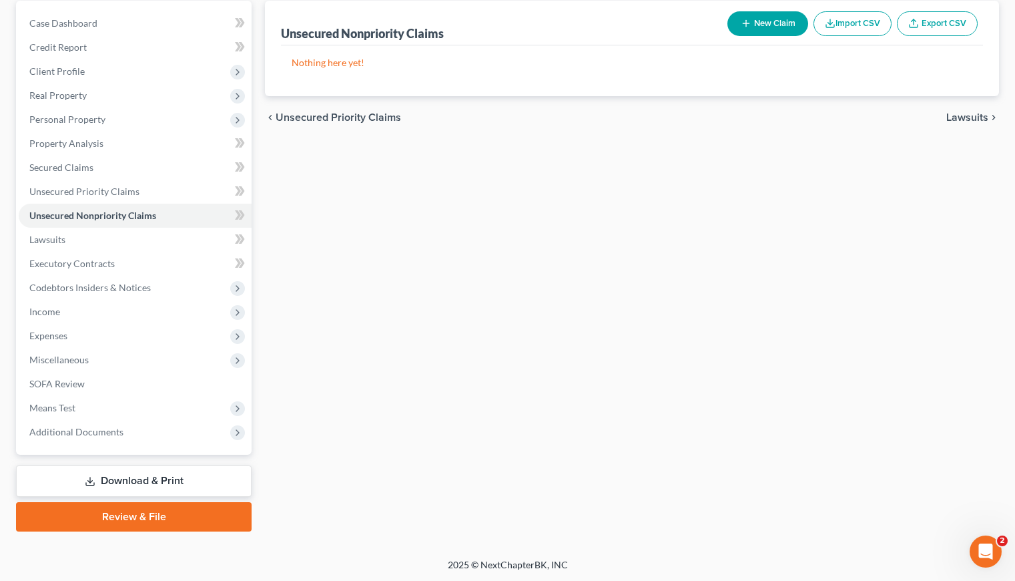
click at [158, 481] on link "Download & Print" at bounding box center [134, 480] width 236 height 31
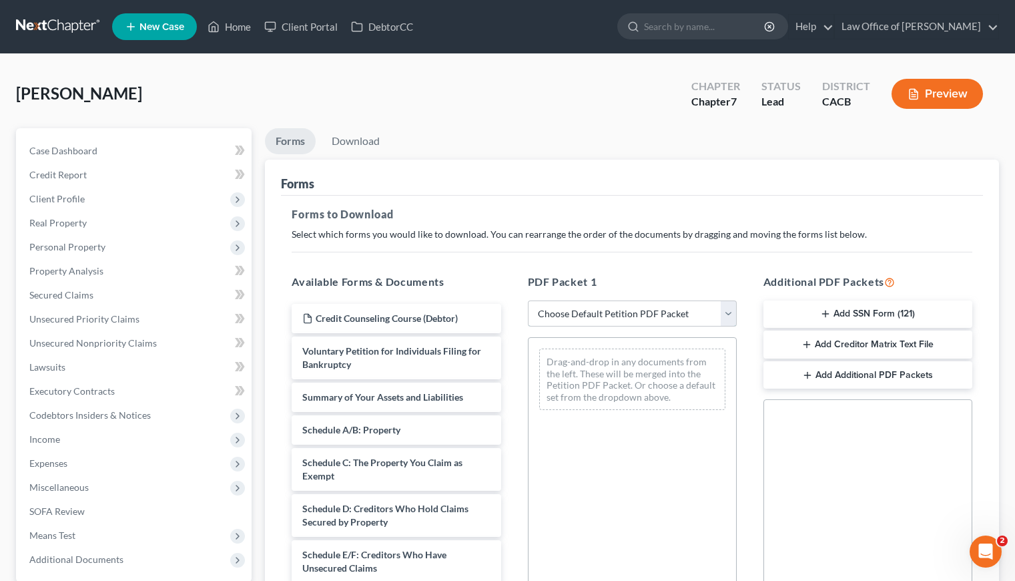
click at [614, 310] on select "Choose Default Petition PDF Packet Complete Bankruptcy Petition (all forms and …" at bounding box center [632, 313] width 209 height 27
select select "6"
click at [528, 300] on select "Choose Default Petition PDF Packet Complete Bankruptcy Petition (all forms and …" at bounding box center [632, 313] width 209 height 27
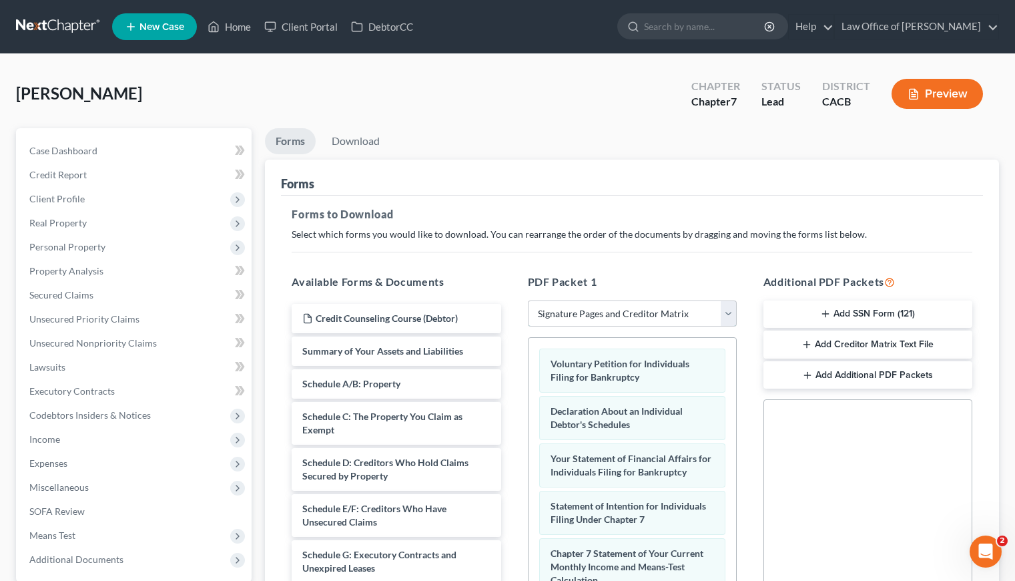
scroll to position [243, 0]
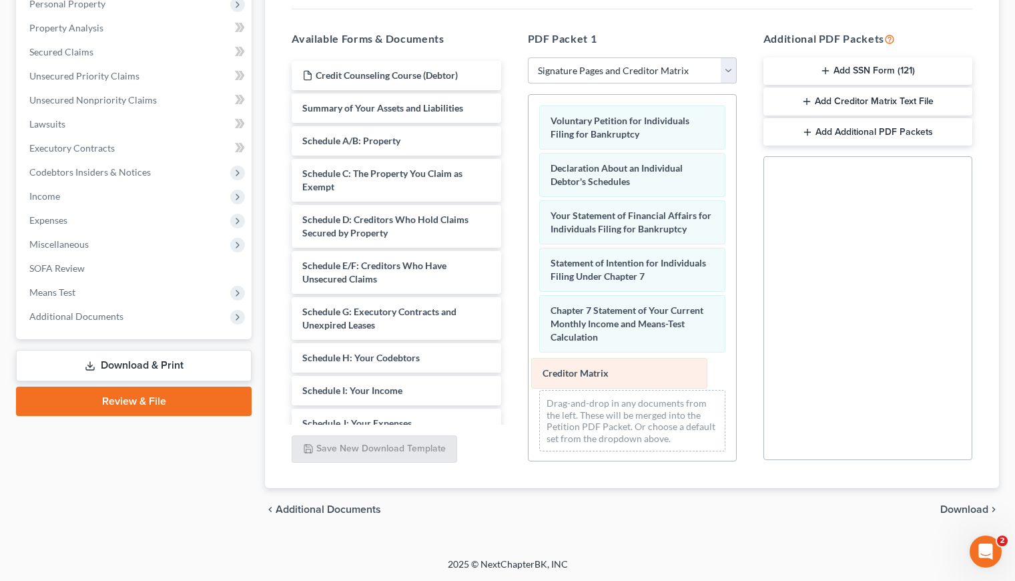
drag, startPoint x: 613, startPoint y: 368, endPoint x: 395, endPoint y: 376, distance: 217.8
click at [529, 376] on div "Creditor Matrix Voluntary Petition for Individuals Filing for Bankruptcy Declar…" at bounding box center [633, 278] width 208 height 367
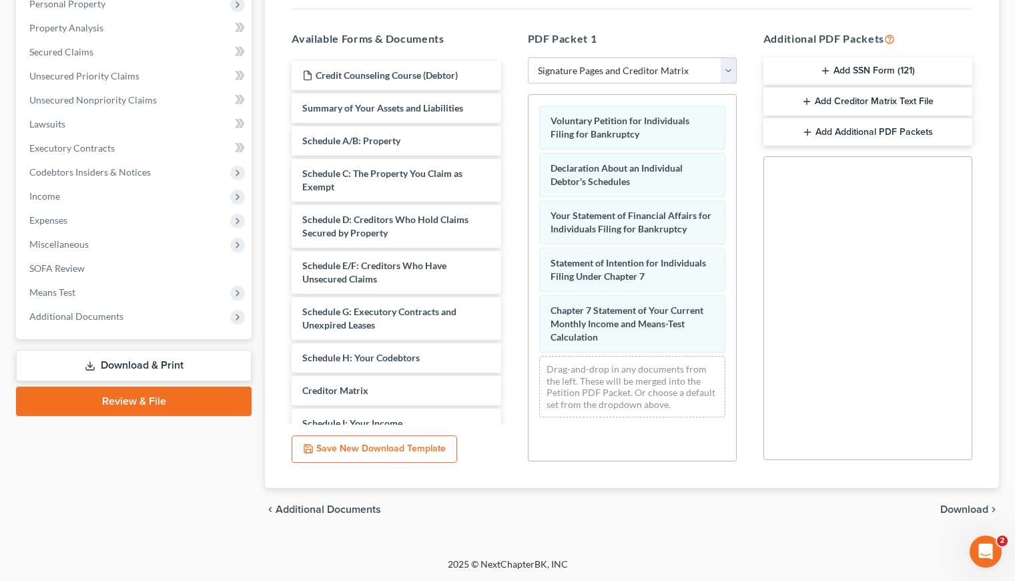
click at [968, 511] on span "Download" at bounding box center [965, 509] width 48 height 11
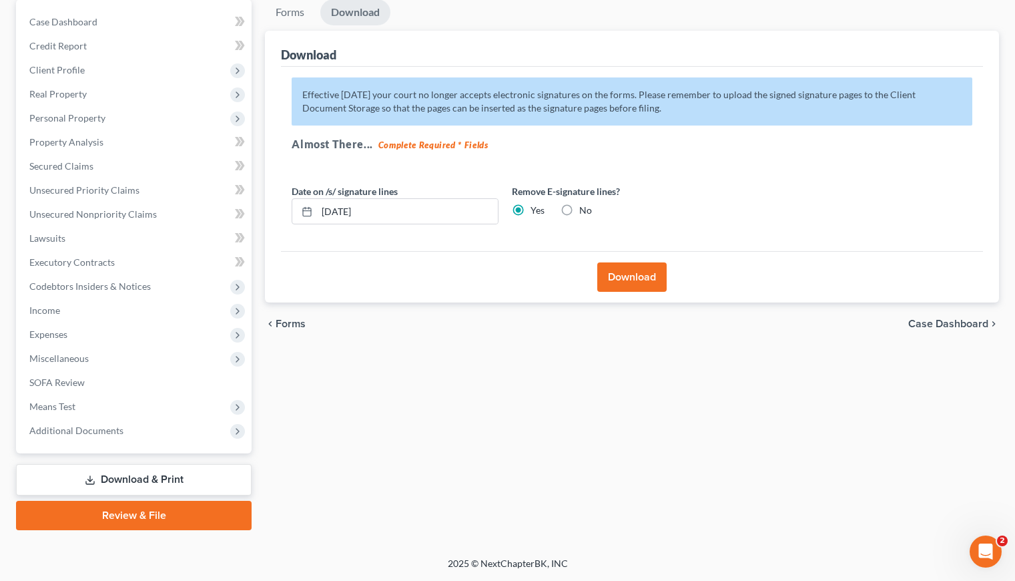
scroll to position [128, 0]
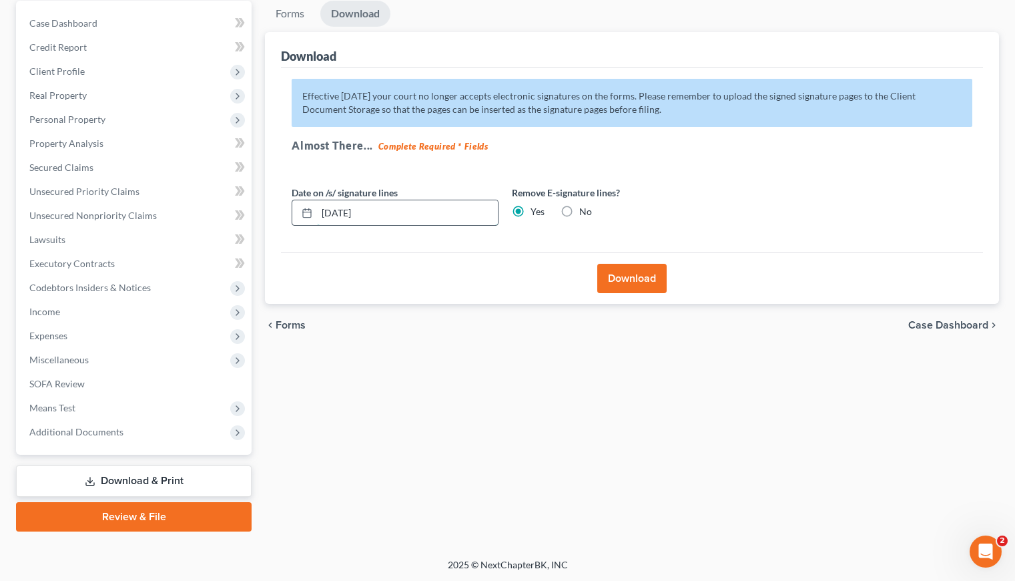
drag, startPoint x: 391, startPoint y: 212, endPoint x: 343, endPoint y: 214, distance: 48.1
click at [343, 214] on input "[DATE]" at bounding box center [407, 212] width 181 height 25
type input "[DATE]"
drag, startPoint x: 357, startPoint y: 260, endPoint x: 403, endPoint y: 267, distance: 47.2
click at [357, 260] on div "Download" at bounding box center [632, 277] width 702 height 51
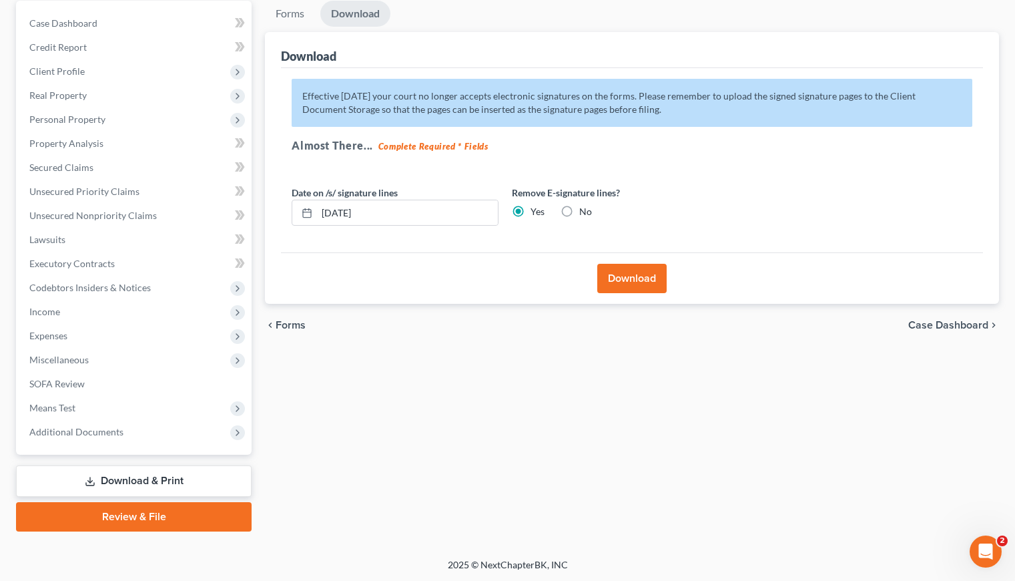
click at [636, 273] on button "Download" at bounding box center [632, 278] width 69 height 29
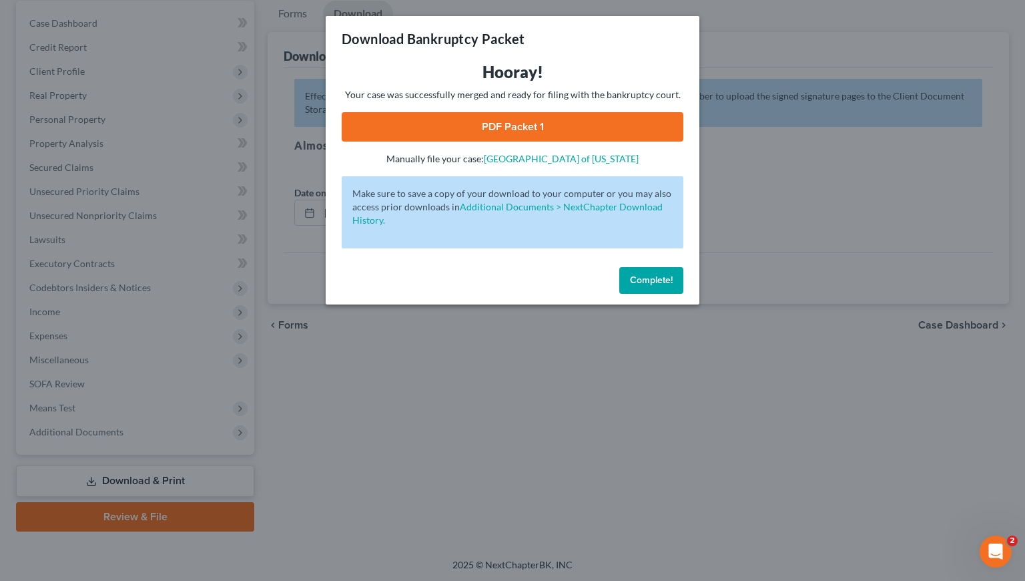
click at [495, 128] on link "PDF Packet 1" at bounding box center [513, 126] width 342 height 29
click at [640, 280] on span "Complete!" at bounding box center [651, 279] width 43 height 11
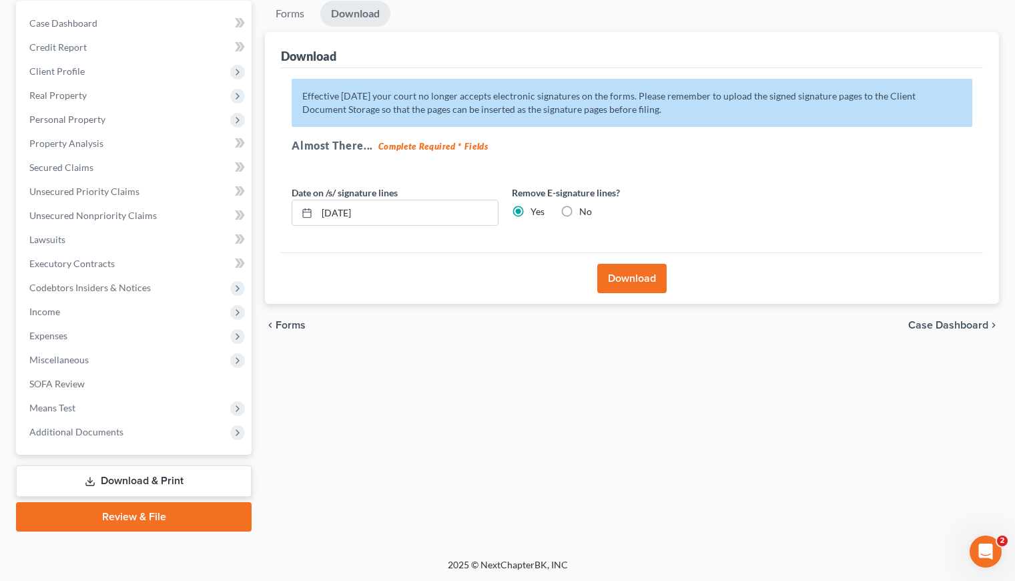
click at [438, 366] on div "Forms Download Forms Forms to Download Select which forms you would like to dow…" at bounding box center [632, 266] width 748 height 531
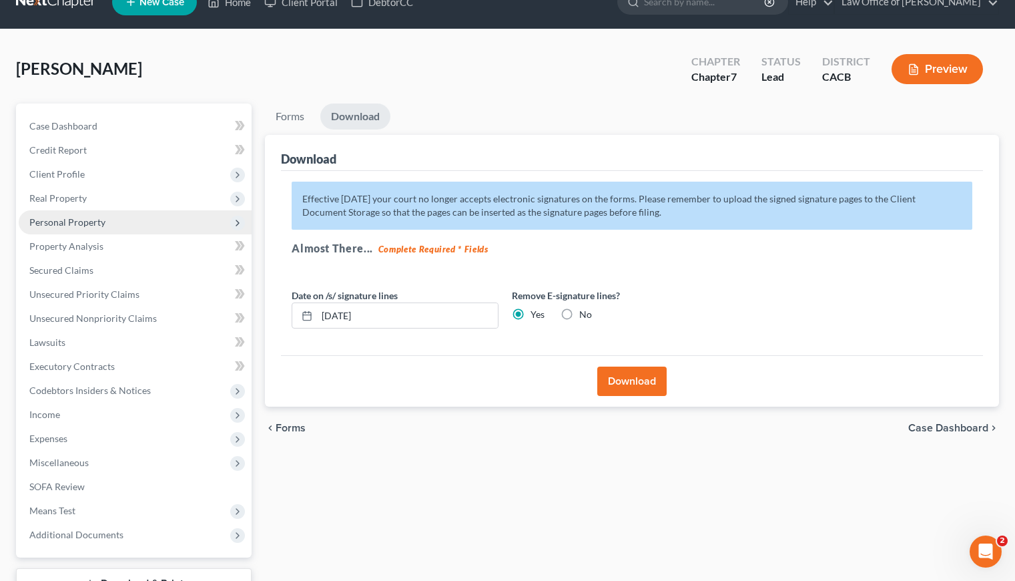
scroll to position [0, 0]
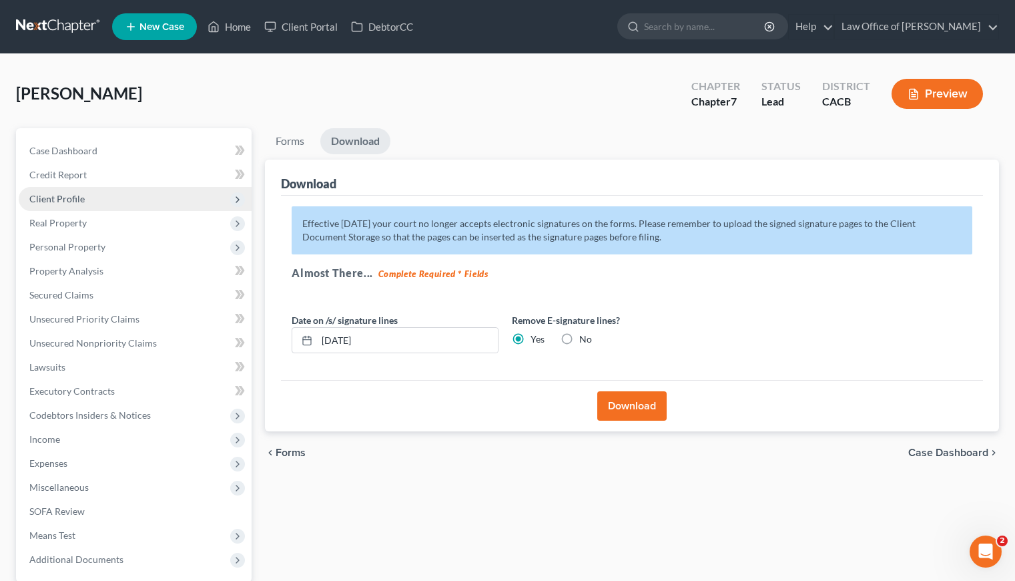
click at [65, 200] on span "Client Profile" at bounding box center [56, 198] width 55 height 11
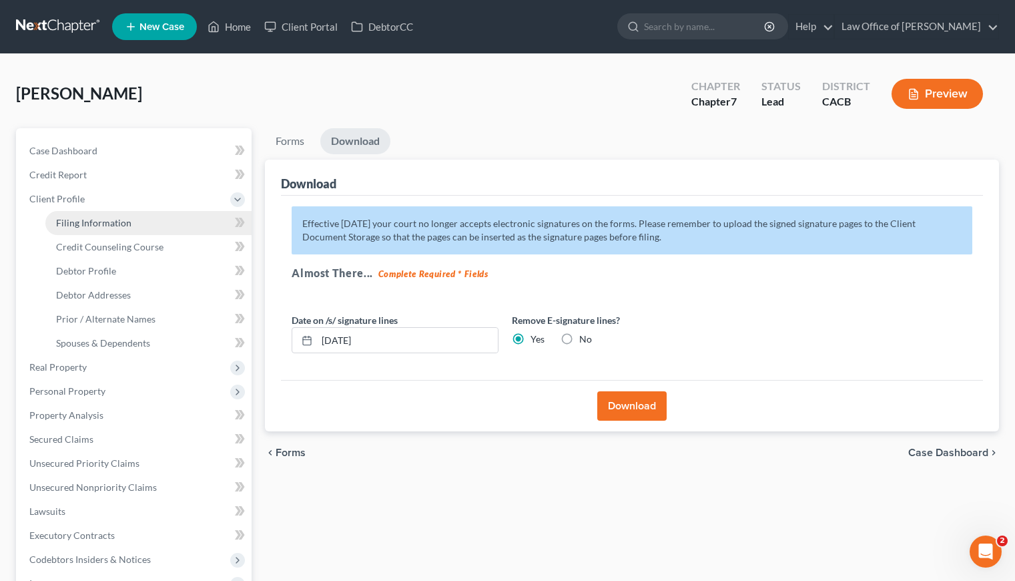
click at [79, 218] on span "Filing Information" at bounding box center [93, 222] width 75 height 11
select select "1"
select select "0"
select select "7"
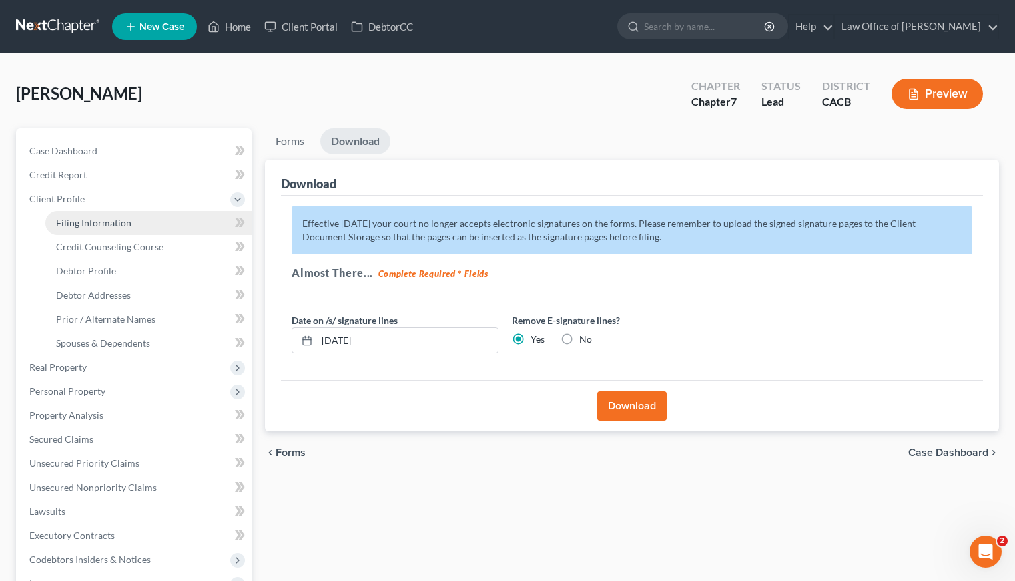
select select "0"
select select "4"
select select "0"
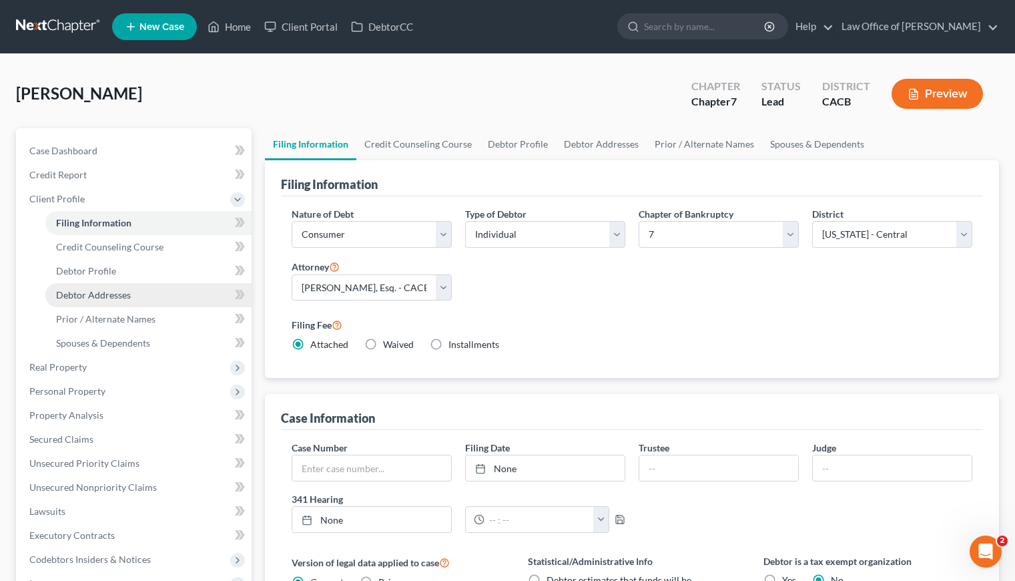
click at [124, 296] on span "Debtor Addresses" at bounding box center [93, 294] width 75 height 11
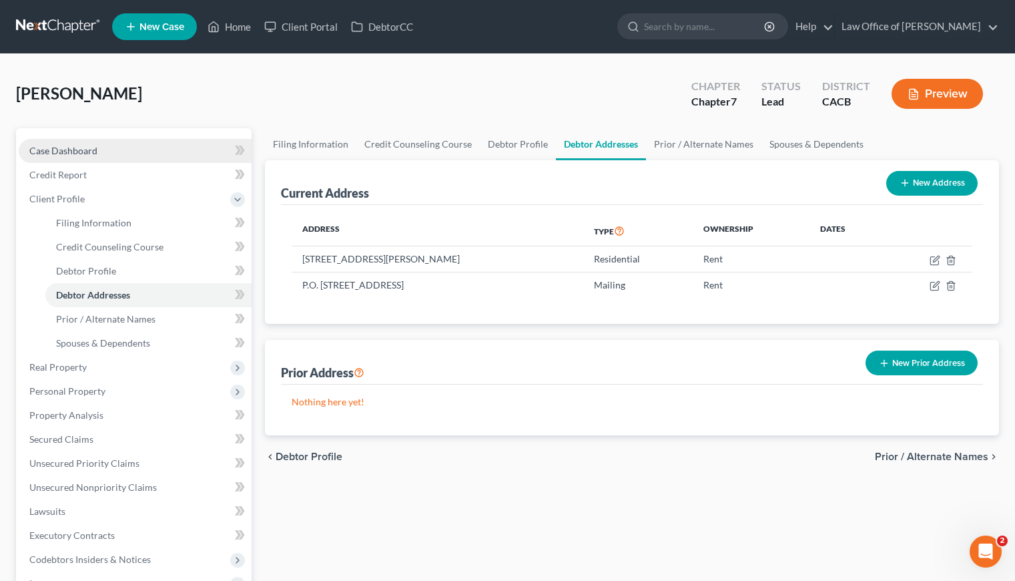
click at [87, 150] on span "Case Dashboard" at bounding box center [63, 150] width 68 height 11
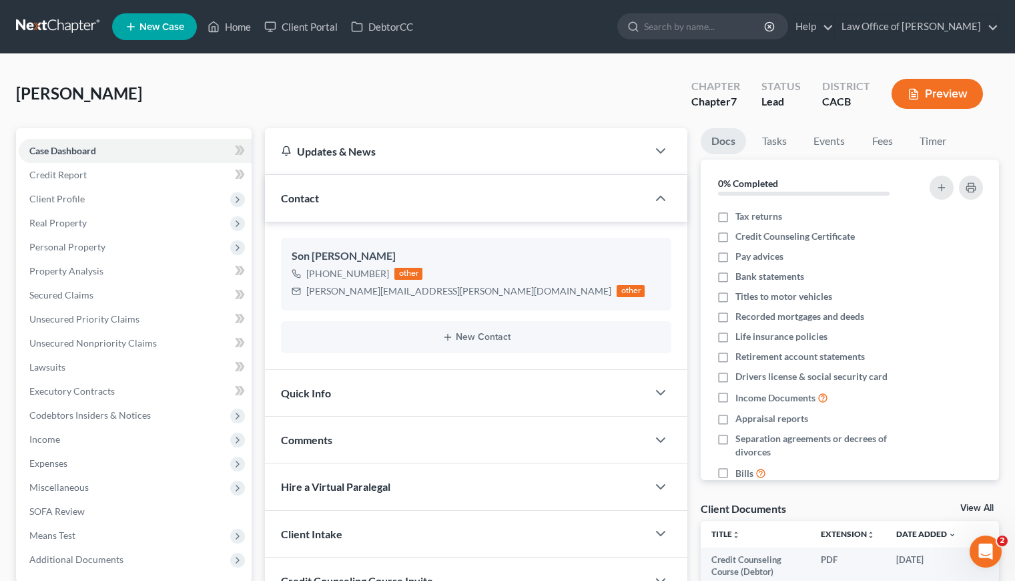
click at [292, 69] on div "[PERSON_NAME] Upgraded Chapter Chapter 7 Status Lead District CACB Preview Peti…" at bounding box center [507, 370] width 1015 height 632
